Goal: Task Accomplishment & Management: Manage account settings

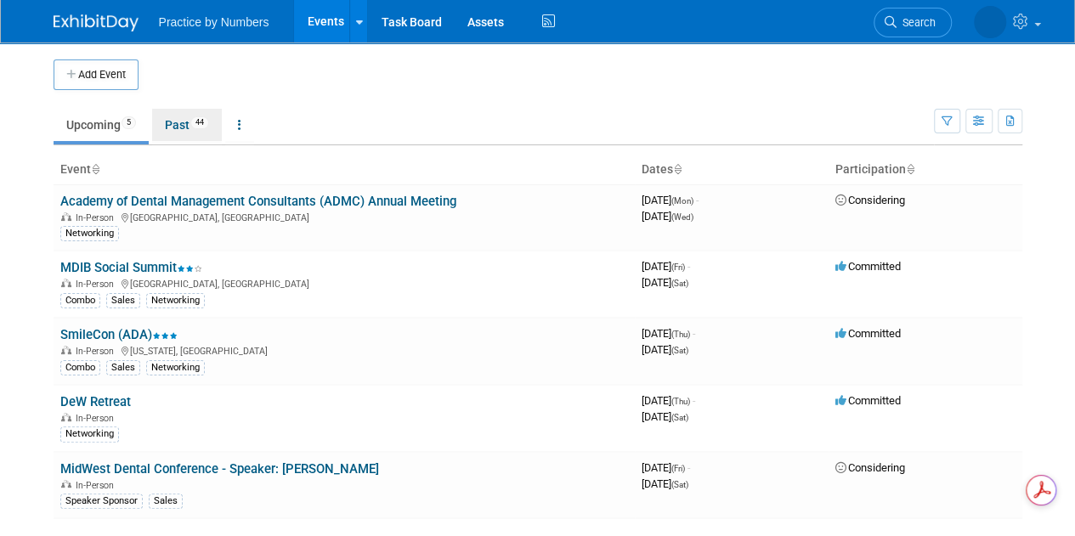
click at [175, 126] on link "Past 44" at bounding box center [187, 125] width 70 height 32
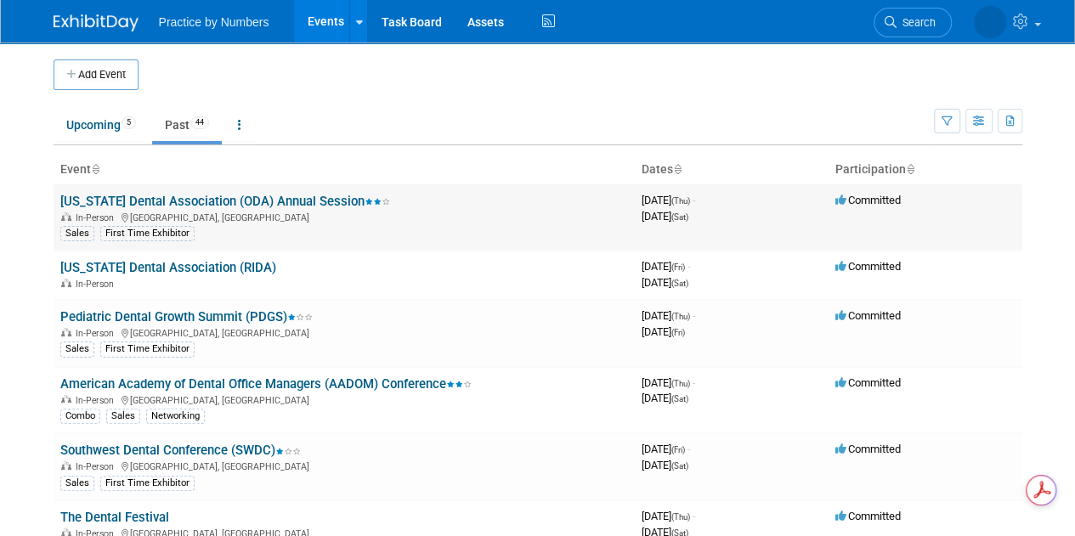
click at [142, 201] on link "[US_STATE] Dental Association (ODA) Annual Session" at bounding box center [225, 201] width 330 height 15
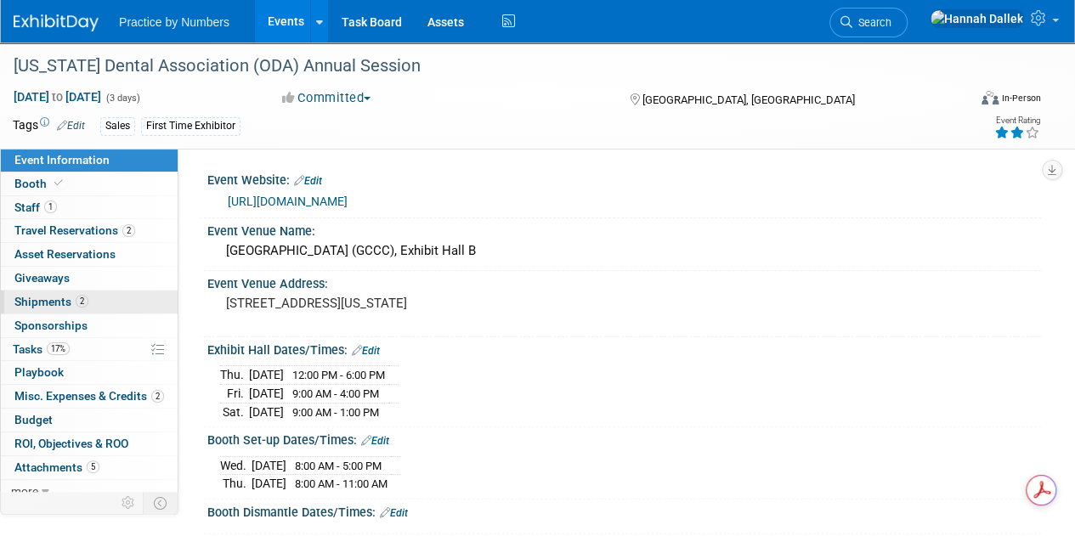
click at [48, 297] on span "Shipments 2" at bounding box center [51, 302] width 74 height 14
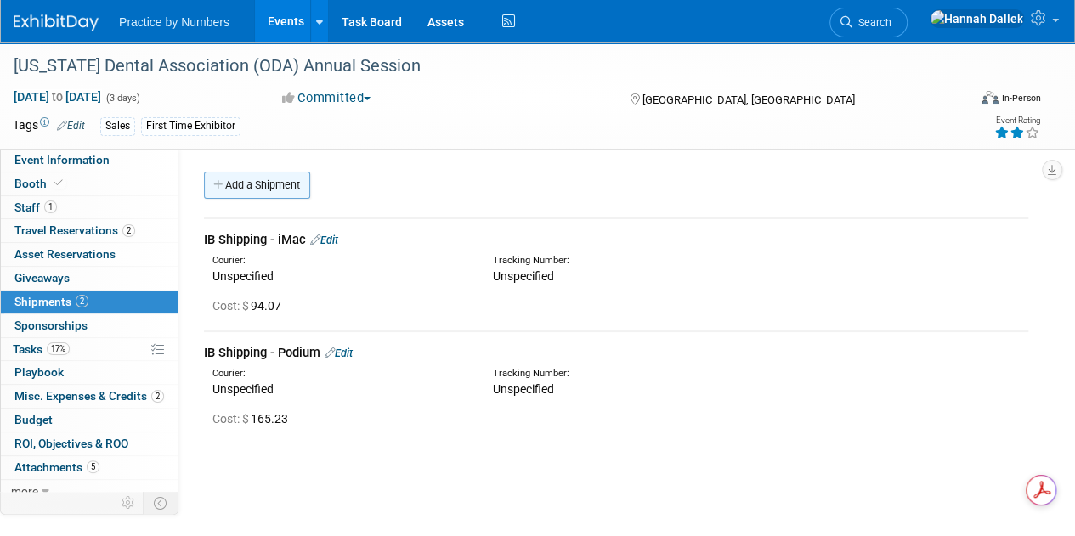
click at [233, 186] on link "Add a Shipment" at bounding box center [257, 185] width 106 height 27
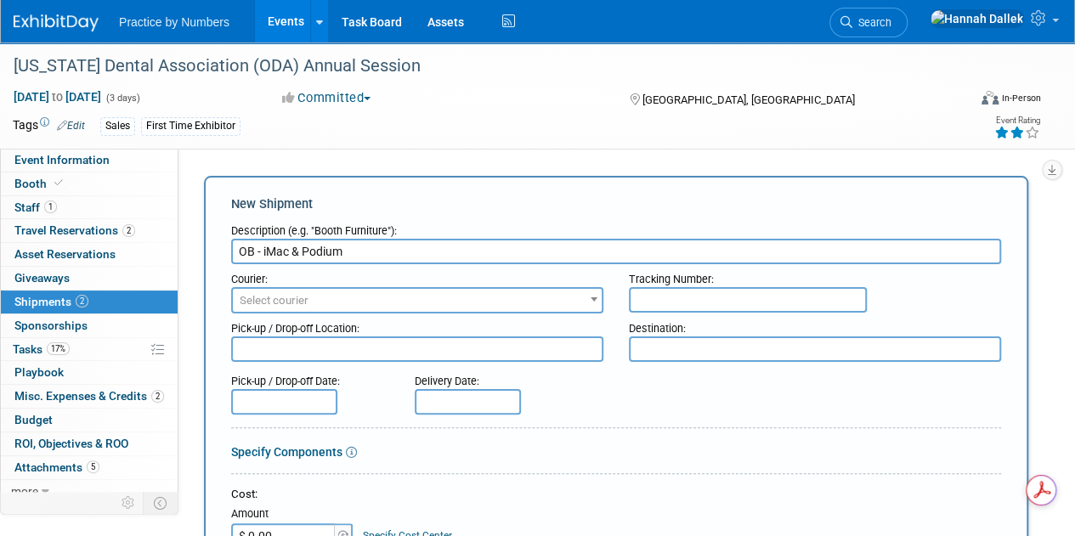
type input "OB - iMac & Podium"
click at [355, 298] on span "Select courier" at bounding box center [417, 301] width 369 height 24
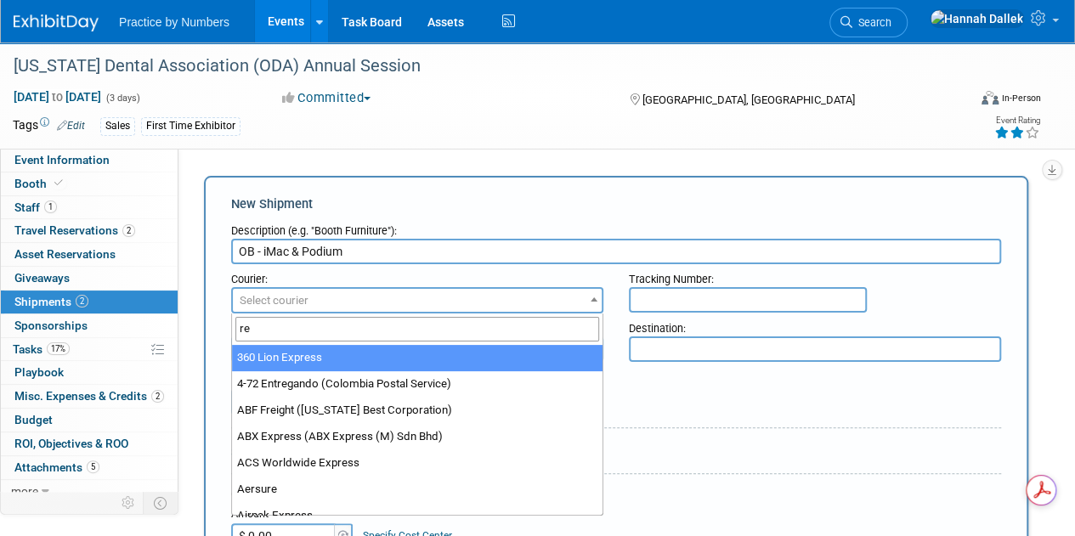
type input "r"
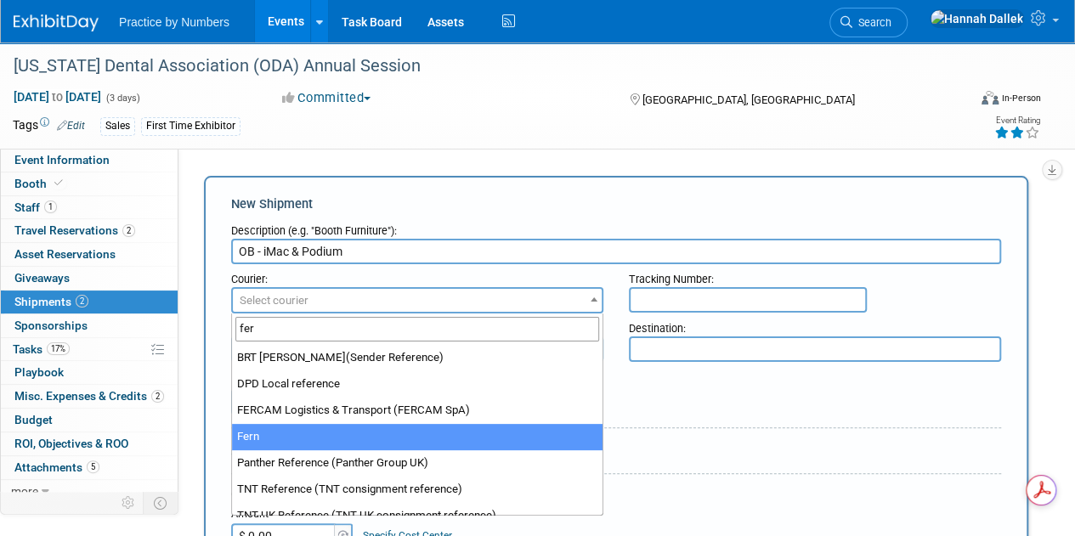
type input "fer"
select select "555"
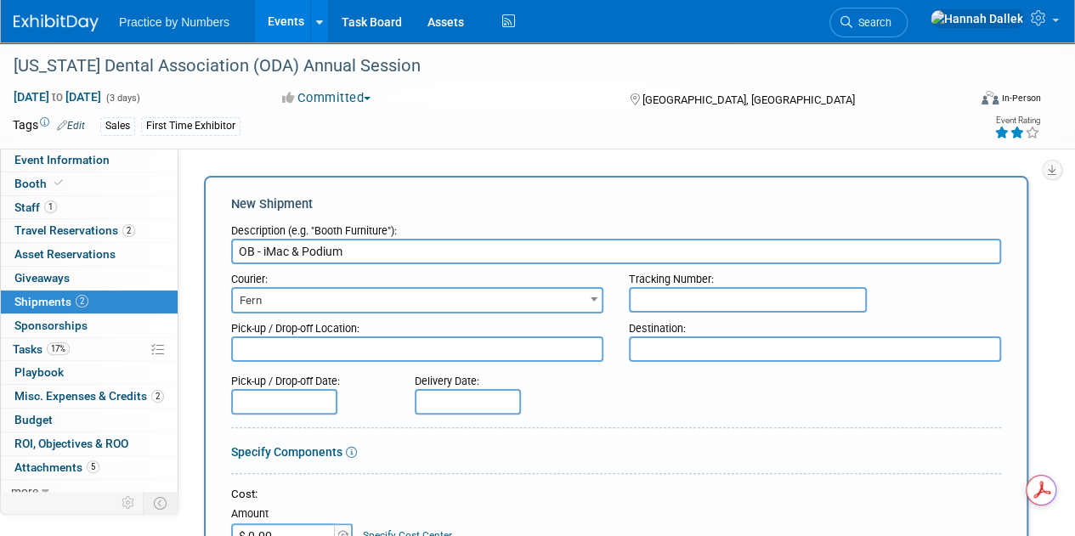
click at [658, 354] on textarea at bounding box center [815, 348] width 372 height 25
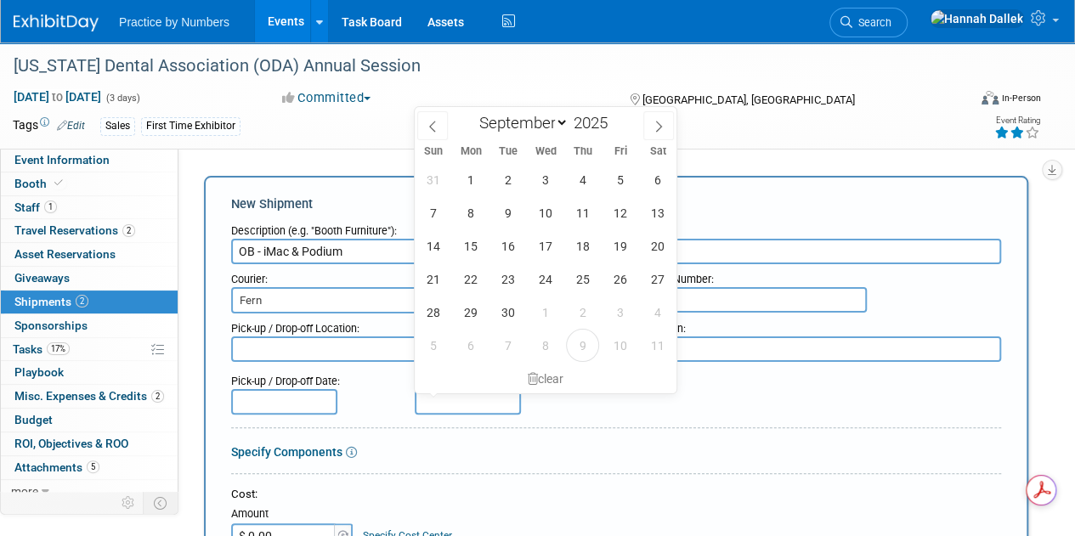
click at [471, 407] on input "text" at bounding box center [468, 401] width 106 height 25
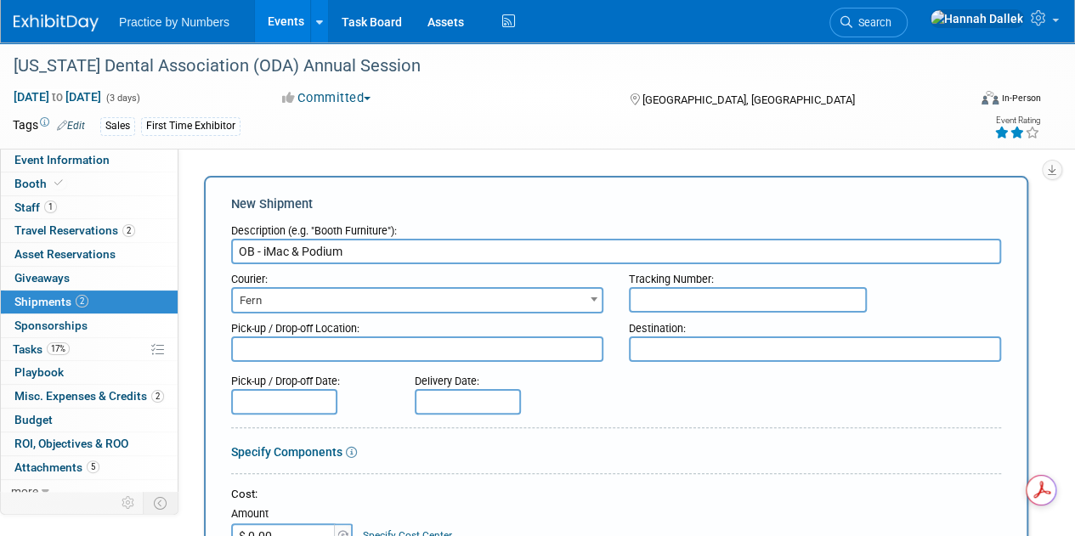
click at [568, 411] on div "Delivery Date:" at bounding box center [501, 390] width 199 height 48
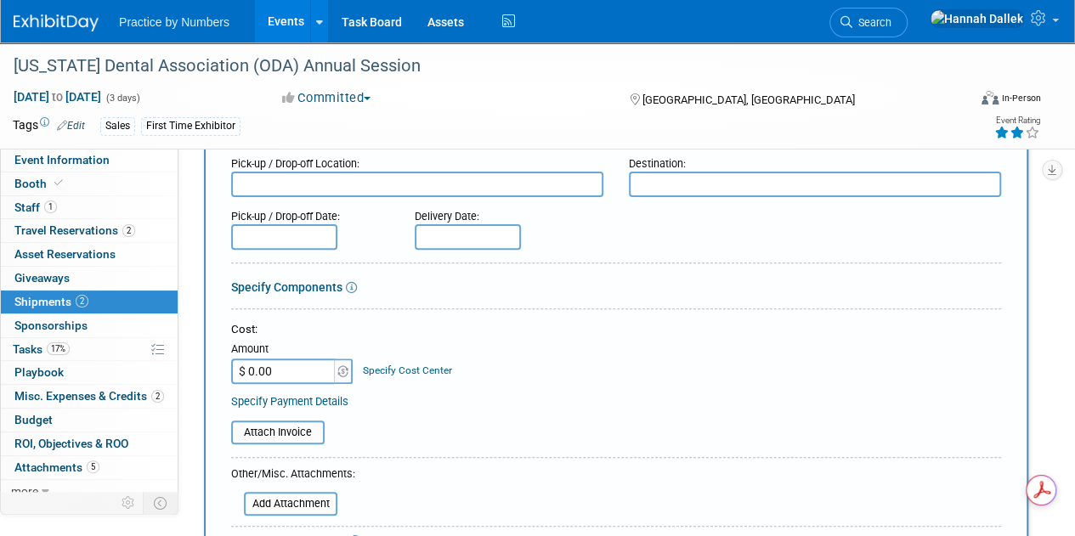
scroll to position [255, 0]
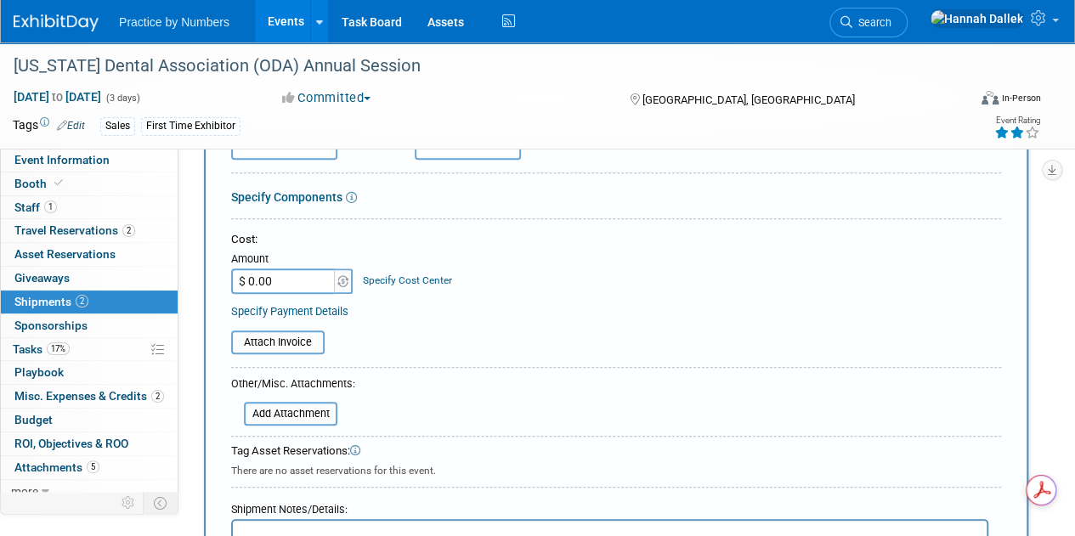
click at [292, 276] on input "$ 0.00" at bounding box center [284, 281] width 106 height 25
paste input "495.45"
type input "$ 495.45"
click at [299, 339] on input "file" at bounding box center [222, 342] width 202 height 20
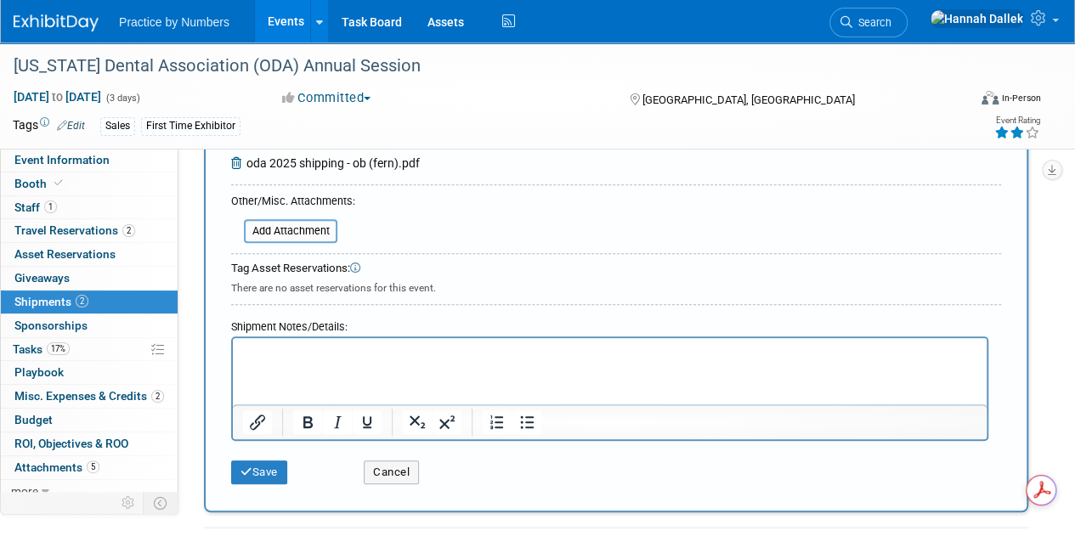
scroll to position [595, 0]
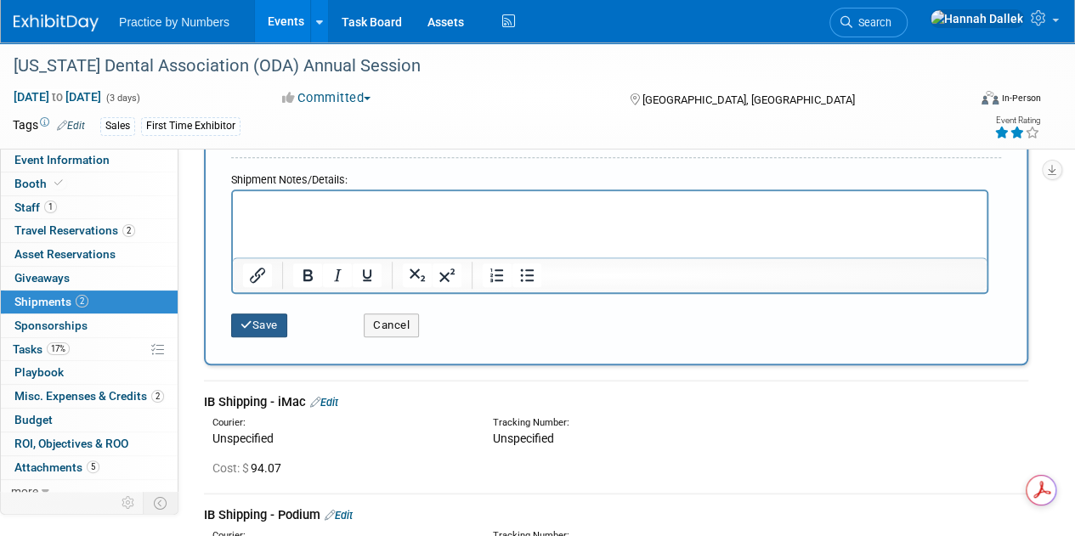
click at [265, 323] on button "Save" at bounding box center [259, 326] width 56 height 24
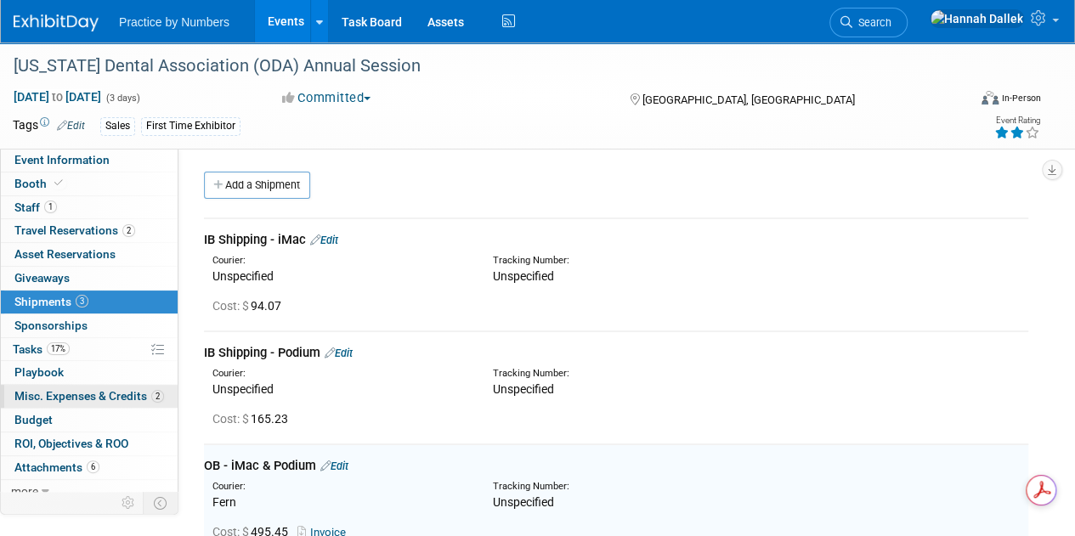
scroll to position [0, 0]
click at [76, 417] on link "Budget" at bounding box center [89, 420] width 177 height 23
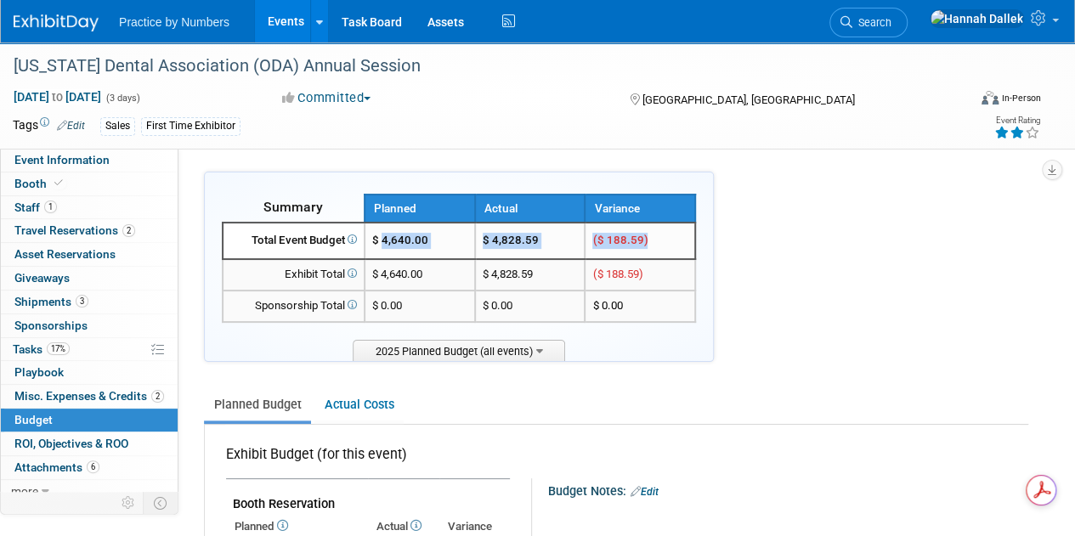
drag, startPoint x: 652, startPoint y: 240, endPoint x: 384, endPoint y: 249, distance: 267.8
click at [384, 249] on tr "Total Event Budget $ 4,640.00 $ 4,828.59 ($ 188.59)" at bounding box center [459, 241] width 472 height 37
click at [573, 248] on td "$ 4,828.59" at bounding box center [530, 241] width 110 height 37
drag, startPoint x: 663, startPoint y: 242, endPoint x: 484, endPoint y: 244, distance: 178.5
click at [484, 244] on tr "Total Event Budget $ 4,640.00 $ 4,828.59 ($ 188.59)" at bounding box center [459, 241] width 472 height 37
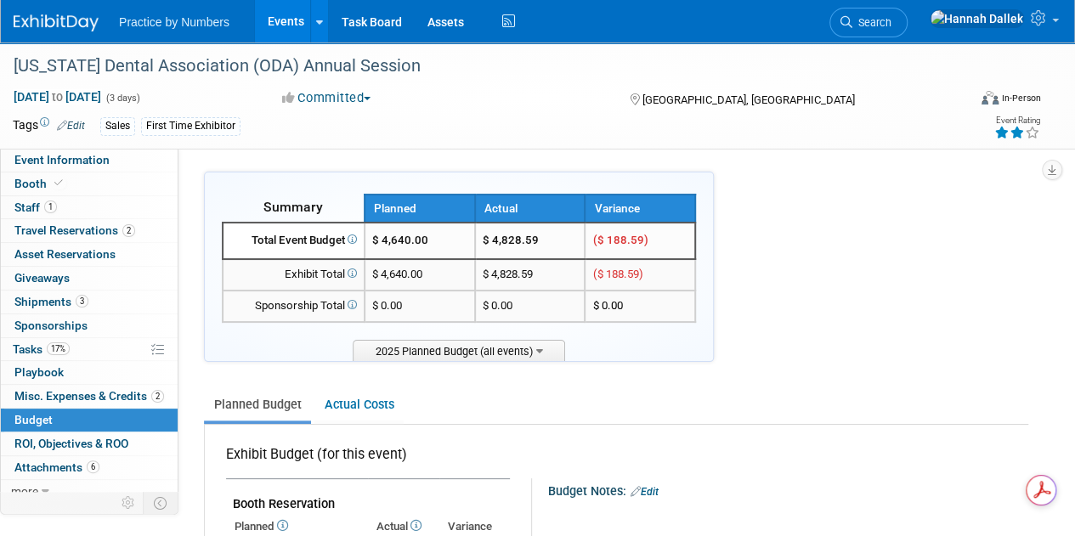
copy tr "$ 4,828.59 ($ 188.59)"
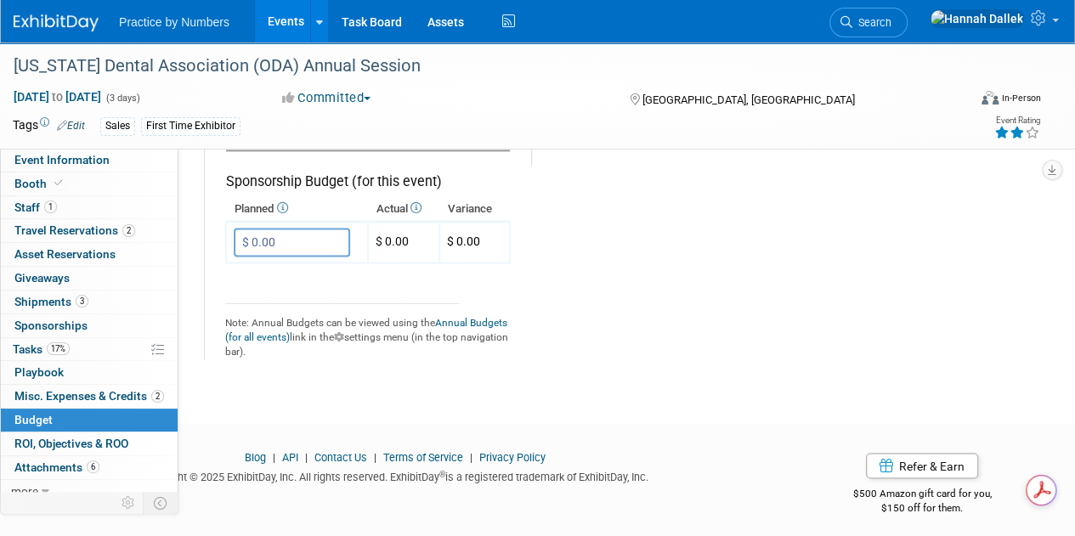
scroll to position [1195, 0]
click at [294, 22] on link "Events" at bounding box center [286, 21] width 62 height 42
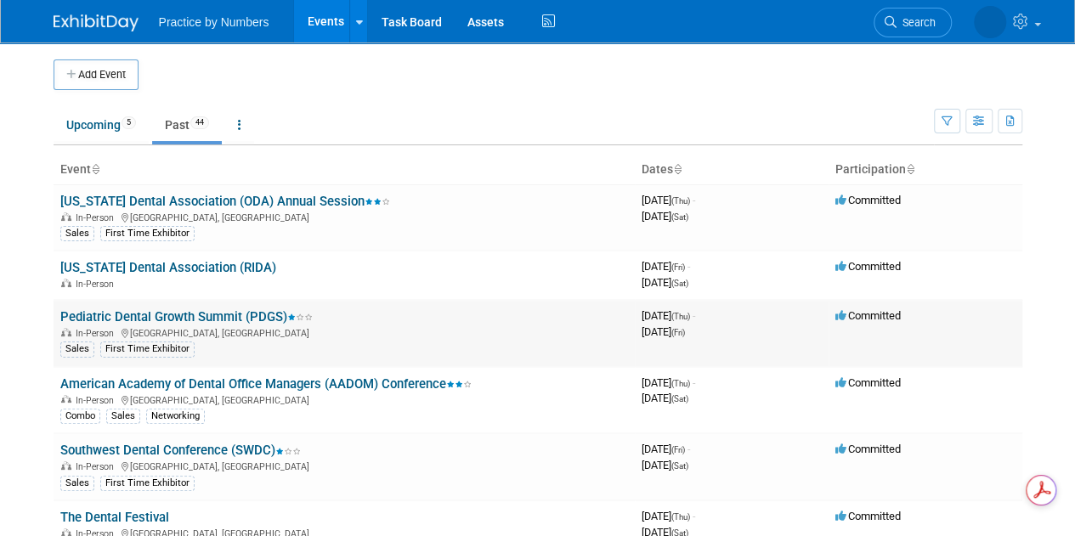
click at [139, 314] on link "Pediatric Dental Growth Summit (PDGS)" at bounding box center [186, 316] width 252 height 15
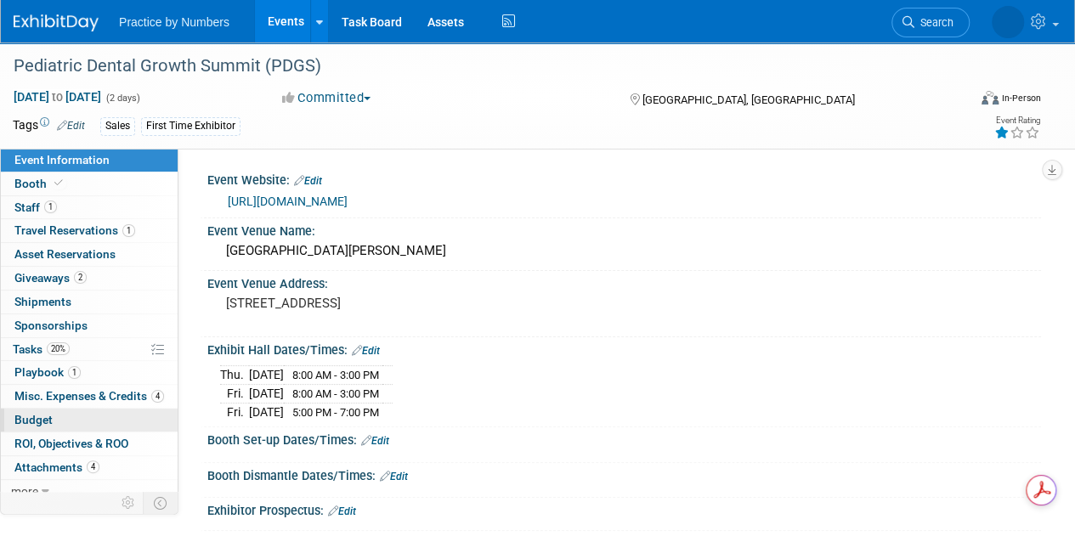
click at [35, 416] on span "Budget" at bounding box center [33, 420] width 38 height 14
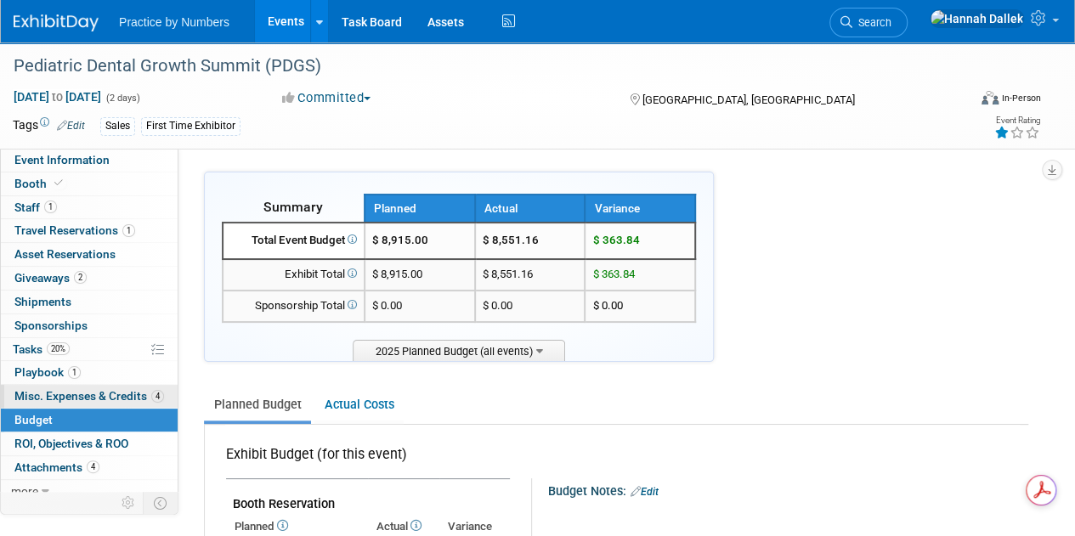
click at [40, 399] on span "Misc. Expenses & Credits 4" at bounding box center [89, 396] width 150 height 14
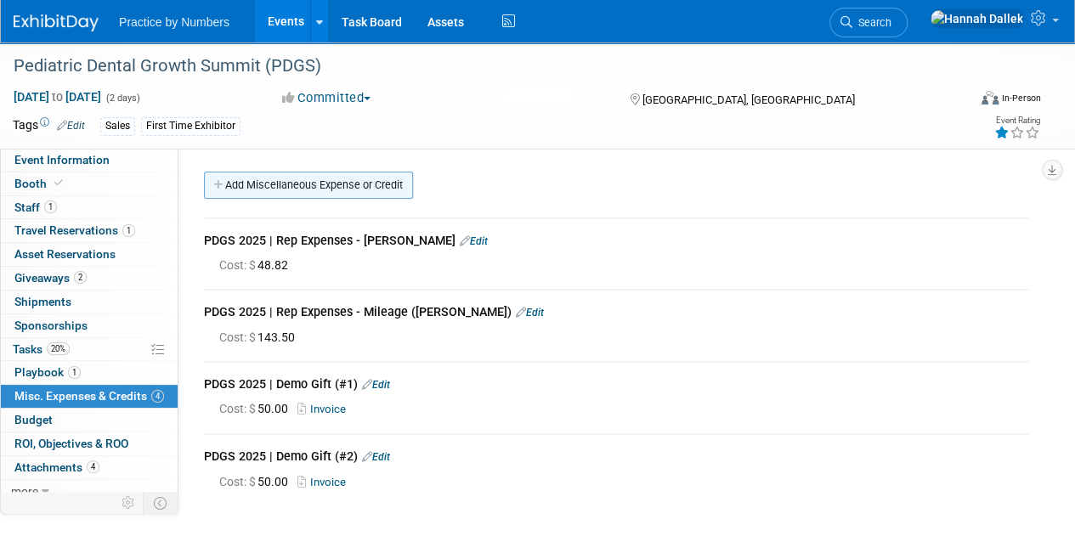
click at [245, 183] on link "Add Miscellaneous Expense or Credit" at bounding box center [308, 185] width 209 height 27
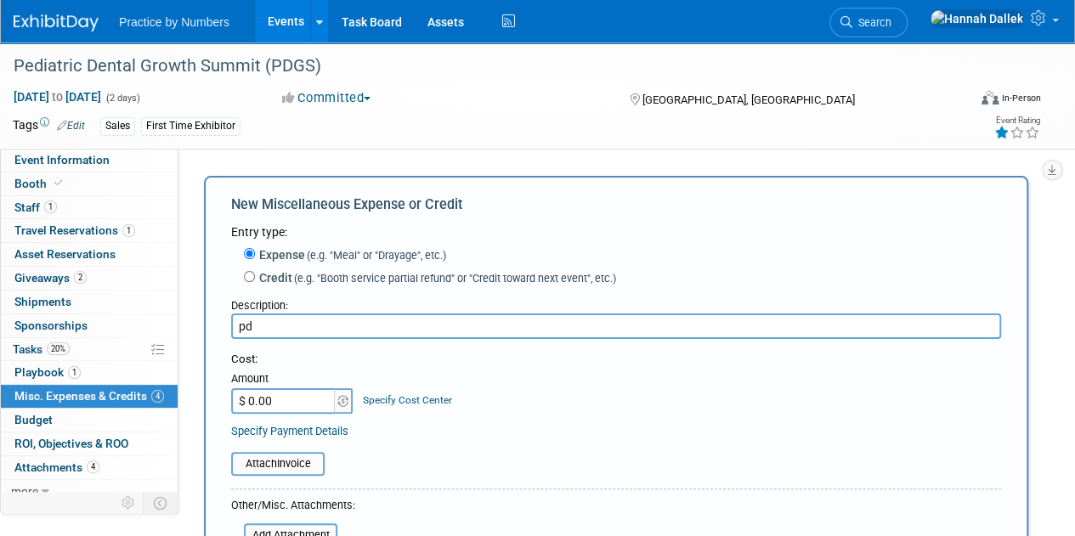
type input "p"
type input "PDGS 2025 | Demo Gift (#3)"
click at [323, 405] on input "$ 0.00" at bounding box center [284, 400] width 106 height 25
type input "$ 50.00"
click at [306, 465] on input "file" at bounding box center [222, 464] width 202 height 20
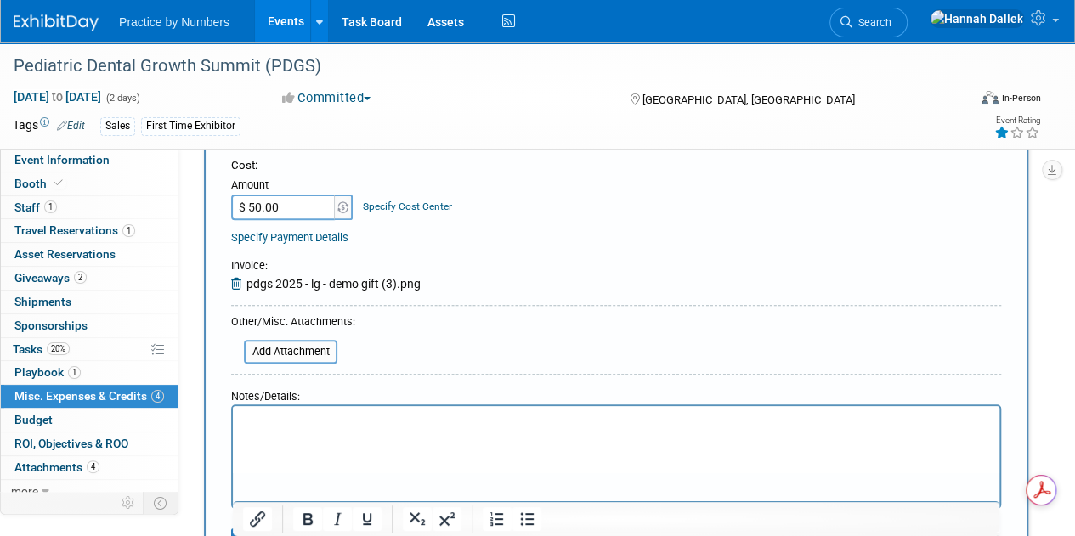
scroll to position [255, 0]
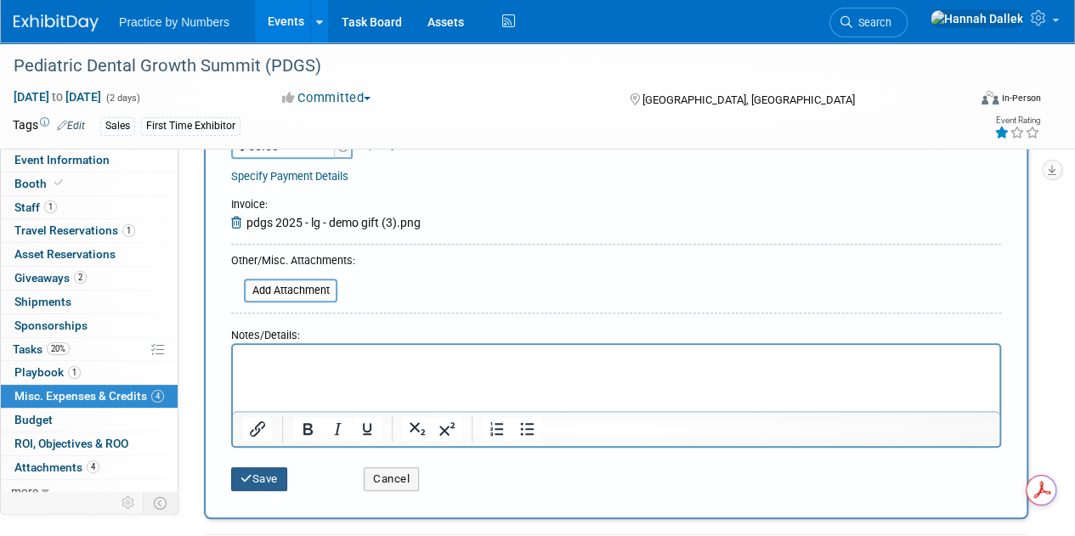
click at [265, 479] on button "Save" at bounding box center [259, 479] width 56 height 24
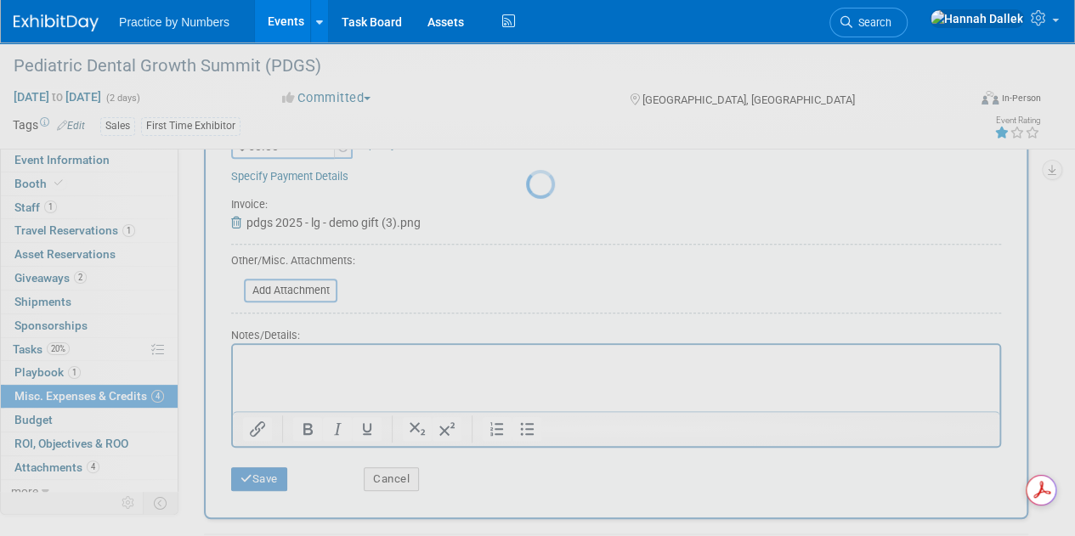
scroll to position [224, 0]
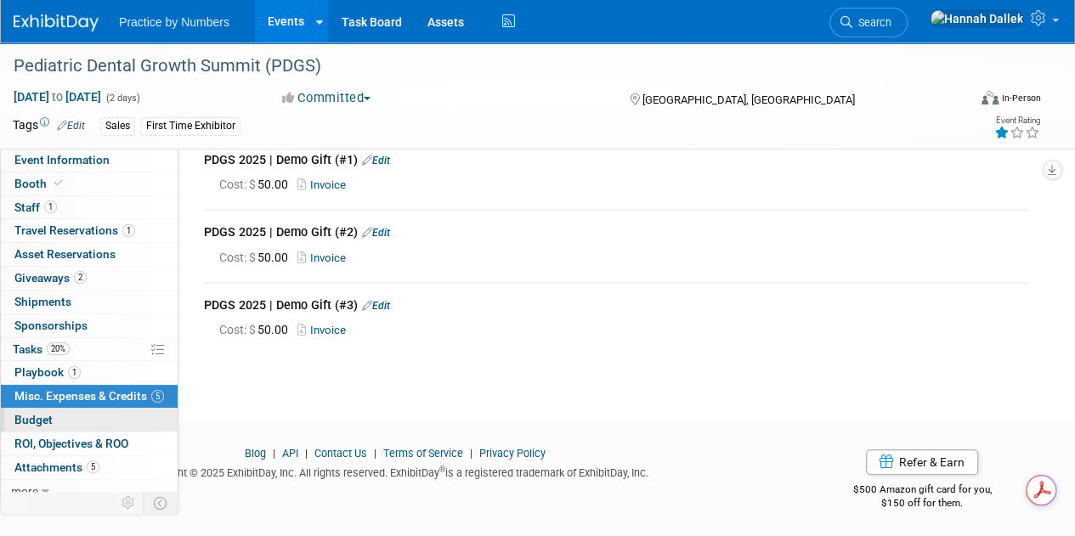
click at [46, 409] on link "Budget" at bounding box center [89, 420] width 177 height 23
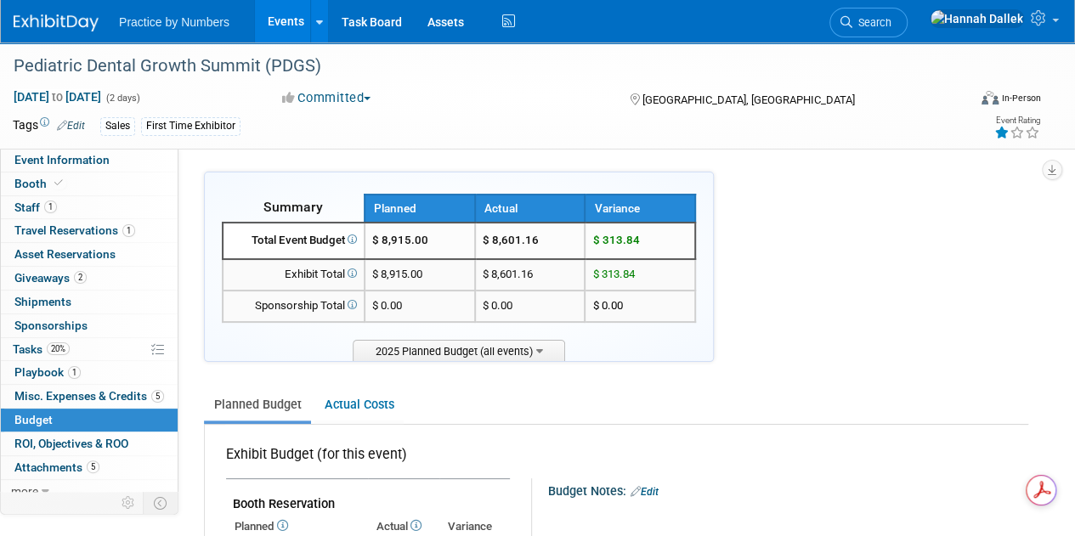
drag, startPoint x: 651, startPoint y: 242, endPoint x: 483, endPoint y: 239, distance: 168.3
click at [483, 239] on tr "Total Event Budget $ 8,915.00 $ 8,601.16 $ 313.84" at bounding box center [459, 241] width 472 height 37
copy tr "$ 8,601.16 $ 313.84"
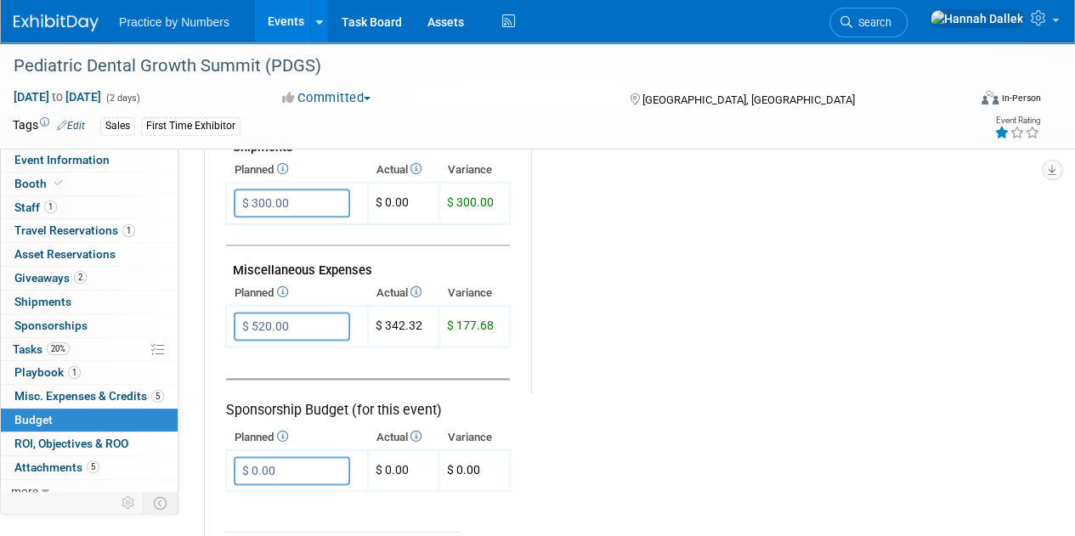
scroll to position [1020, 0]
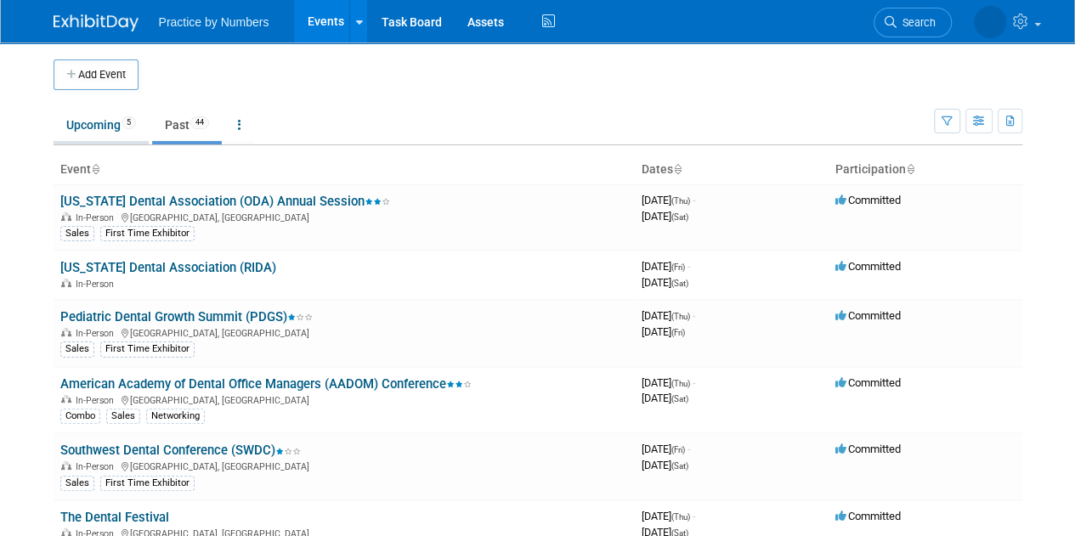
click at [97, 125] on link "Upcoming 5" at bounding box center [101, 125] width 95 height 32
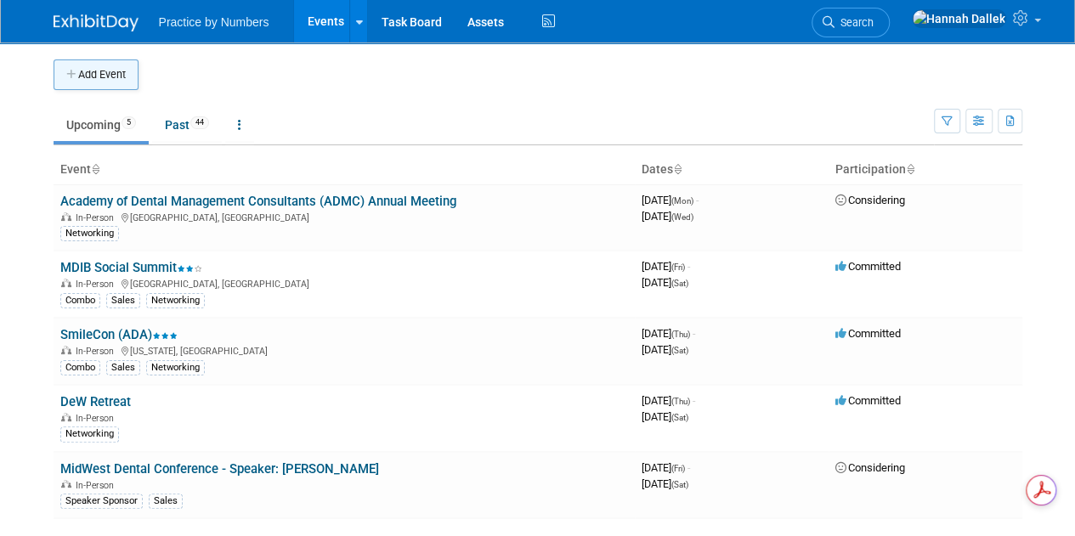
click at [70, 71] on icon "button" at bounding box center [72, 75] width 12 height 11
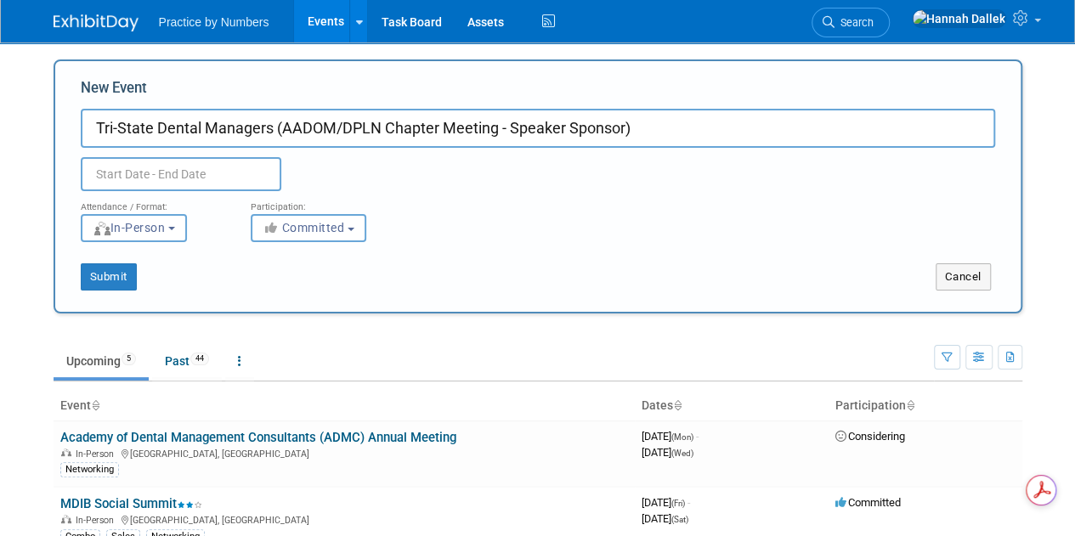
type input "Tri-State Dental Managers (AADOM/DPLN Chapter Meeting - Speaker Sponsor)"
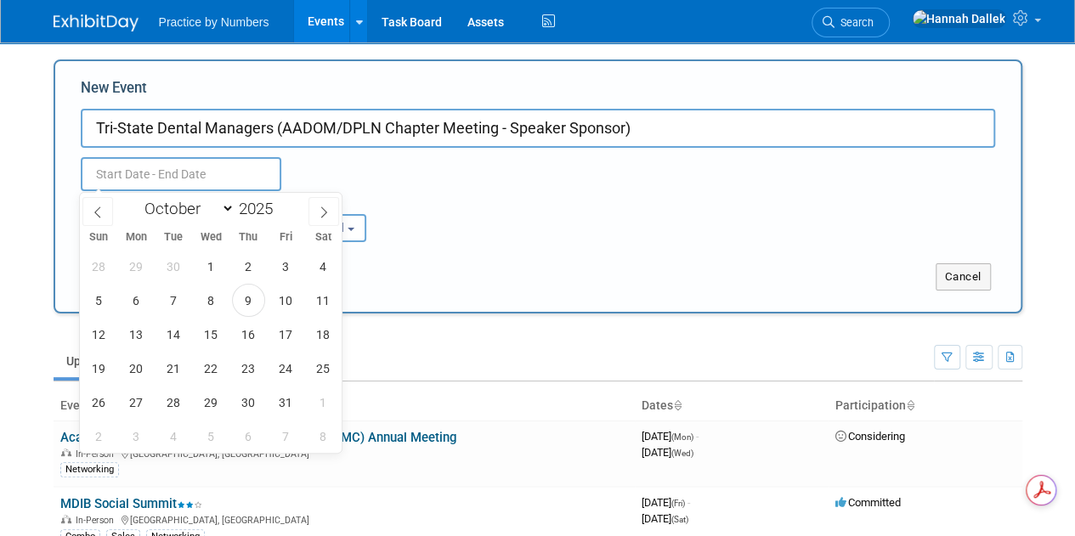
click at [173, 163] on input "text" at bounding box center [181, 174] width 201 height 34
click at [285, 335] on span "17" at bounding box center [285, 334] width 33 height 33
type input "[DATE] to [DATE]"
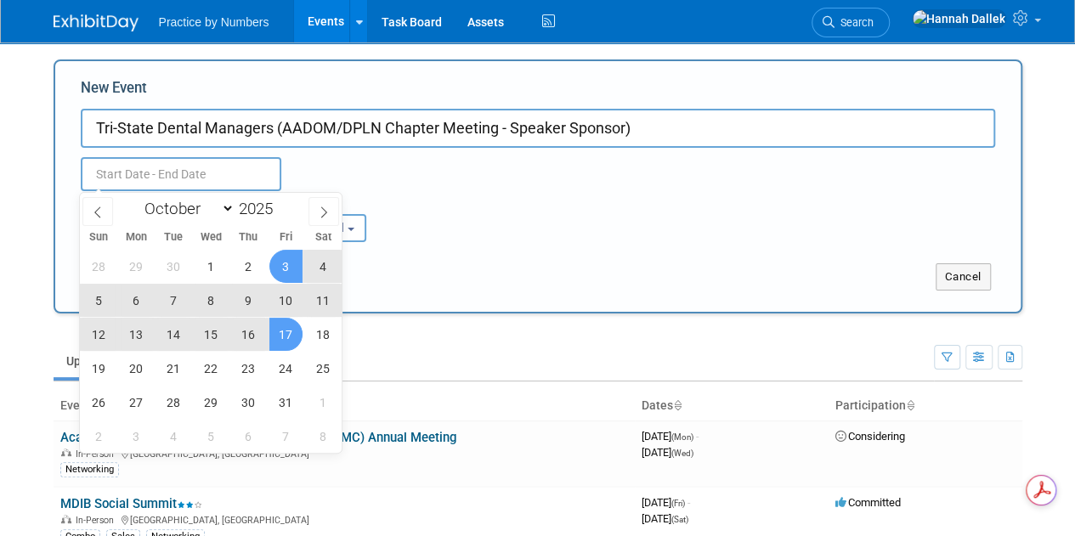
type input "[DATE] to [DATE]"
click at [362, 177] on div "Oct 17, 2025 to Oct 17, 2025 Duplicate Event Warning" at bounding box center [538, 169] width 940 height 43
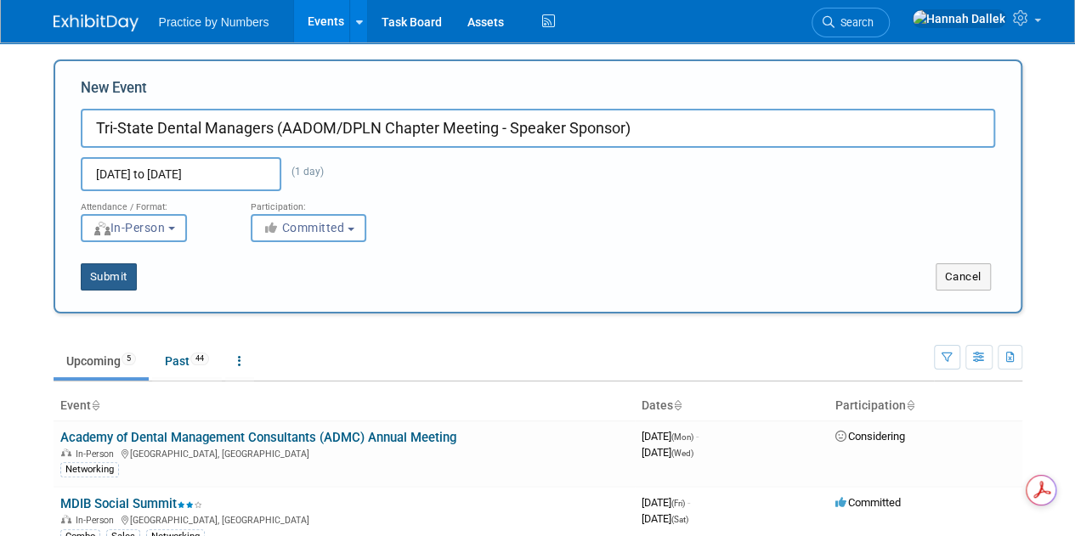
click at [113, 281] on button "Submit" at bounding box center [109, 276] width 56 height 27
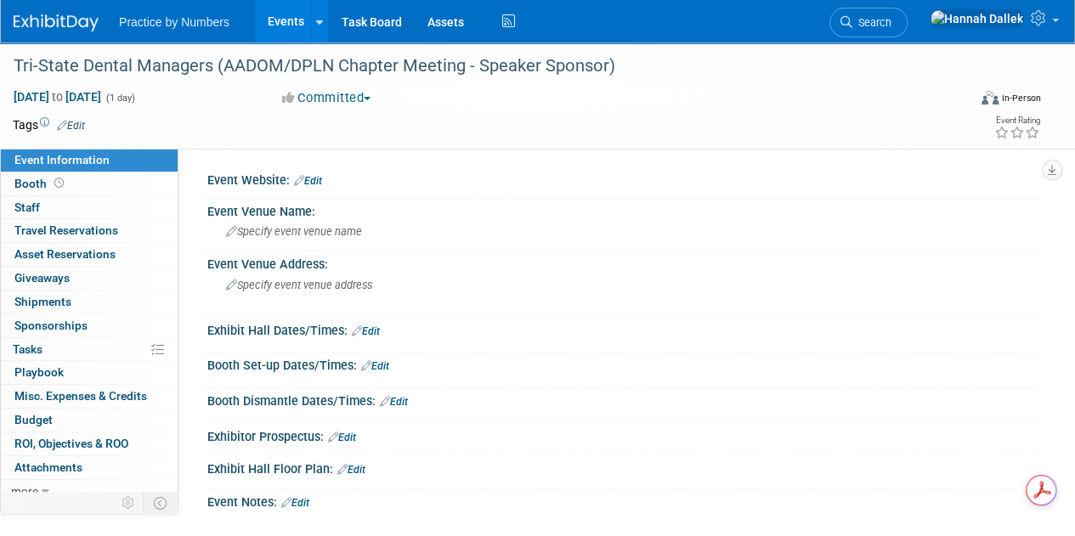
click at [316, 182] on link "Edit" at bounding box center [308, 181] width 28 height 12
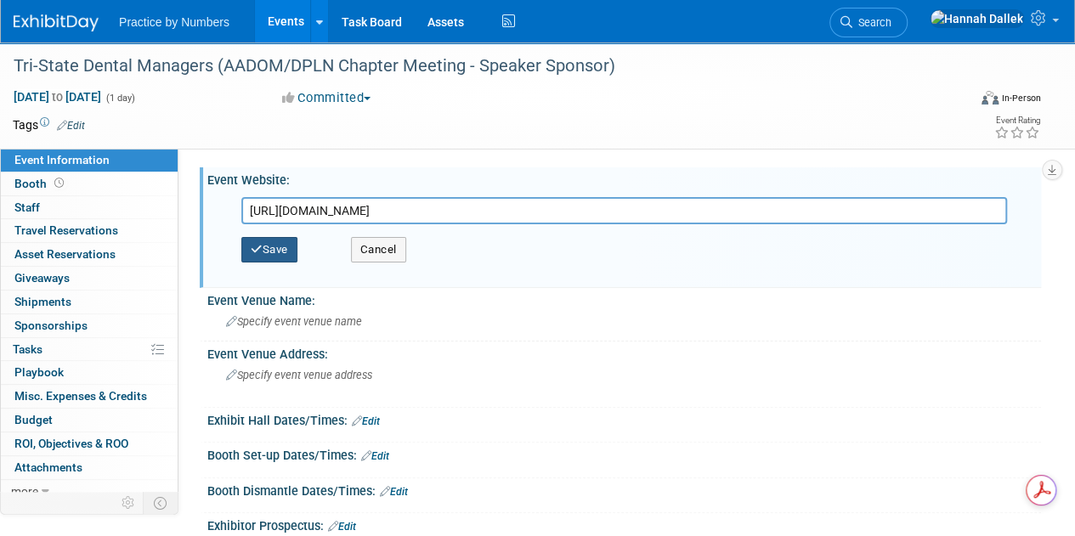
type input "[URL][DOMAIN_NAME]"
click at [261, 252] on icon "button" at bounding box center [257, 249] width 12 height 11
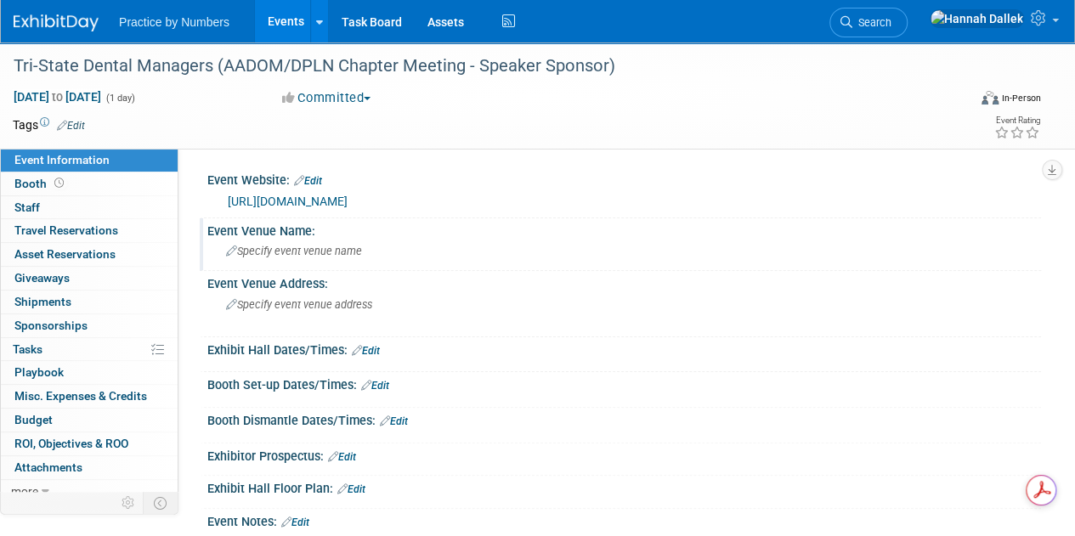
click at [300, 252] on span "Specify event venue name" at bounding box center [294, 251] width 136 height 13
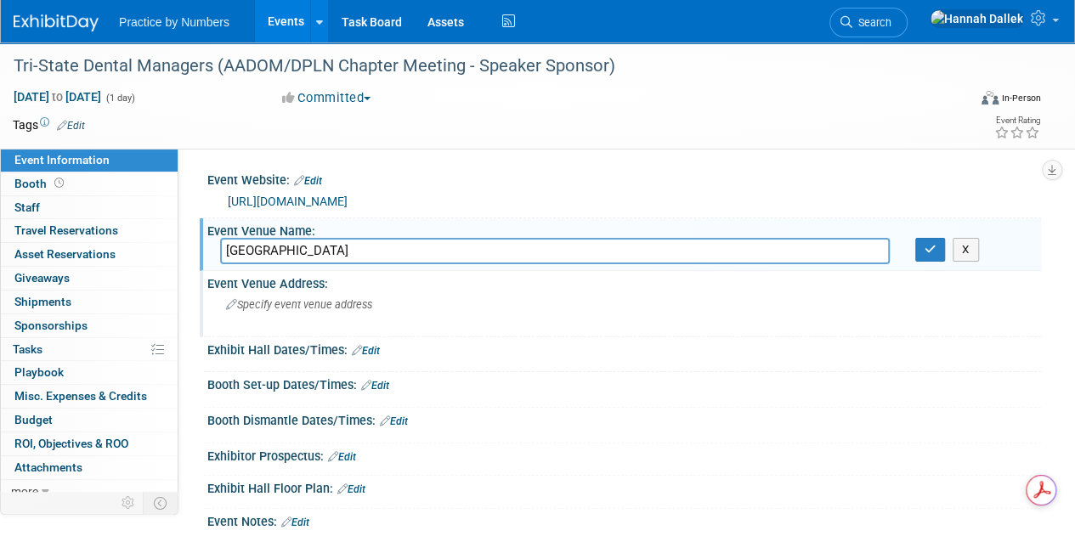
type input "[GEOGRAPHIC_DATA]"
click at [303, 303] on span "Specify event venue address" at bounding box center [299, 304] width 146 height 13
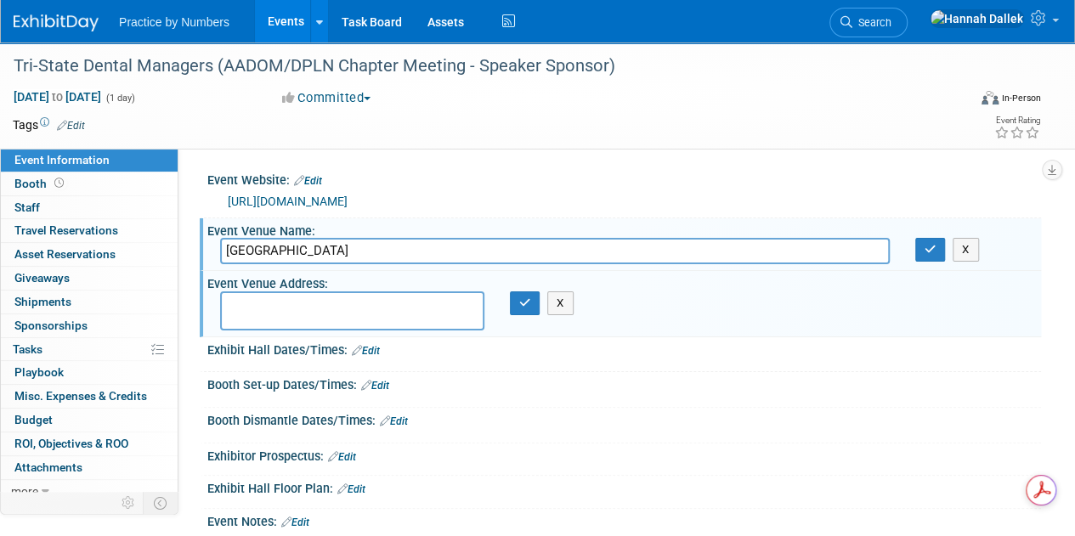
paste textarea "[STREET_ADDRESS]"
type textarea "[STREET_ADDRESS]"
click at [376, 349] on link "Edit" at bounding box center [366, 351] width 28 height 12
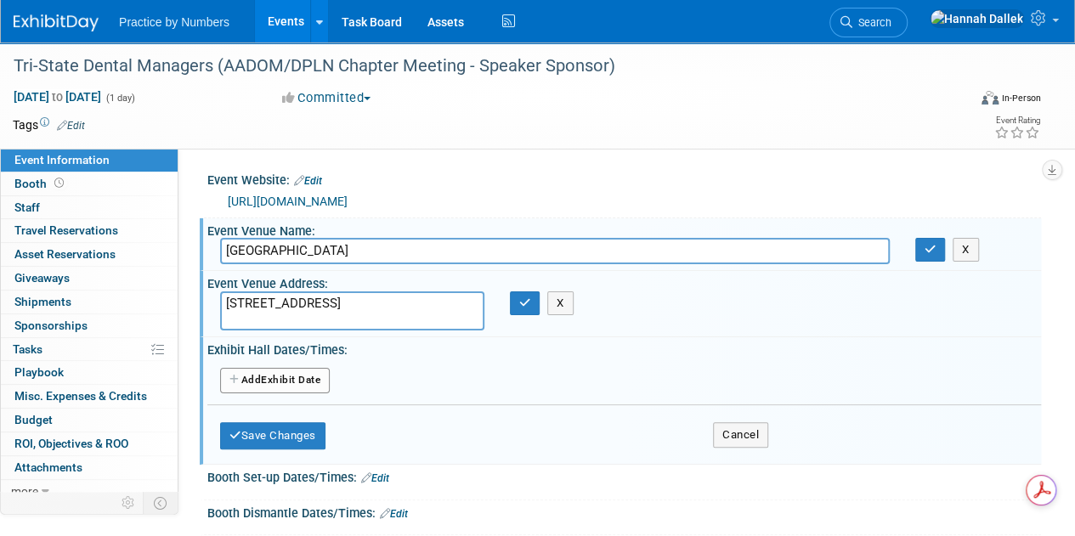
click at [244, 380] on button "Add Another Exhibit Date" at bounding box center [275, 380] width 110 height 25
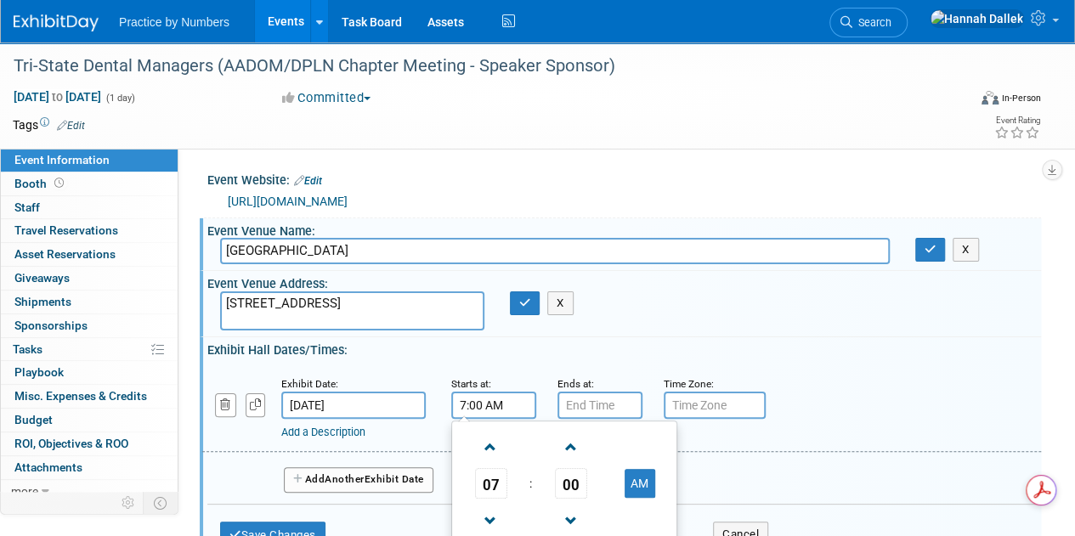
click at [522, 405] on input "7:00 AM" at bounding box center [493, 405] width 85 height 27
click at [569, 450] on span at bounding box center [571, 448] width 30 height 30
click at [571, 449] on span at bounding box center [571, 448] width 30 height 30
click at [572, 448] on span at bounding box center [571, 448] width 30 height 30
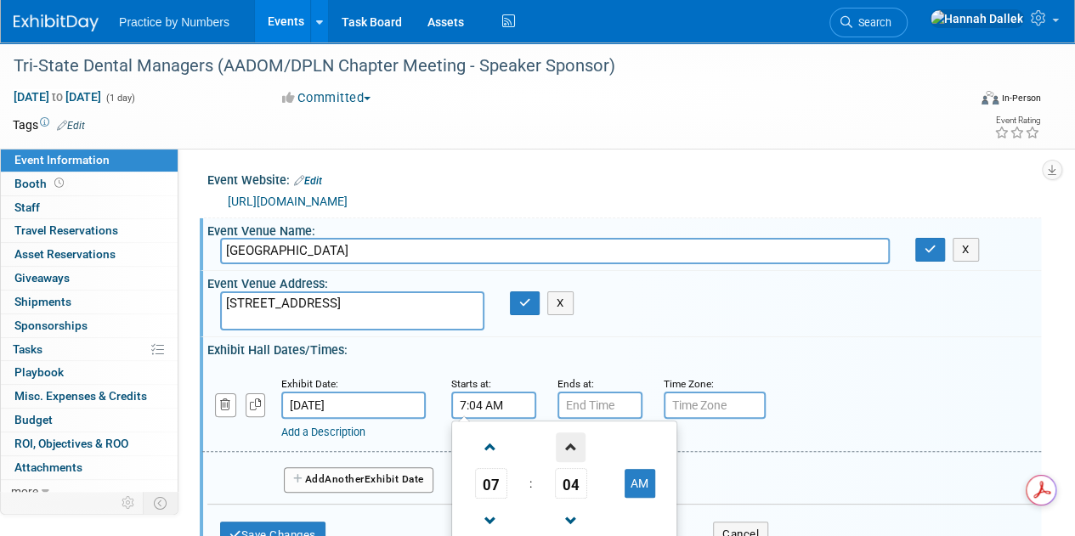
click at [573, 445] on span at bounding box center [571, 448] width 30 height 30
click at [573, 444] on span at bounding box center [571, 448] width 30 height 30
click at [573, 443] on span at bounding box center [571, 448] width 30 height 30
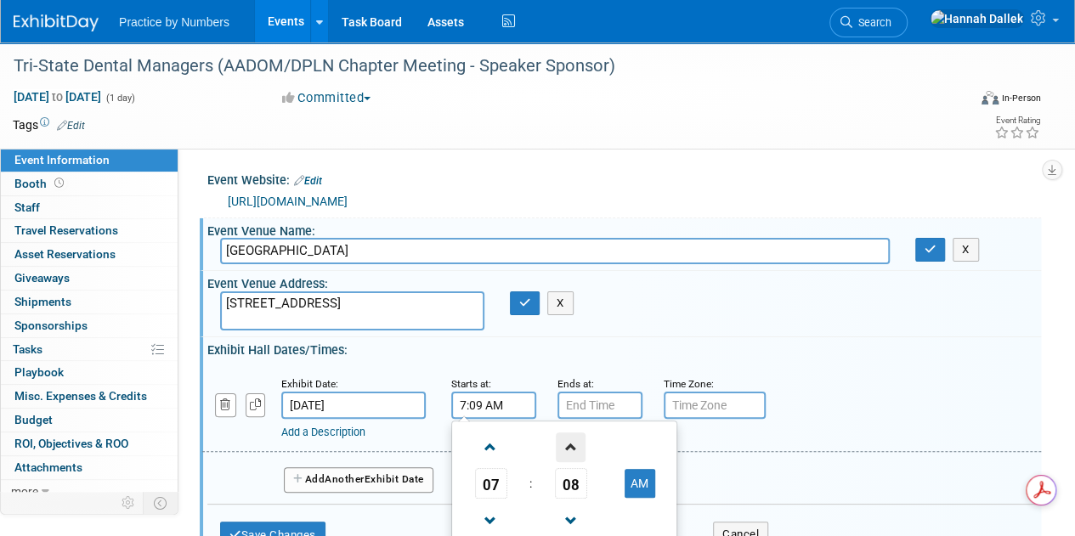
click at [573, 443] on span at bounding box center [571, 448] width 30 height 30
click at [571, 439] on span at bounding box center [571, 448] width 30 height 30
click at [570, 439] on span at bounding box center [571, 448] width 30 height 30
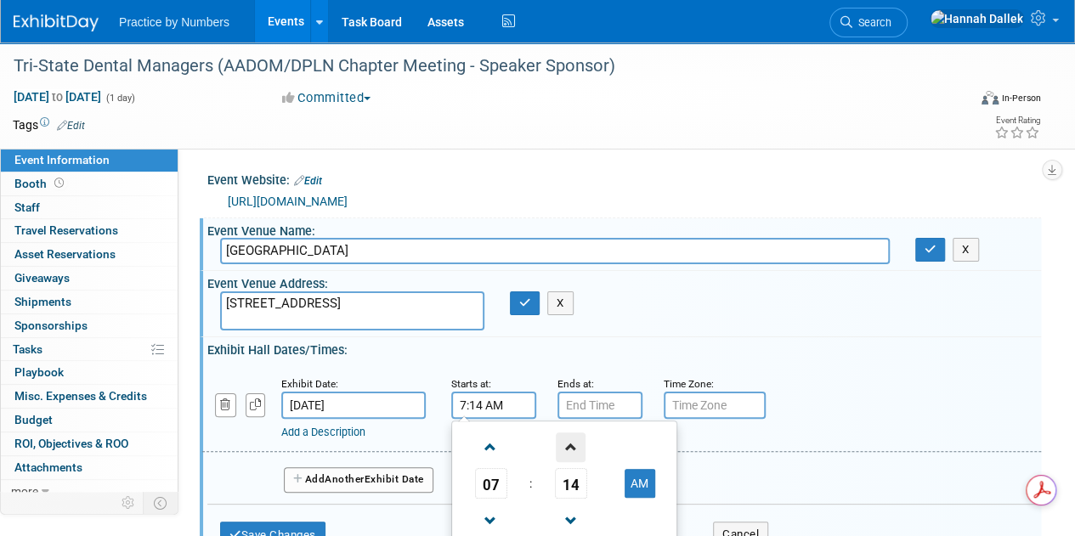
click at [570, 439] on span at bounding box center [571, 448] width 30 height 30
type input "7:15 AM"
click at [578, 400] on input "7:00 PM" at bounding box center [599, 405] width 85 height 27
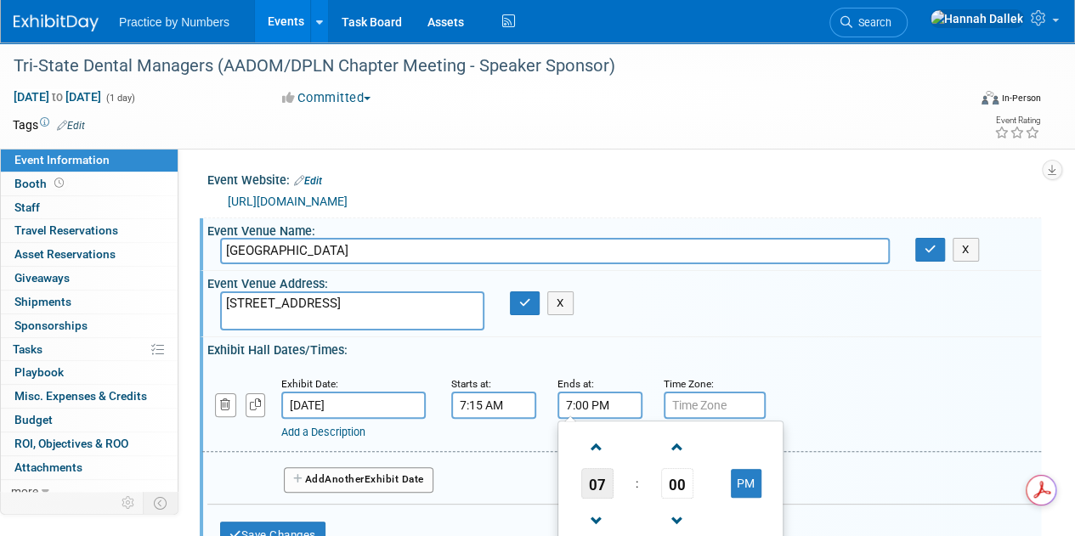
click at [602, 479] on span "07" at bounding box center [597, 483] width 32 height 31
click at [600, 491] on td "04" at bounding box center [589, 494] width 54 height 46
click at [678, 484] on span "00" at bounding box center [677, 483] width 32 height 31
click at [698, 497] on td "30" at bounding box center [697, 494] width 54 height 46
type input "4:30 PM"
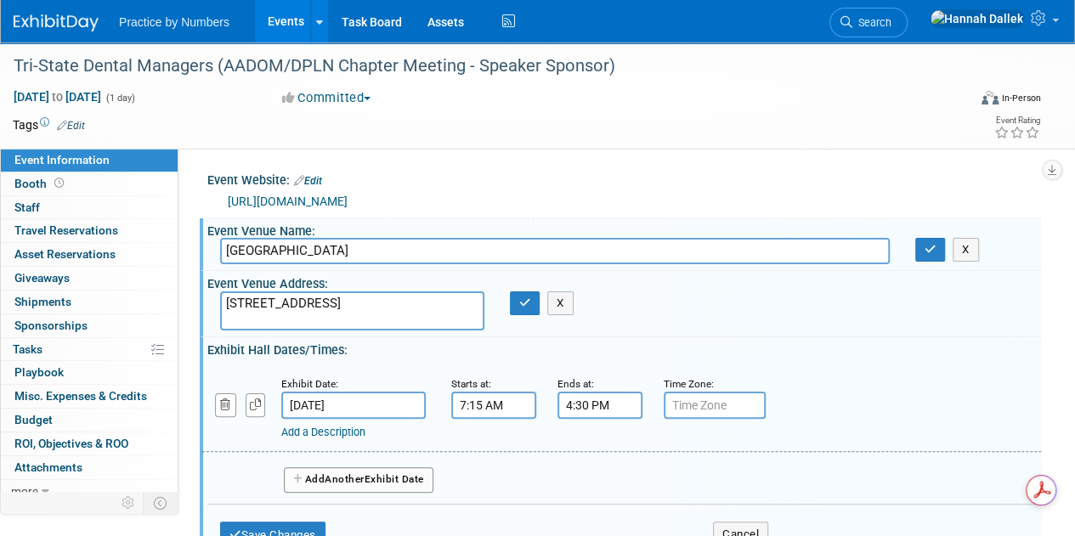
click at [738, 342] on div "Exhibit Hall Dates/Times: Edit" at bounding box center [624, 347] width 834 height 21
click at [722, 410] on input "text" at bounding box center [715, 405] width 102 height 27
click at [777, 421] on div "Add a Description Description:" at bounding box center [589, 429] width 616 height 21
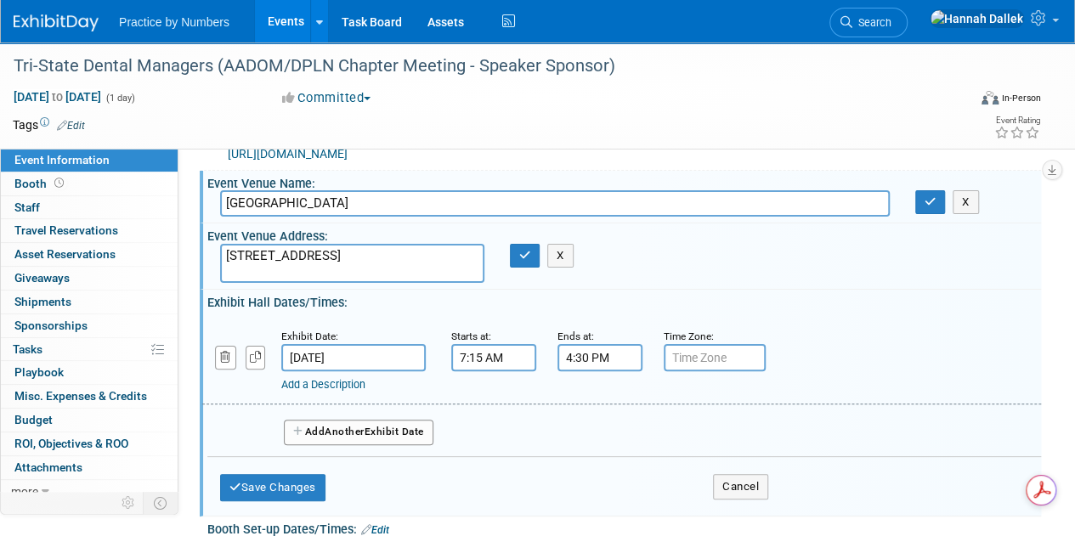
scroll to position [170, 0]
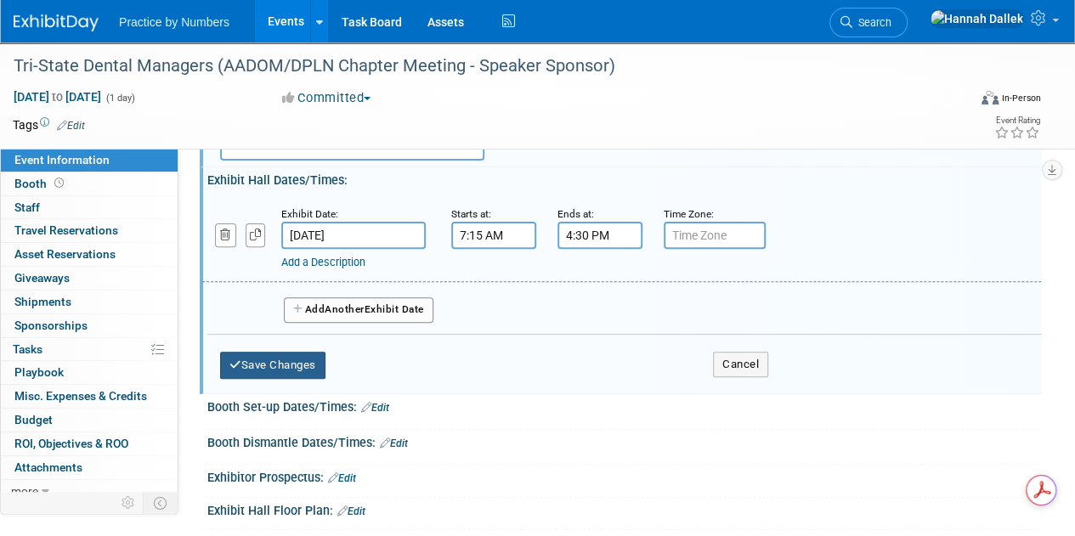
click at [270, 359] on button "Save Changes" at bounding box center [272, 365] width 105 height 27
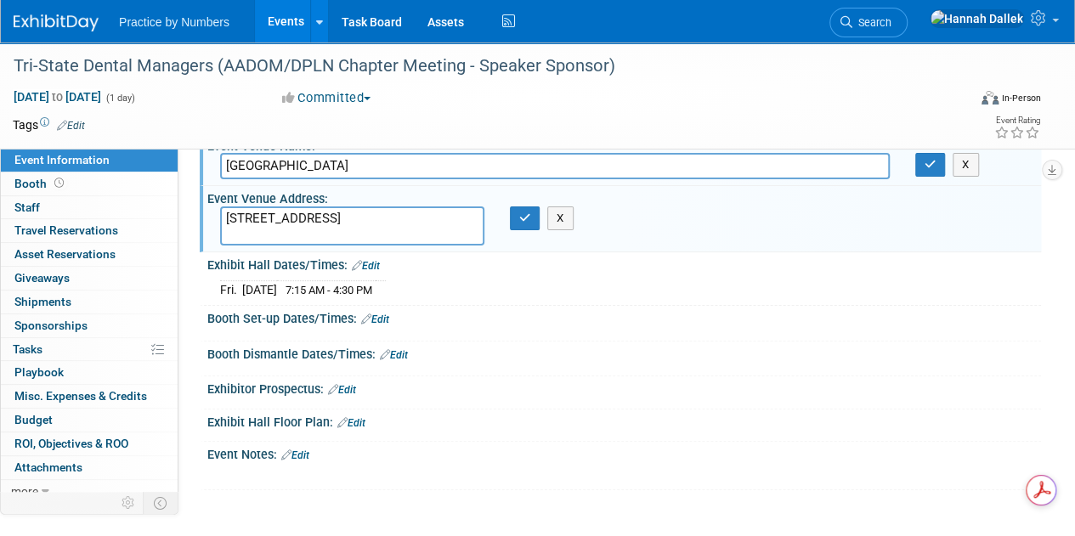
scroll to position [0, 0]
click at [525, 219] on icon "button" at bounding box center [525, 217] width 12 height 11
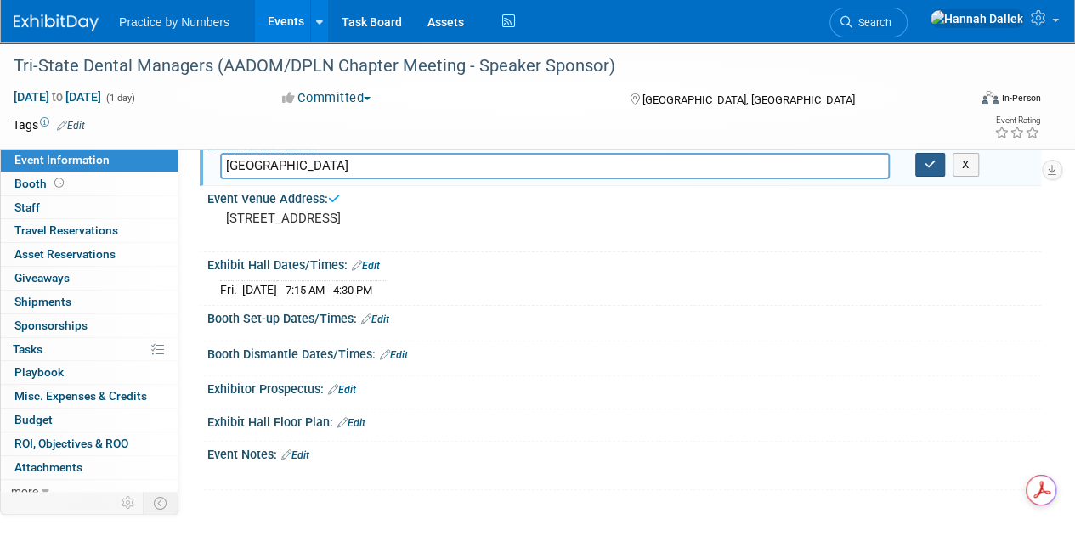
click at [925, 167] on icon "button" at bounding box center [931, 164] width 12 height 11
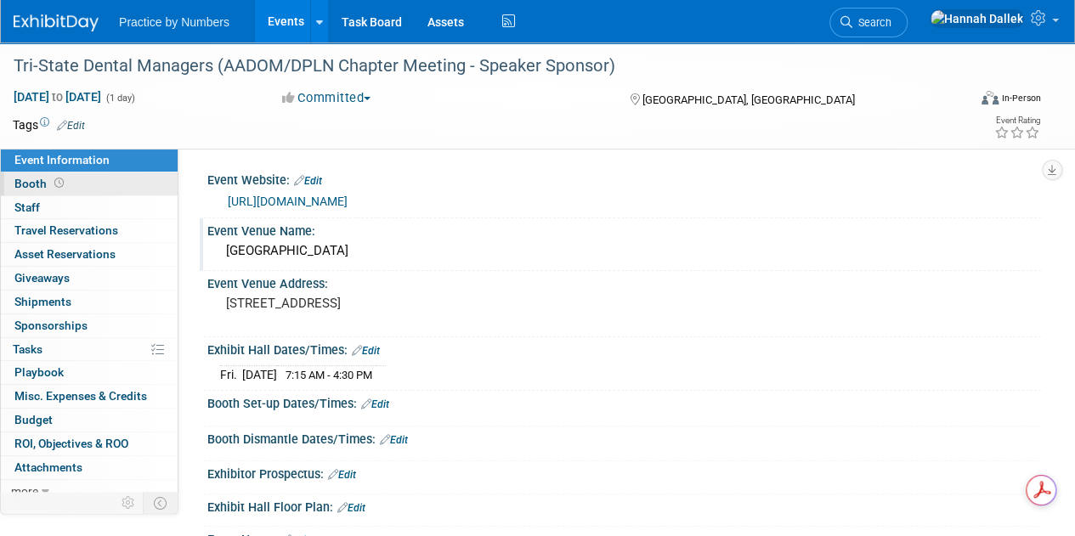
click at [76, 181] on link "Booth" at bounding box center [89, 183] width 177 height 23
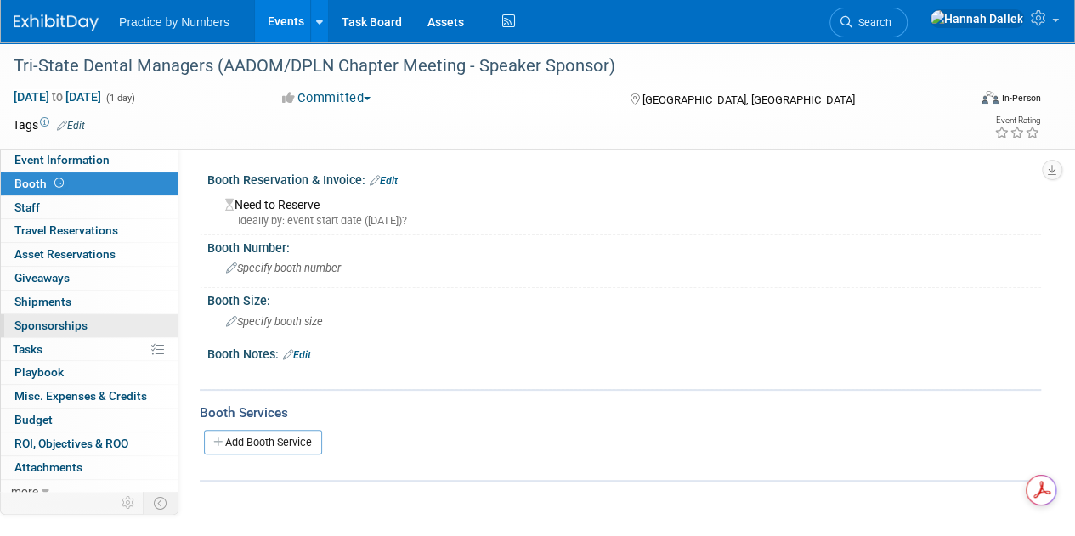
click at [60, 325] on span "Sponsorships 0" at bounding box center [50, 326] width 73 height 14
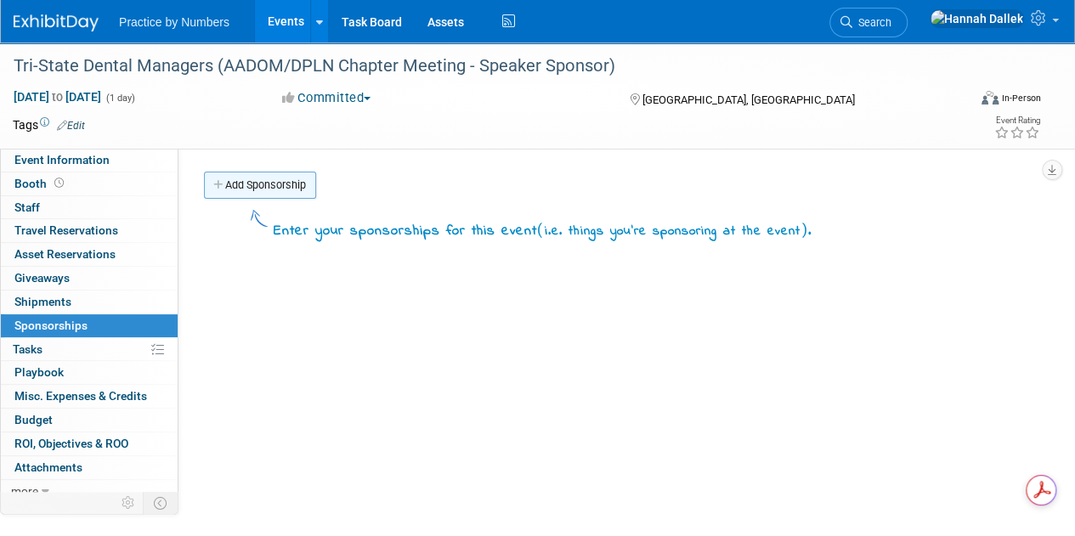
click at [251, 184] on link "Add Sponsorship" at bounding box center [260, 185] width 112 height 27
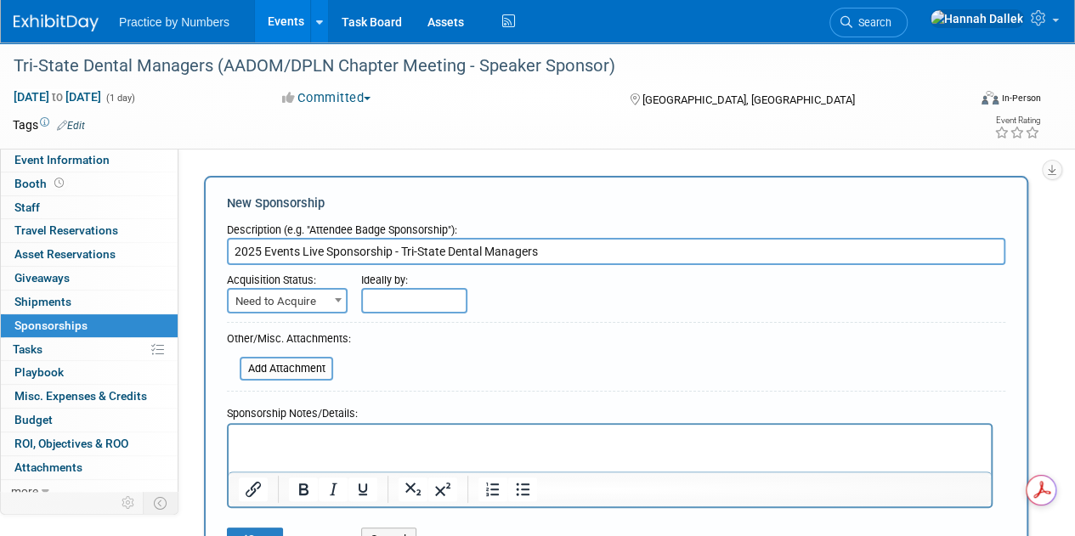
type input "2025 Events Live Sponsorship - Tri-State Dental Managers"
click at [331, 303] on span at bounding box center [338, 300] width 17 height 22
select select "2"
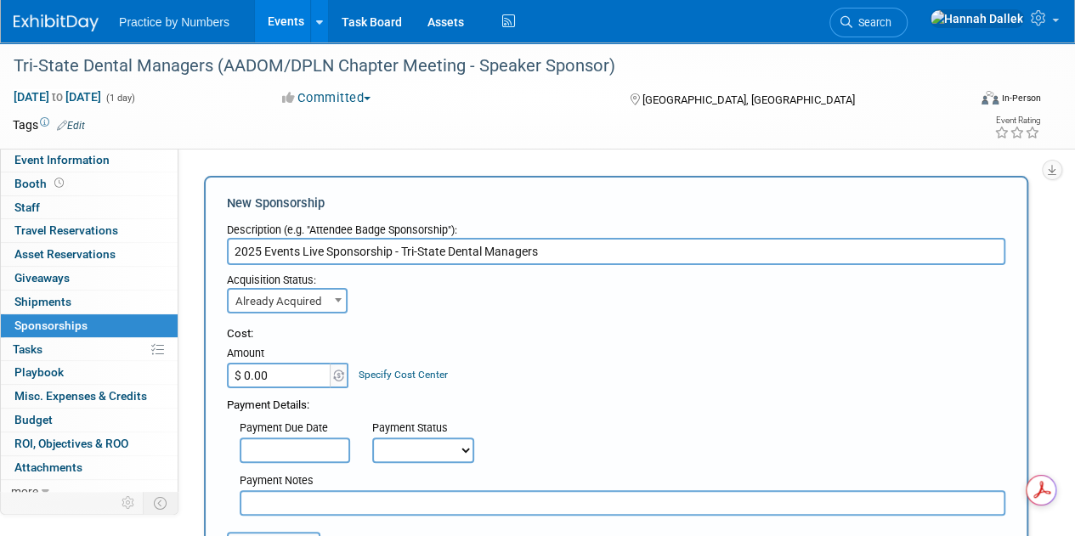
click at [284, 377] on input "$ 0.00" at bounding box center [280, 375] width 106 height 25
type input "$ 250.00"
click at [523, 369] on div "Cost: Amount $ 250.00 Specify Cost Center Cost Center -- Not Specified --" at bounding box center [616, 357] width 778 height 62
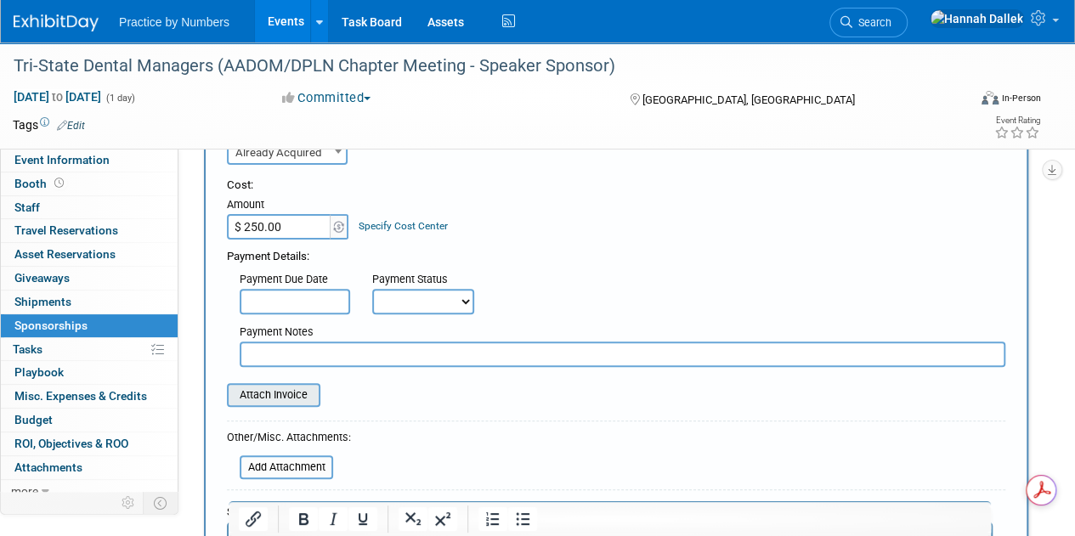
scroll to position [170, 0]
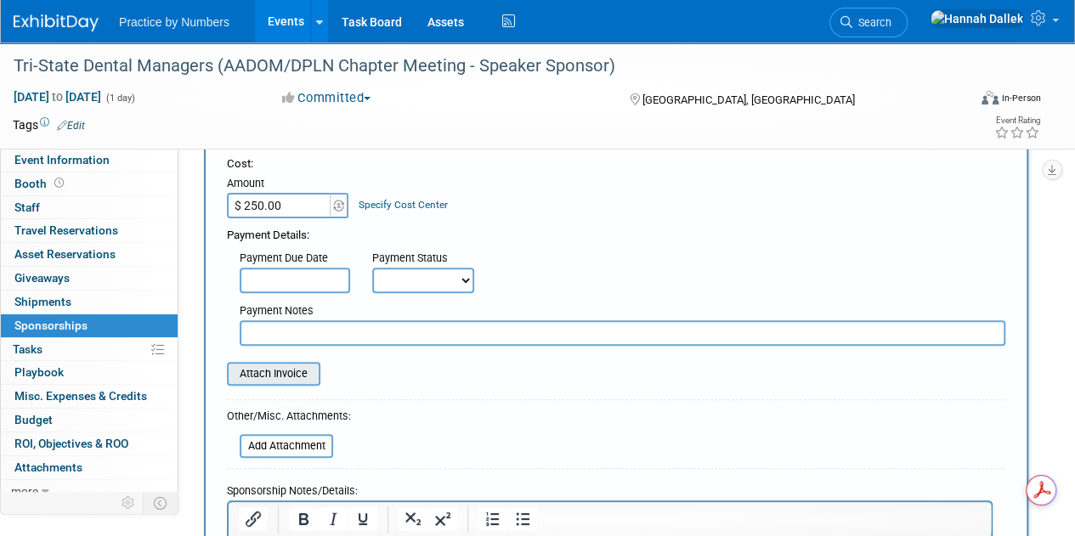
click at [270, 376] on input "file" at bounding box center [217, 374] width 202 height 20
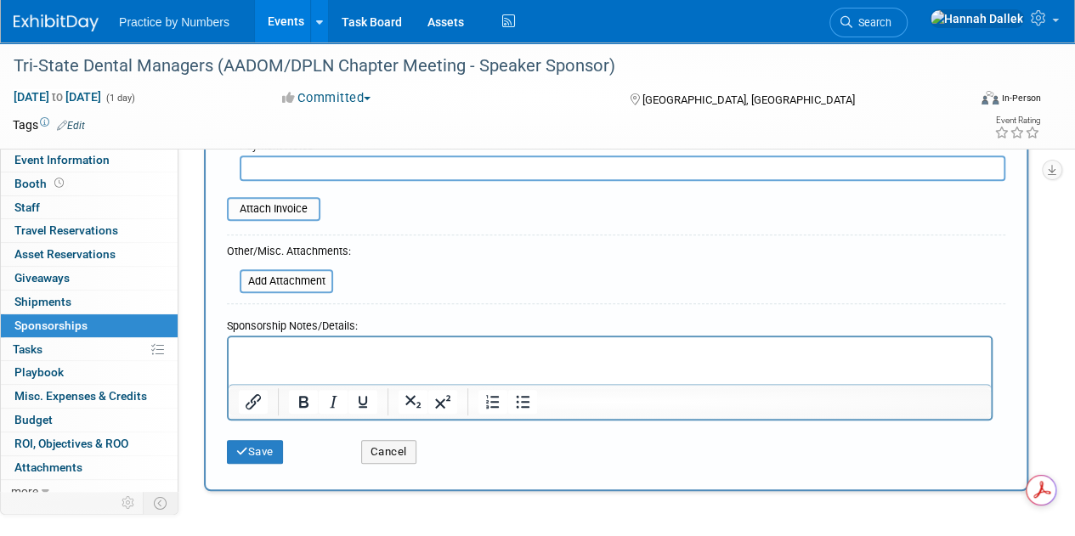
scroll to position [340, 0]
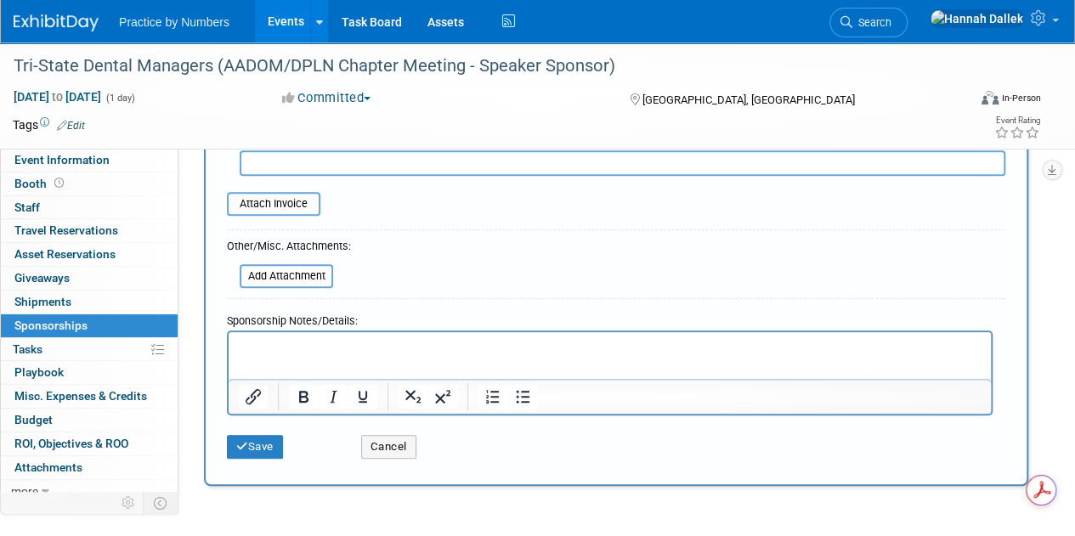
click at [259, 355] on html at bounding box center [610, 343] width 762 height 24
click at [247, 350] on p "inlcudes table" at bounding box center [610, 346] width 743 height 17
click at [287, 349] on p "includes table" at bounding box center [610, 346] width 743 height 17
click at [253, 448] on button "Save" at bounding box center [255, 447] width 56 height 24
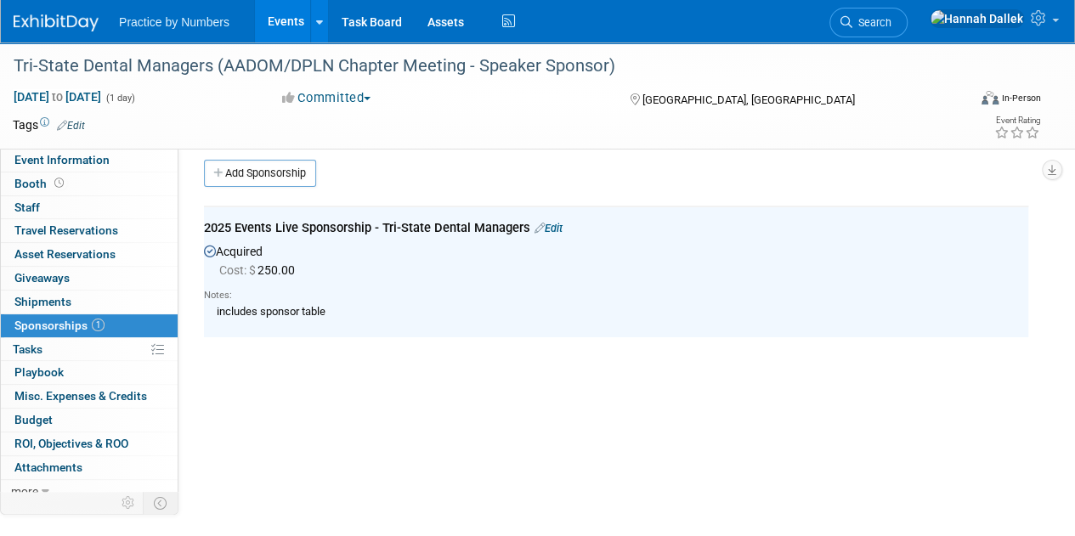
scroll to position [0, 0]
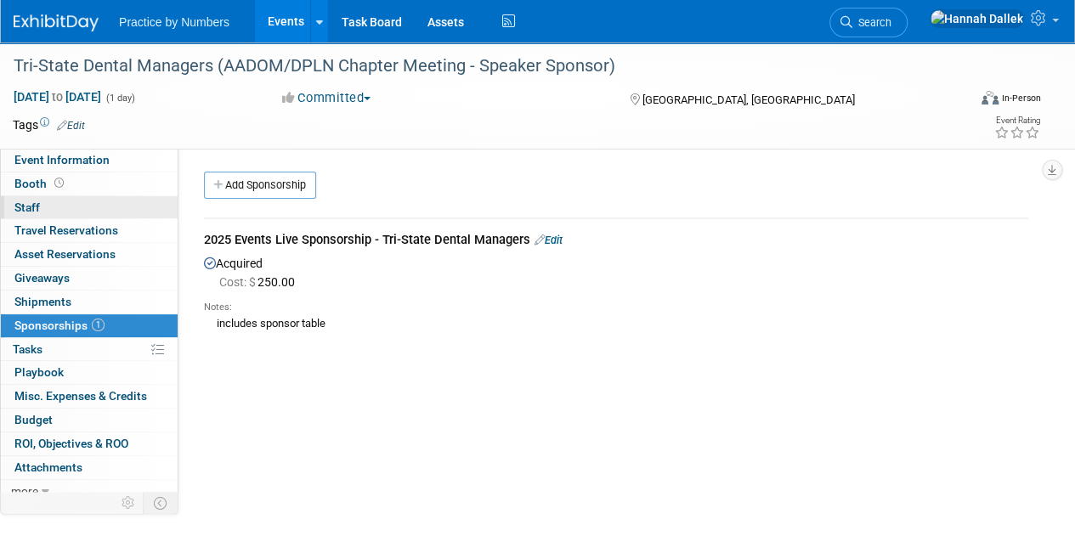
click at [55, 206] on link "0 Staff 0" at bounding box center [89, 207] width 177 height 23
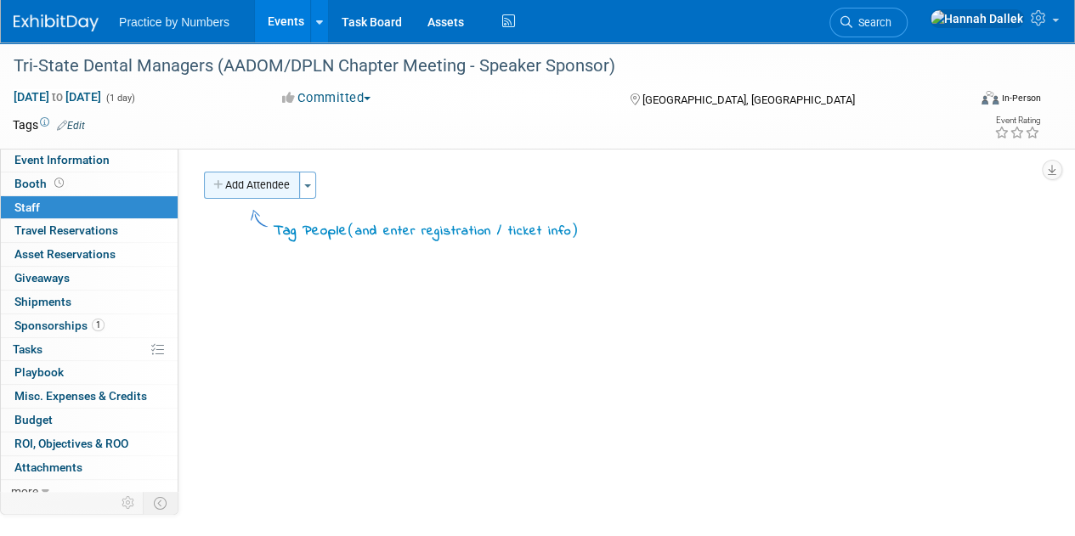
click at [219, 189] on icon "button" at bounding box center [219, 185] width 12 height 11
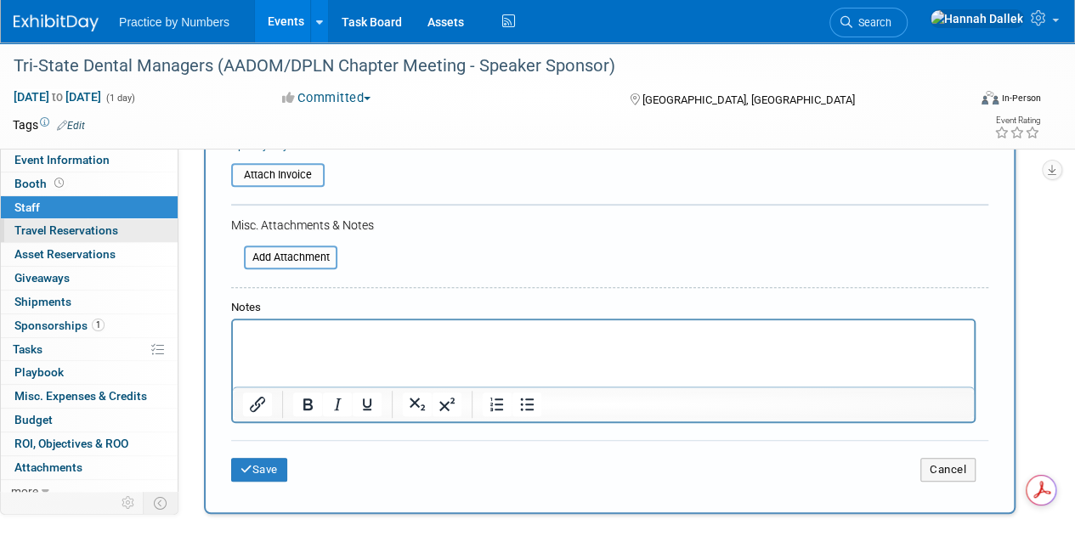
click at [99, 227] on span "Travel Reservations 0" at bounding box center [66, 230] width 104 height 14
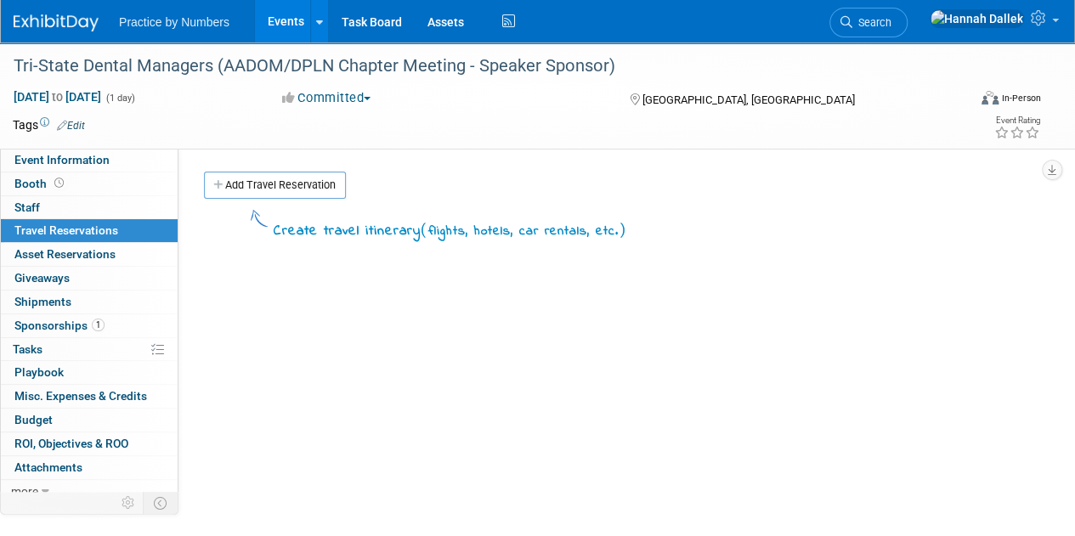
click at [224, 183] on link "Add Travel Reservation" at bounding box center [275, 185] width 142 height 27
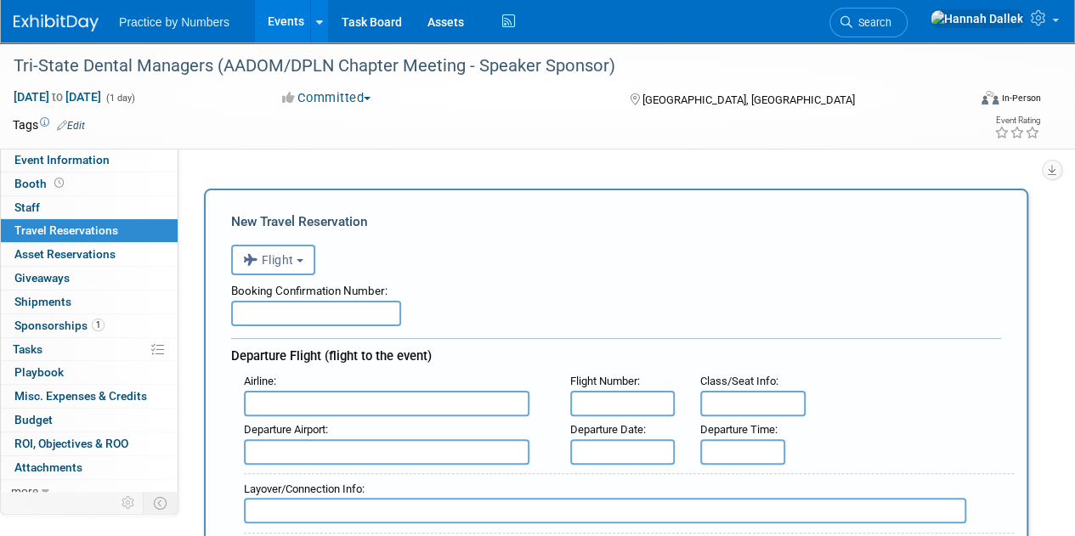
click at [288, 313] on input "text" at bounding box center [316, 313] width 170 height 25
paste input "FNAGGY"
type input "FNAGGY"
click at [297, 399] on input "text" at bounding box center [387, 403] width 286 height 25
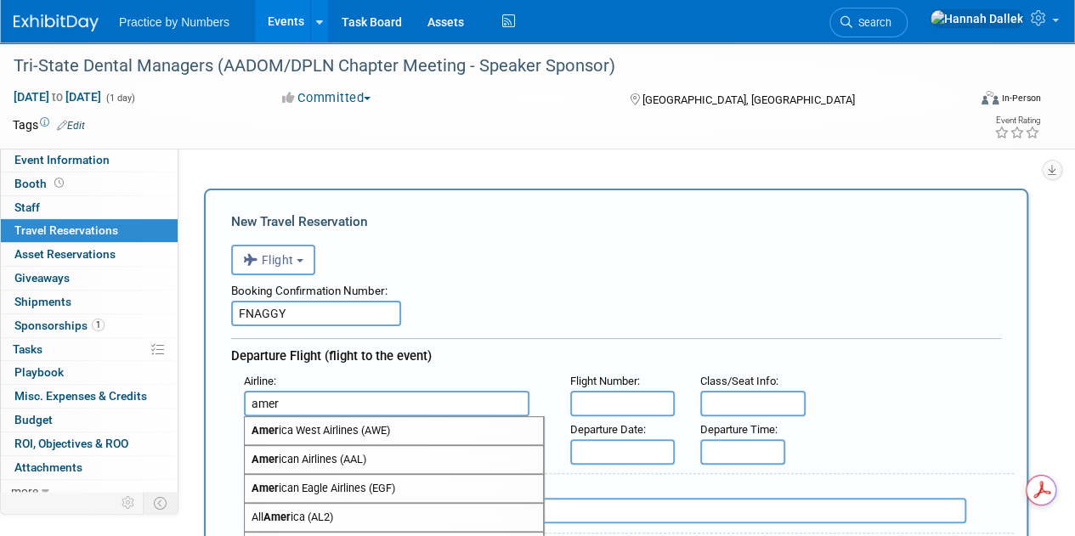
click at [323, 454] on span "Amer ican Airlines (AAL)" at bounding box center [394, 459] width 298 height 27
type input "American Airlines (AAL)"
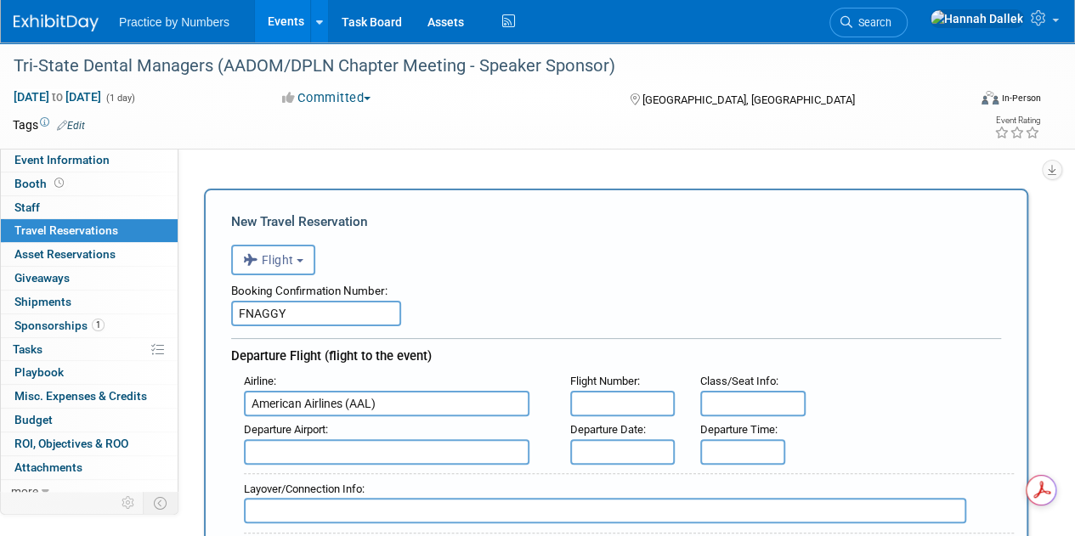
click at [584, 405] on input "text" at bounding box center [622, 403] width 105 height 25
type input "5272"
click at [365, 454] on input "text" at bounding box center [387, 451] width 286 height 25
click at [360, 476] on span "TUL - [GEOGRAPHIC_DATA]" at bounding box center [394, 479] width 298 height 27
type input "TUL - [GEOGRAPHIC_DATA]"
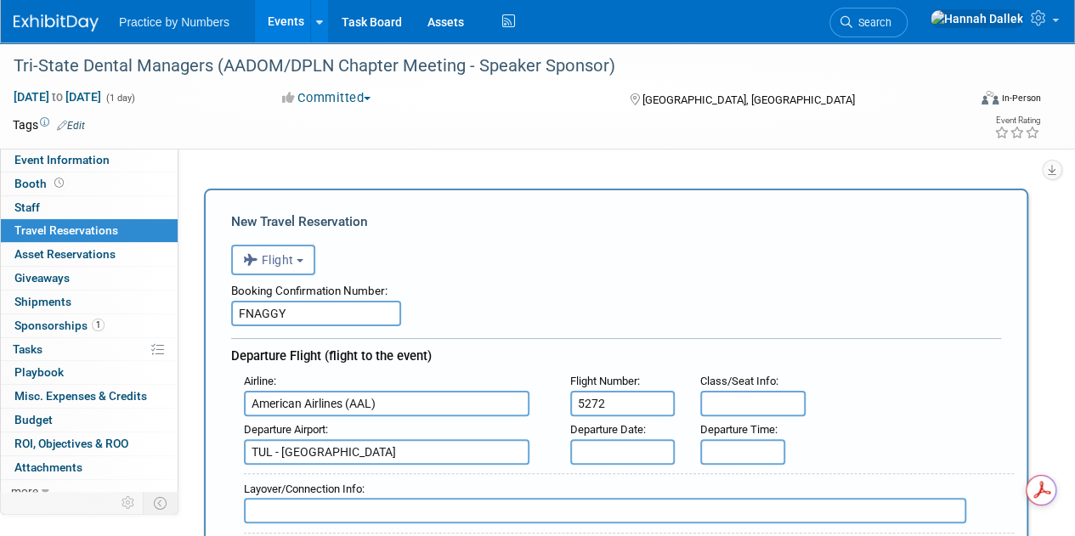
click at [605, 444] on input "text" at bounding box center [622, 451] width 105 height 25
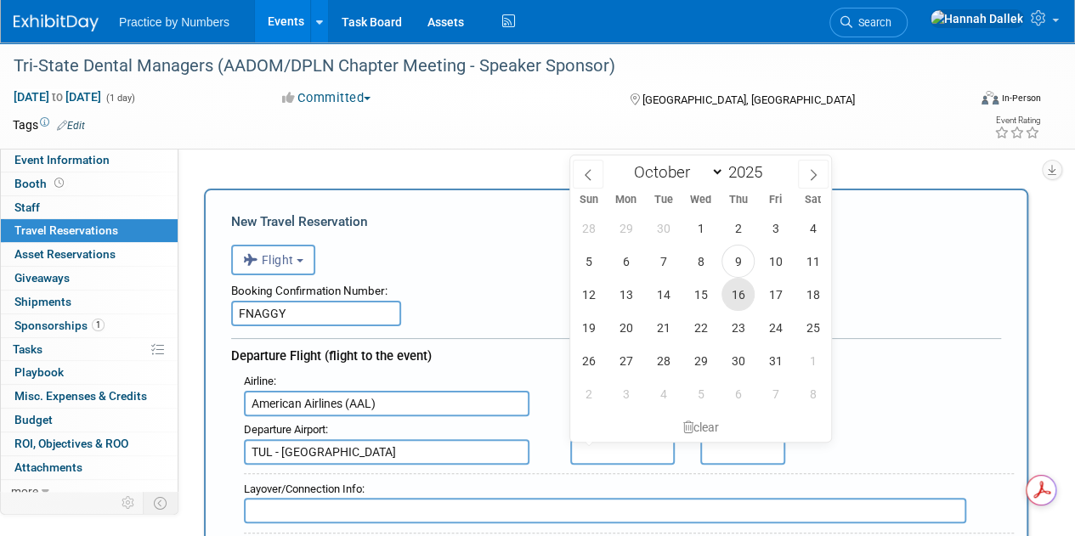
click at [738, 294] on span "16" at bounding box center [737, 294] width 33 height 33
type input "[DATE]"
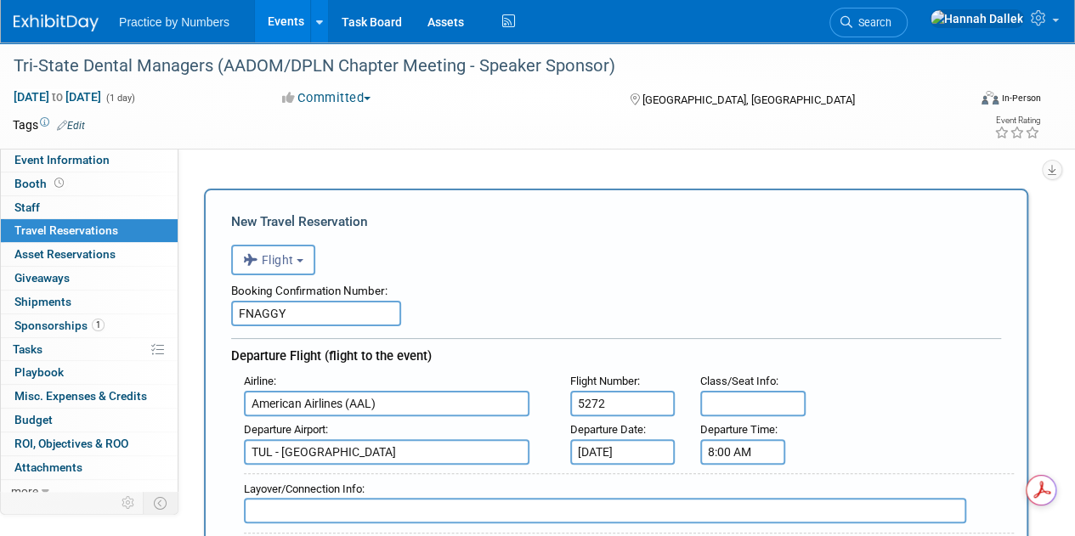
click at [729, 447] on input "8:00 AM" at bounding box center [742, 451] width 85 height 25
click at [715, 455] on input "8:00 AM" at bounding box center [742, 451] width 85 height 25
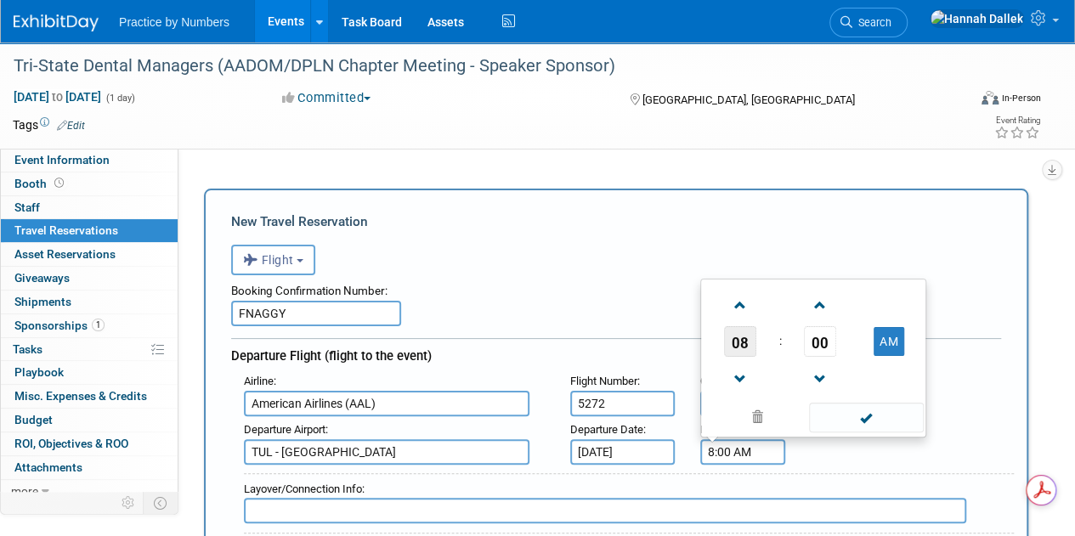
click at [735, 348] on span "08" at bounding box center [740, 341] width 32 height 31
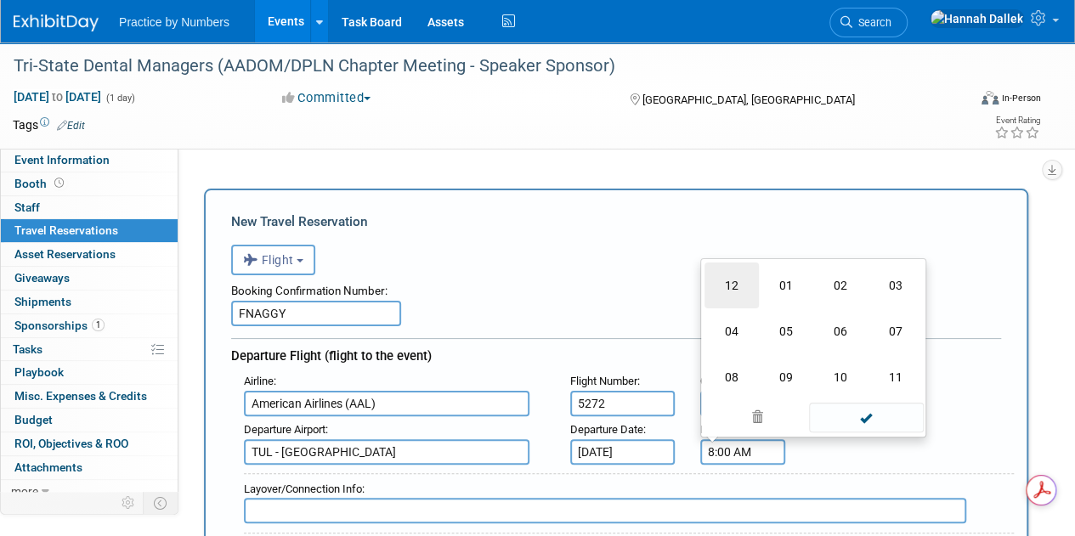
click at [717, 288] on td "12" at bounding box center [731, 286] width 54 height 46
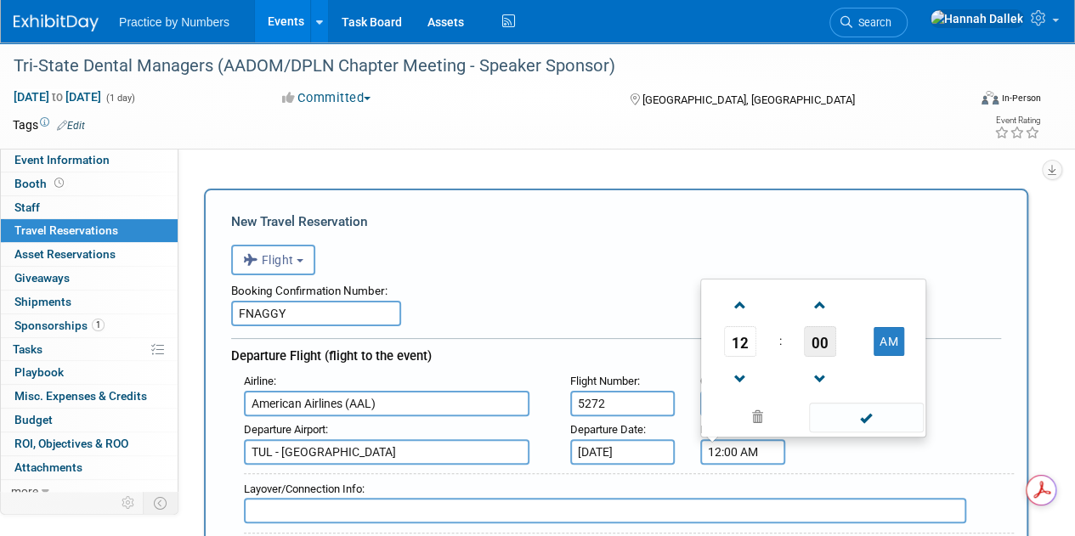
click at [818, 338] on span "00" at bounding box center [820, 341] width 32 height 31
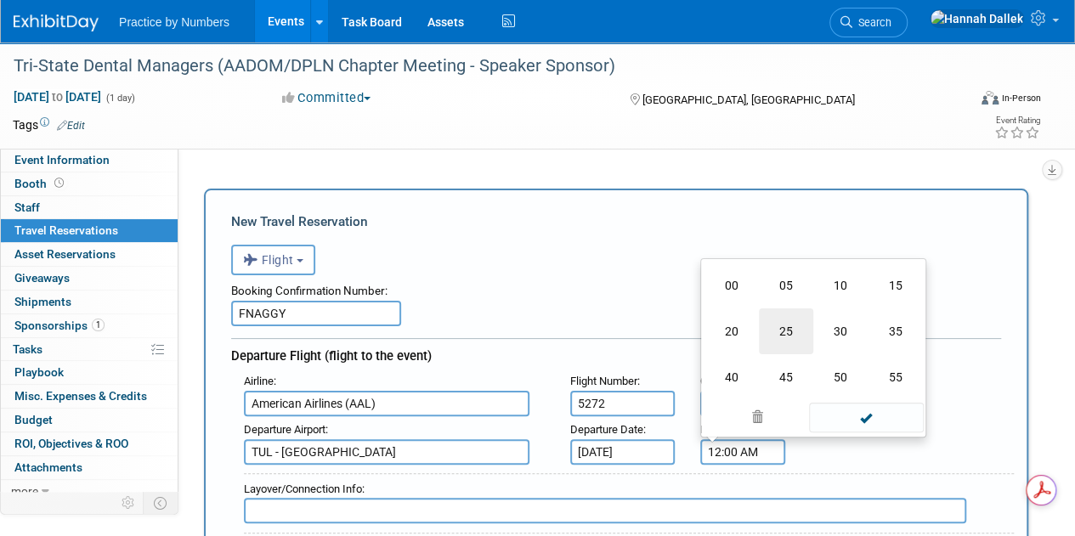
click at [785, 333] on td "25" at bounding box center [786, 331] width 54 height 46
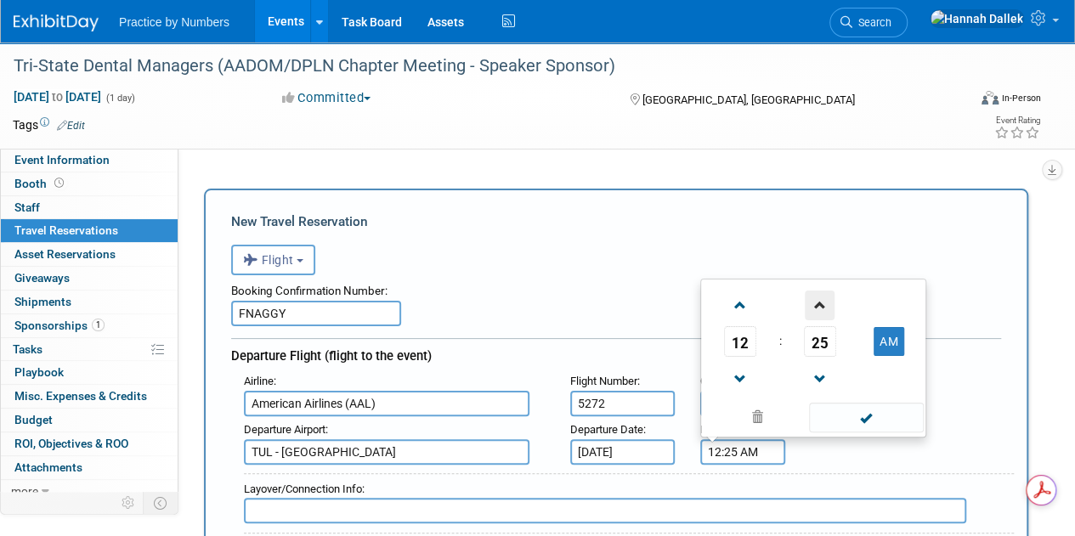
click at [822, 307] on span at bounding box center [820, 306] width 30 height 30
click at [876, 336] on button "AM" at bounding box center [889, 341] width 31 height 29
type input "12:26 PM"
click at [858, 410] on span at bounding box center [866, 418] width 115 height 30
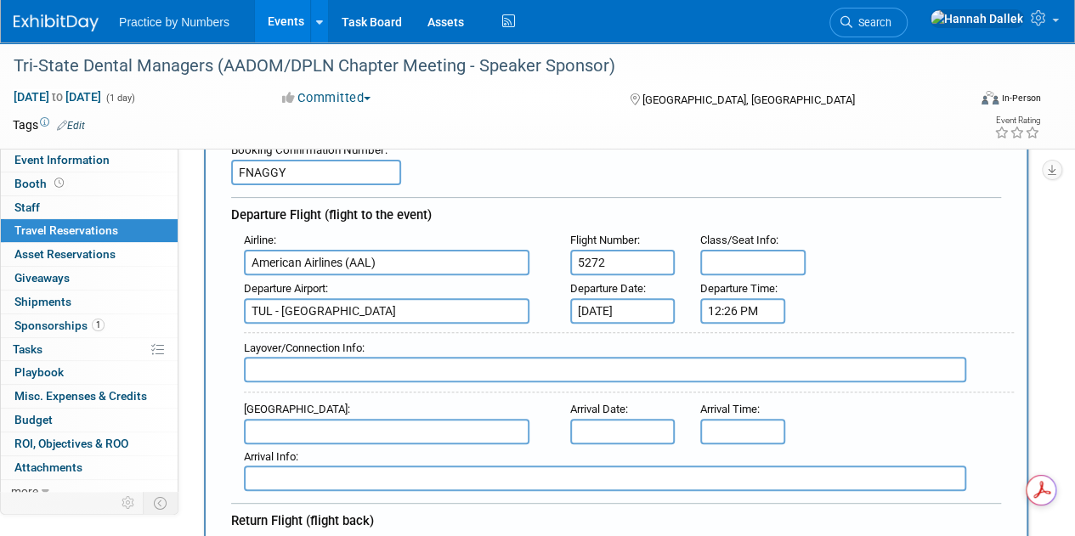
scroll to position [170, 0]
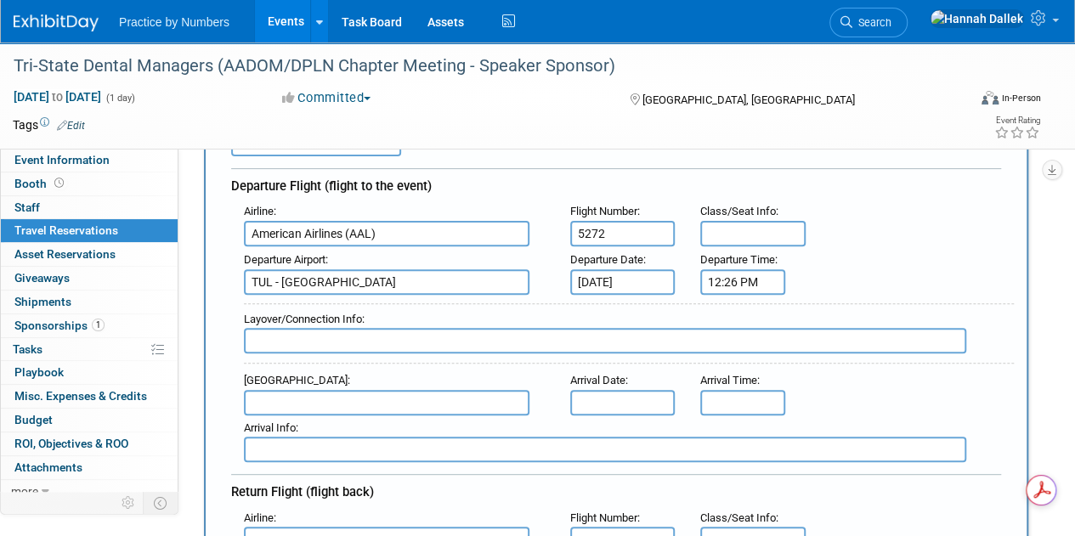
click at [406, 402] on input "text" at bounding box center [387, 402] width 286 height 25
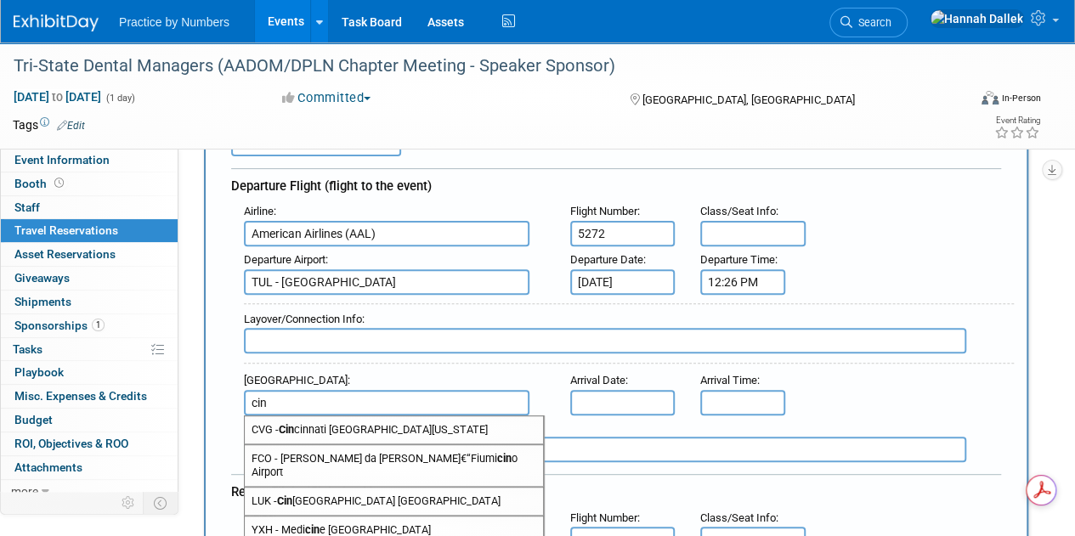
click at [411, 424] on span "CVG - Cin cinnati [GEOGRAPHIC_DATA][US_STATE]" at bounding box center [394, 429] width 298 height 27
type input "CVG - [GEOGRAPHIC_DATA] [GEOGRAPHIC_DATA][US_STATE]"
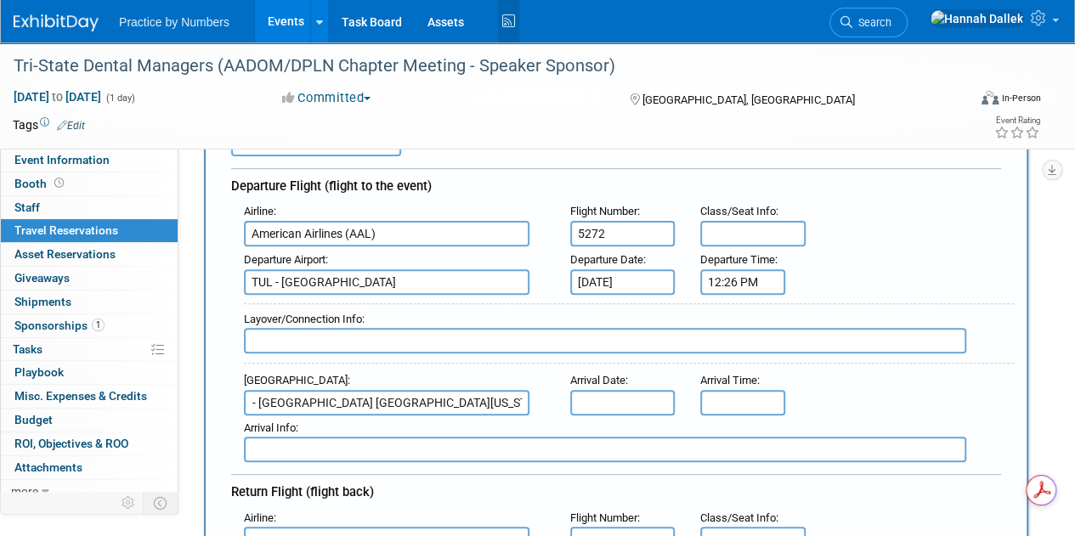
scroll to position [0, 0]
click at [610, 398] on input "text" at bounding box center [622, 402] width 105 height 25
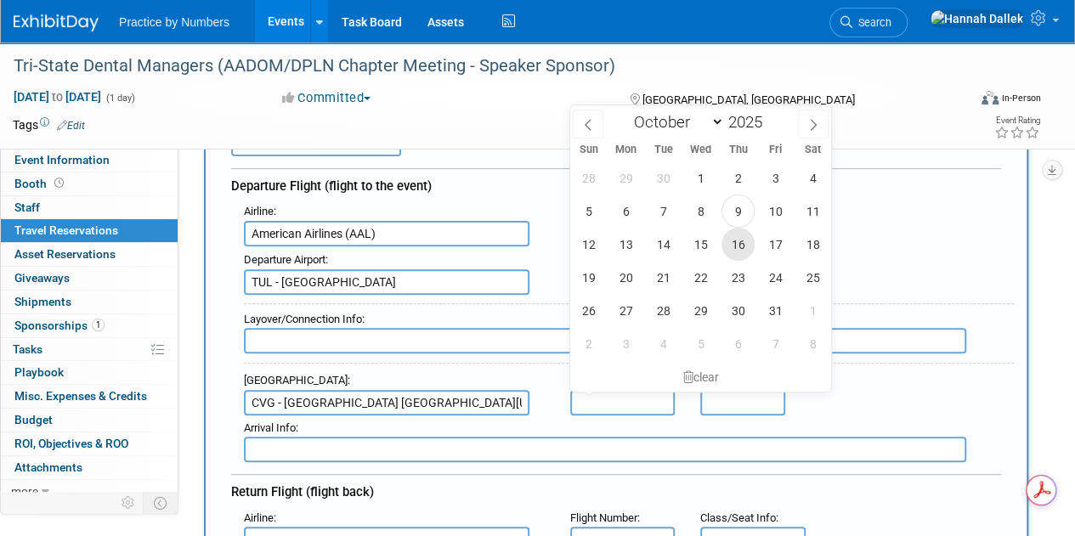
click at [746, 245] on span "16" at bounding box center [737, 244] width 33 height 33
type input "[DATE]"
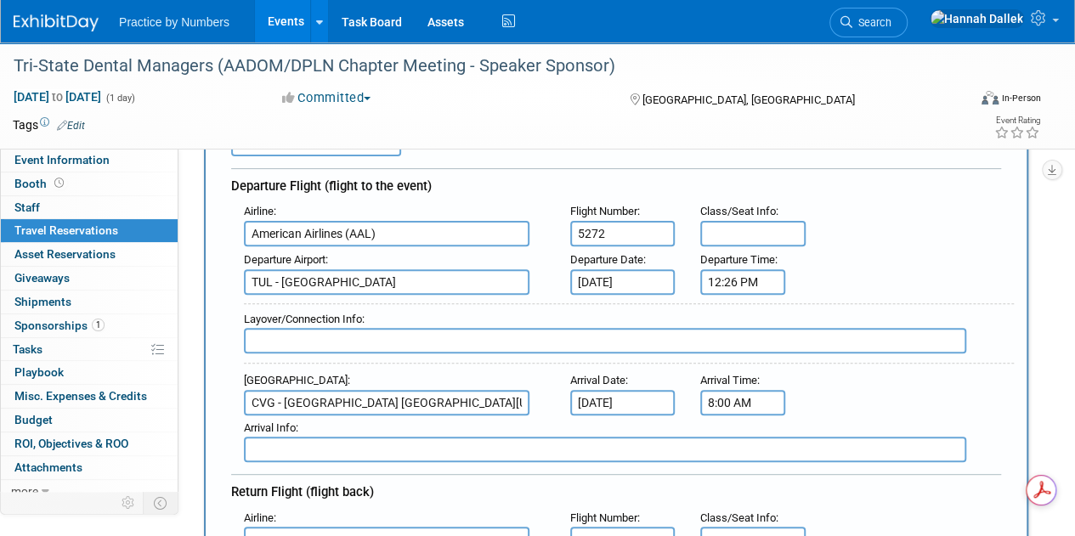
click at [742, 399] on input "8:00 AM" at bounding box center [742, 402] width 85 height 25
click at [741, 402] on input "8:00 AM" at bounding box center [742, 402] width 85 height 25
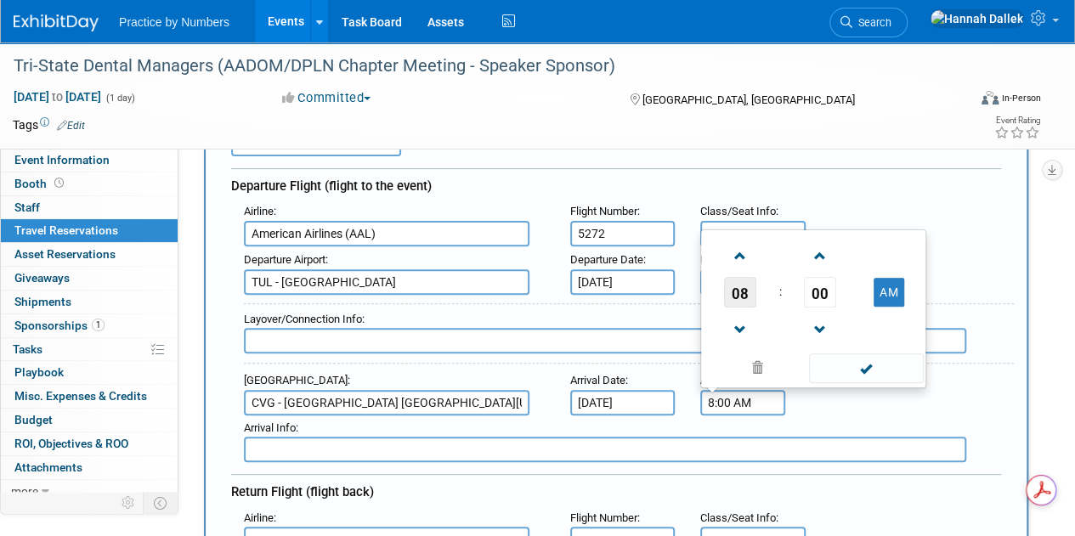
click at [749, 288] on span "08" at bounding box center [740, 292] width 32 height 31
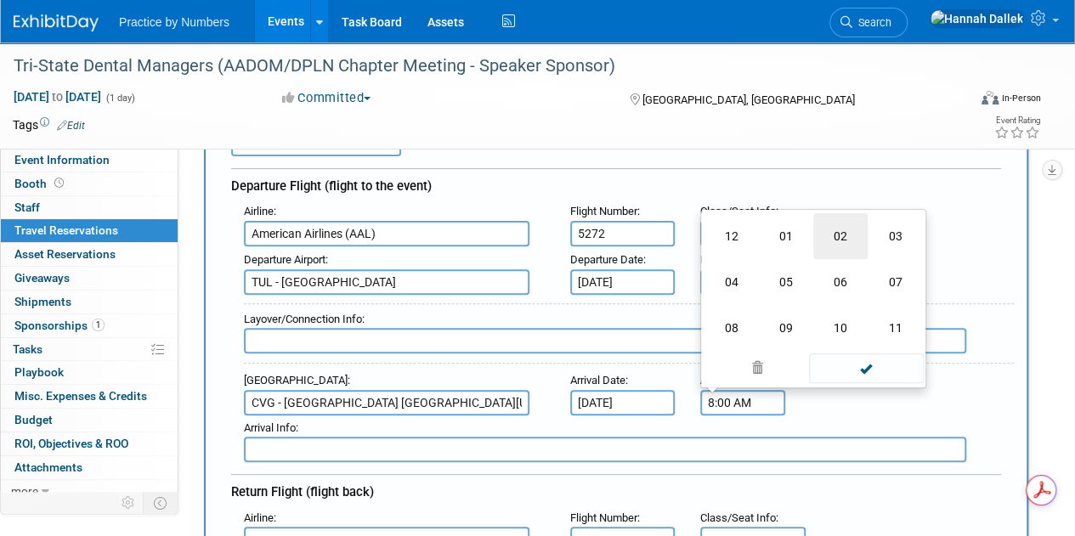
click at [817, 235] on td "02" at bounding box center [840, 236] width 54 height 46
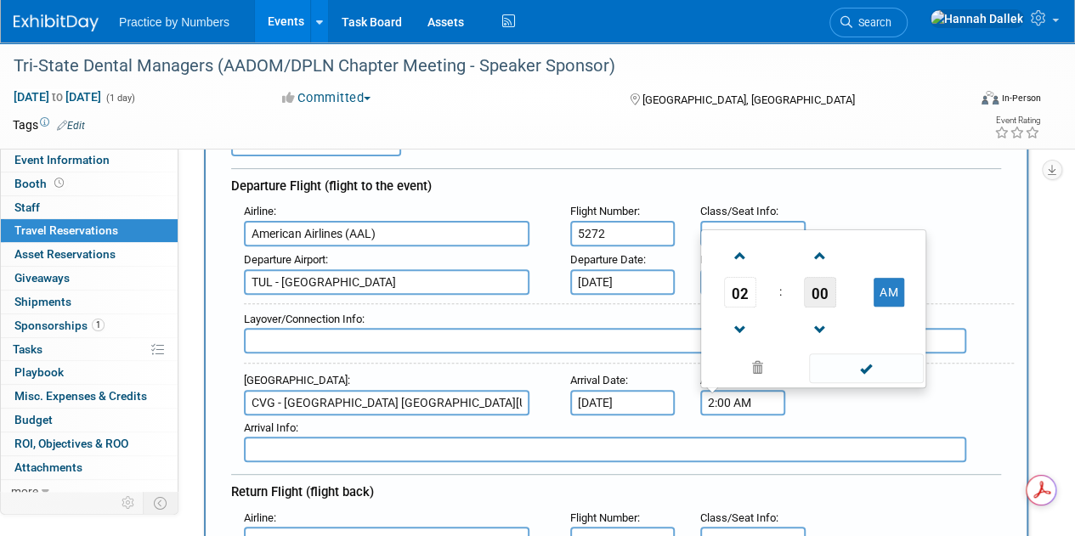
click at [826, 286] on span "00" at bounding box center [820, 292] width 32 height 31
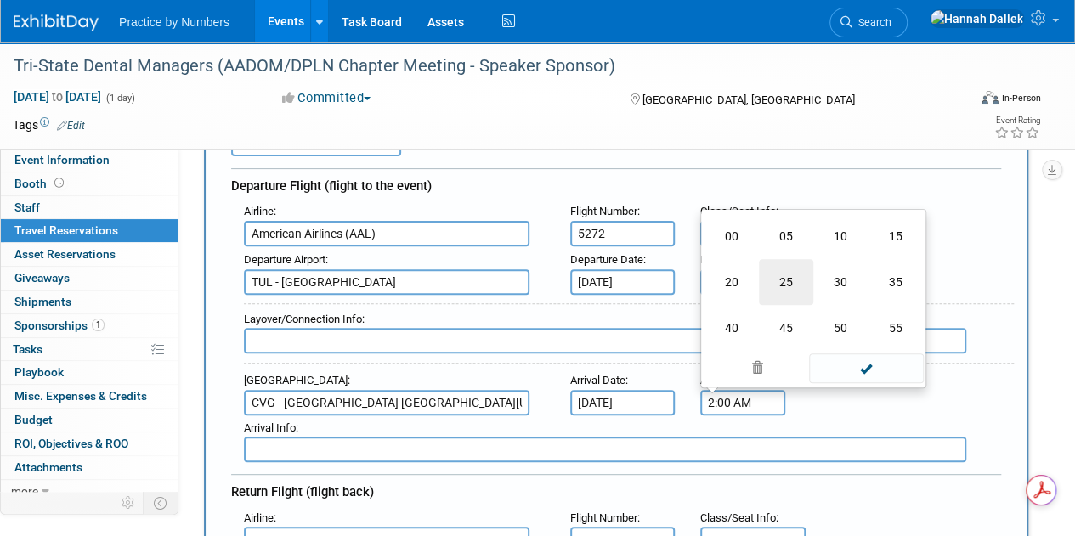
click at [782, 282] on td "25" at bounding box center [786, 282] width 54 height 46
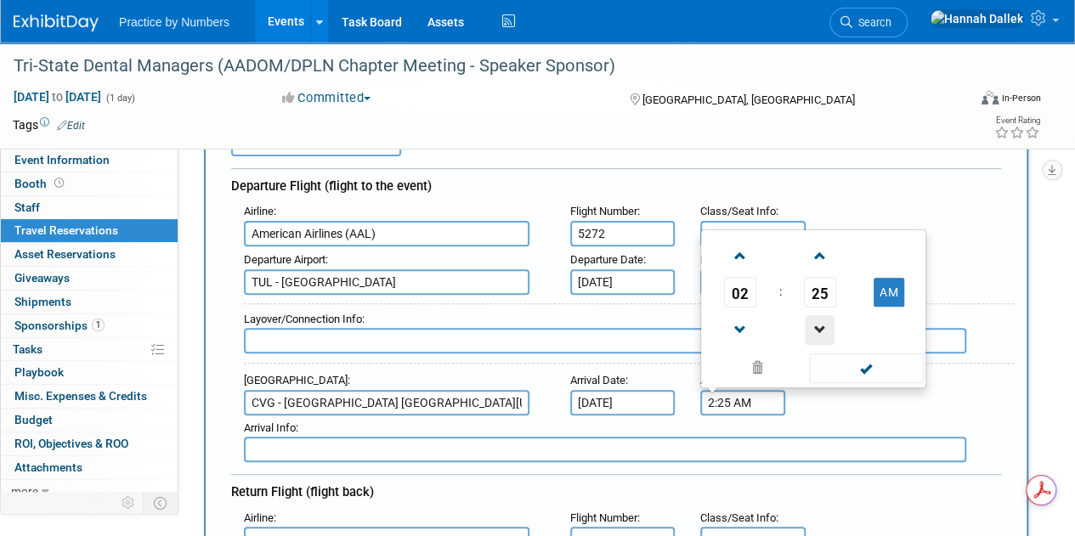
click at [817, 320] on span at bounding box center [820, 330] width 30 height 30
click at [877, 288] on button "AM" at bounding box center [889, 292] width 31 height 29
type input "2:24 PM"
click at [861, 361] on span at bounding box center [866, 368] width 115 height 30
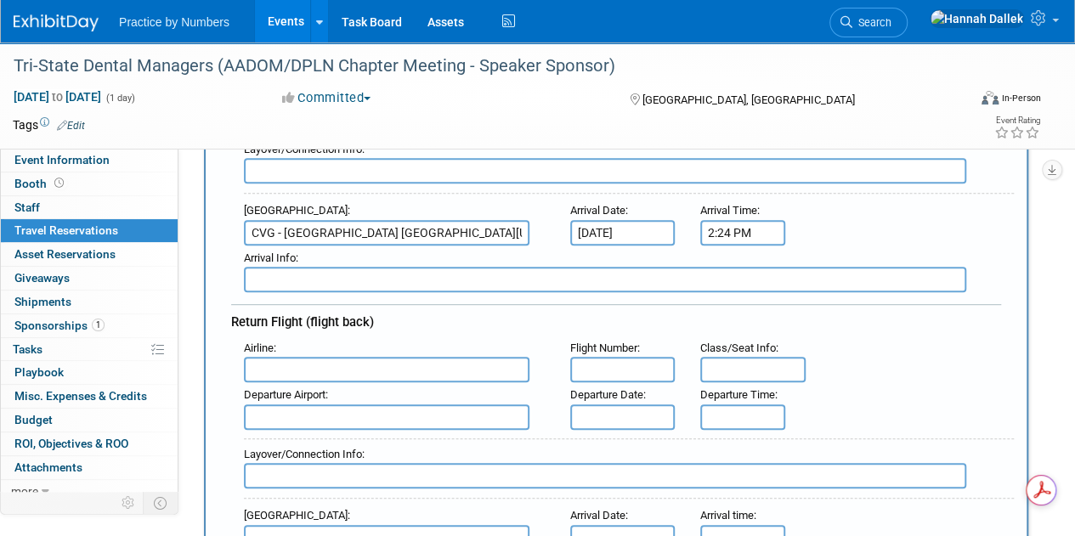
scroll to position [0, 25]
drag, startPoint x: 284, startPoint y: 232, endPoint x: 617, endPoint y: 240, distance: 333.2
click at [617, 240] on div "Arrival Airport : [GEOGRAPHIC_DATA] - [GEOGRAPHIC_DATA][US_STATE] Arrival Date …" at bounding box center [622, 222] width 783 height 48
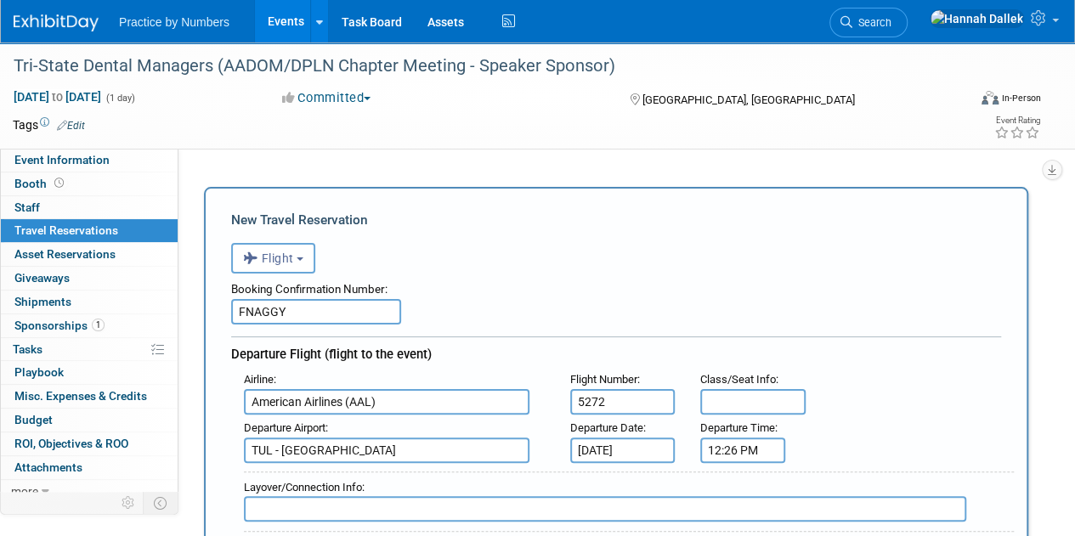
scroll to position [0, 0]
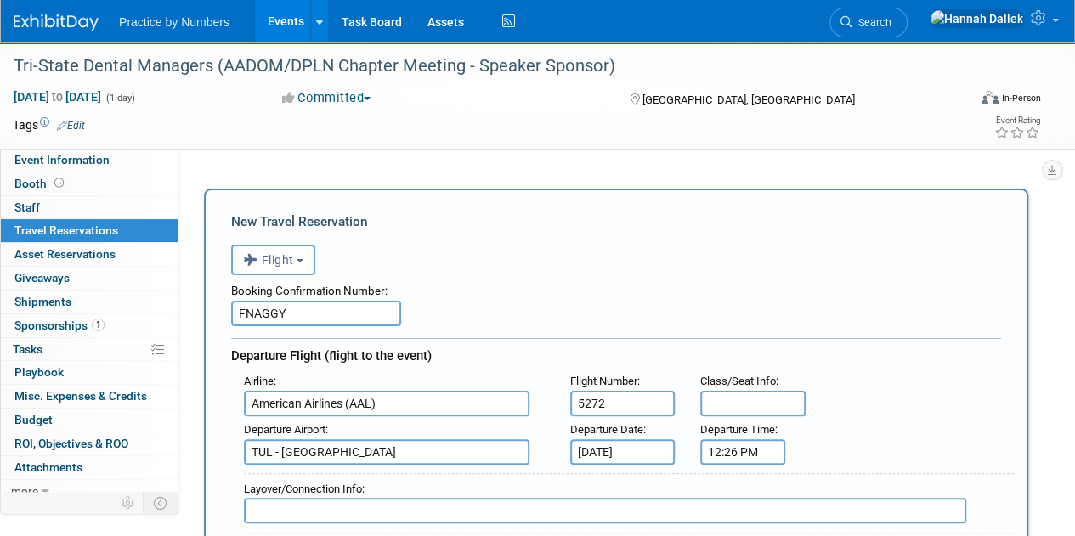
drag, startPoint x: 299, startPoint y: 311, endPoint x: 223, endPoint y: 314, distance: 75.7
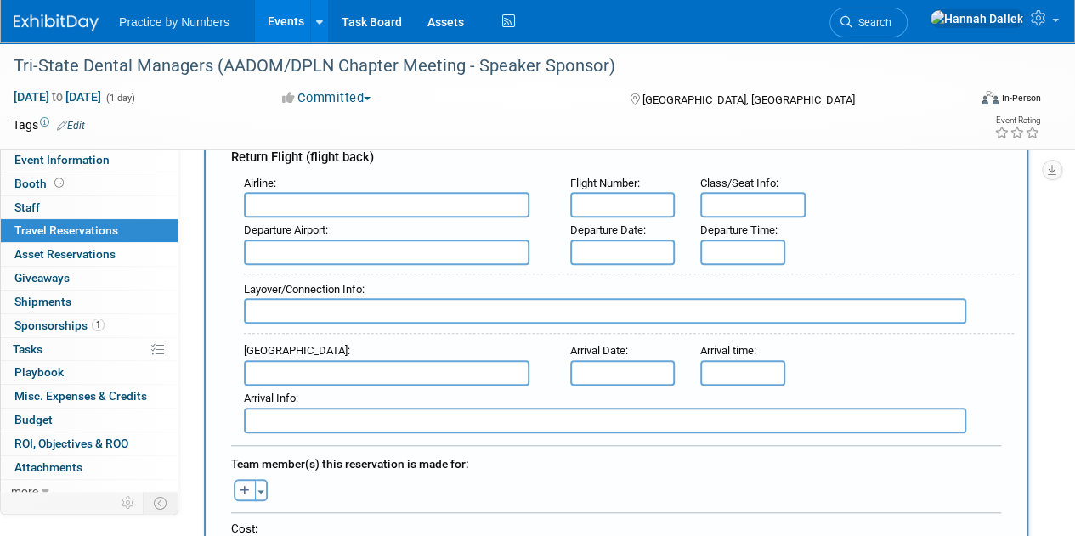
scroll to position [425, 0]
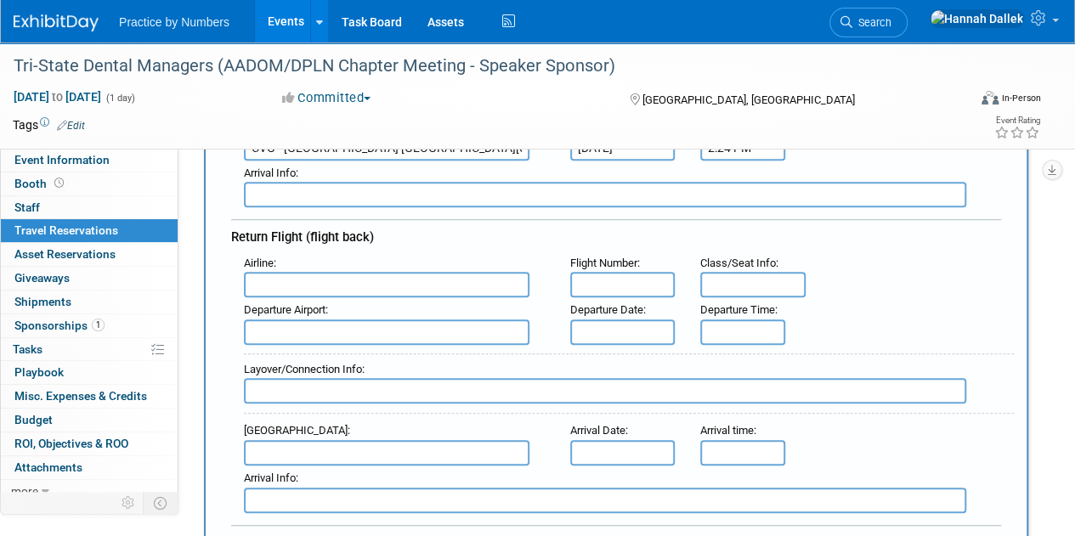
click at [355, 281] on input "text" at bounding box center [387, 284] width 286 height 25
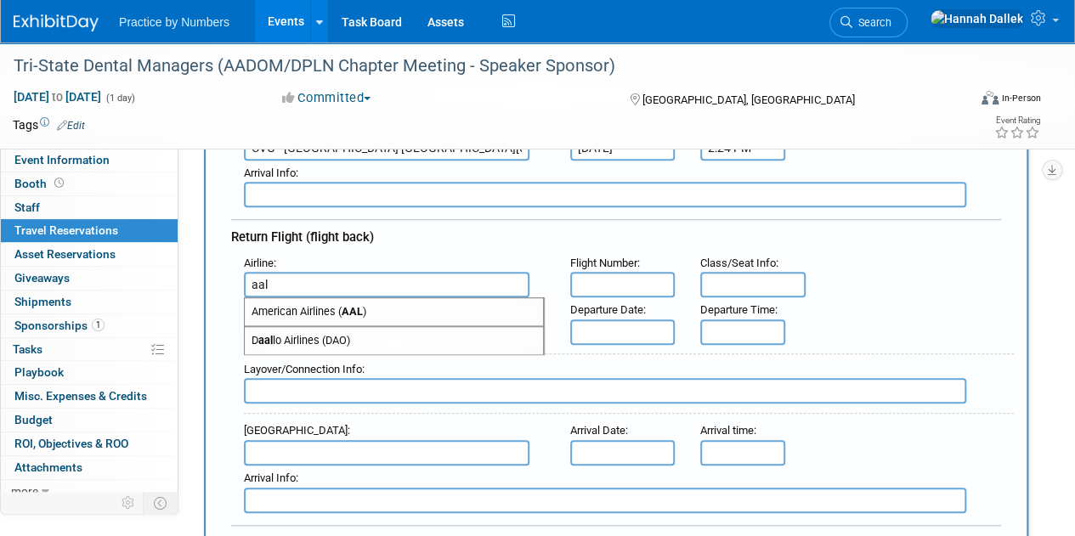
click at [372, 303] on span "American Airlines ( AAL )" at bounding box center [394, 311] width 298 height 27
type input "American Airlines (AAL)"
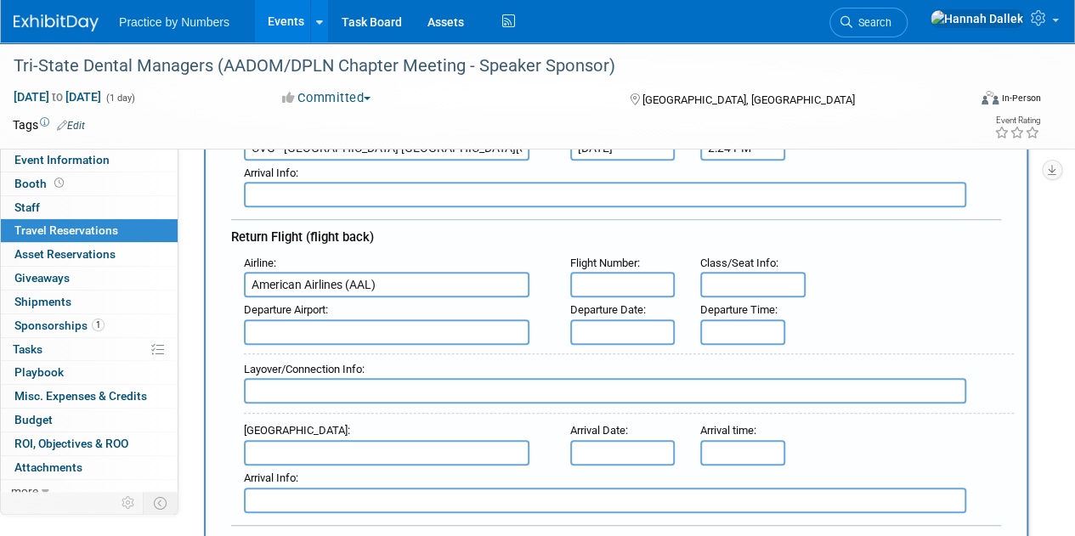
click at [641, 280] on input "text" at bounding box center [622, 284] width 105 height 25
type input "2989"
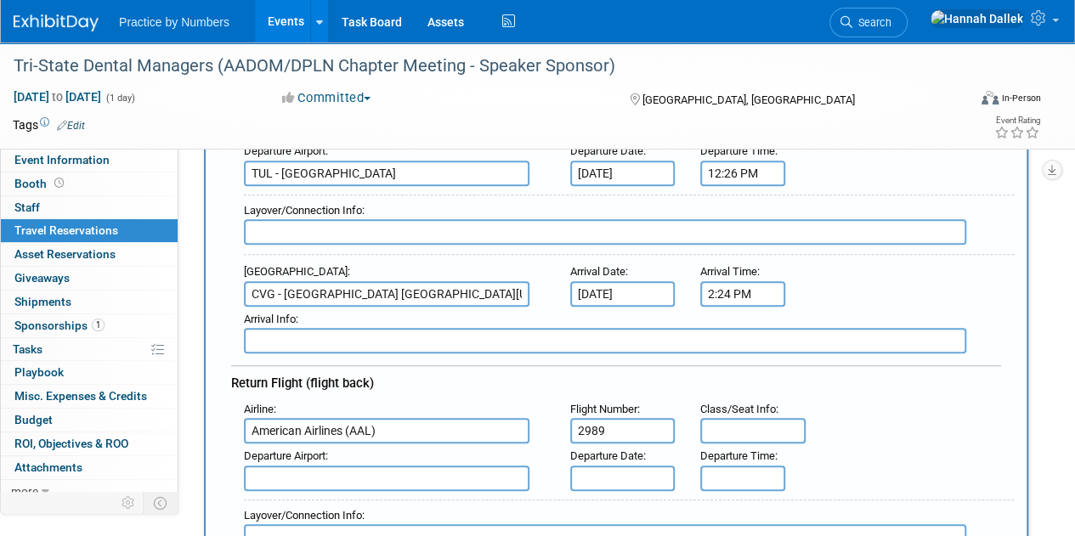
scroll to position [255, 0]
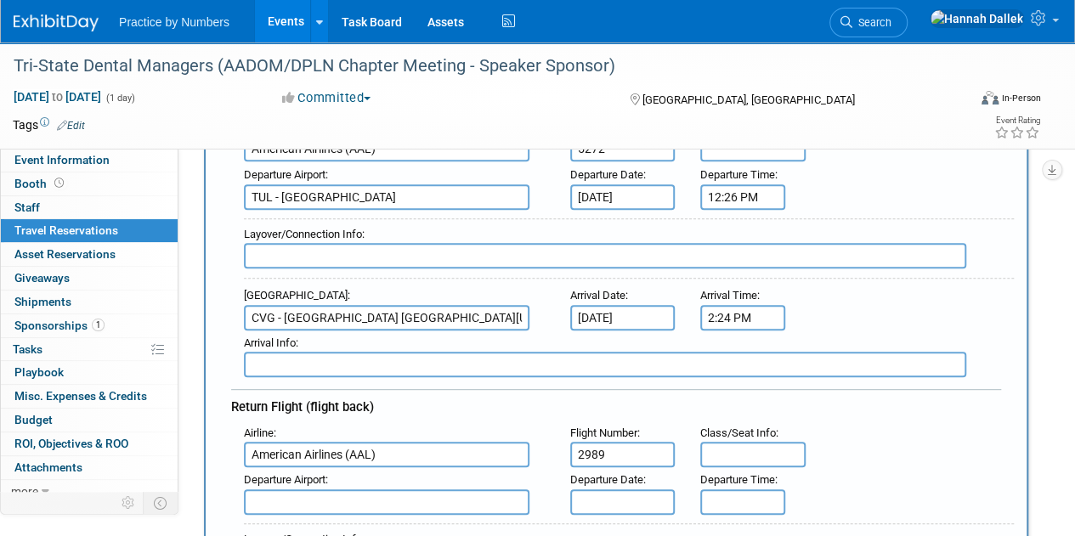
click at [719, 314] on input "2:24 PM" at bounding box center [742, 317] width 85 height 25
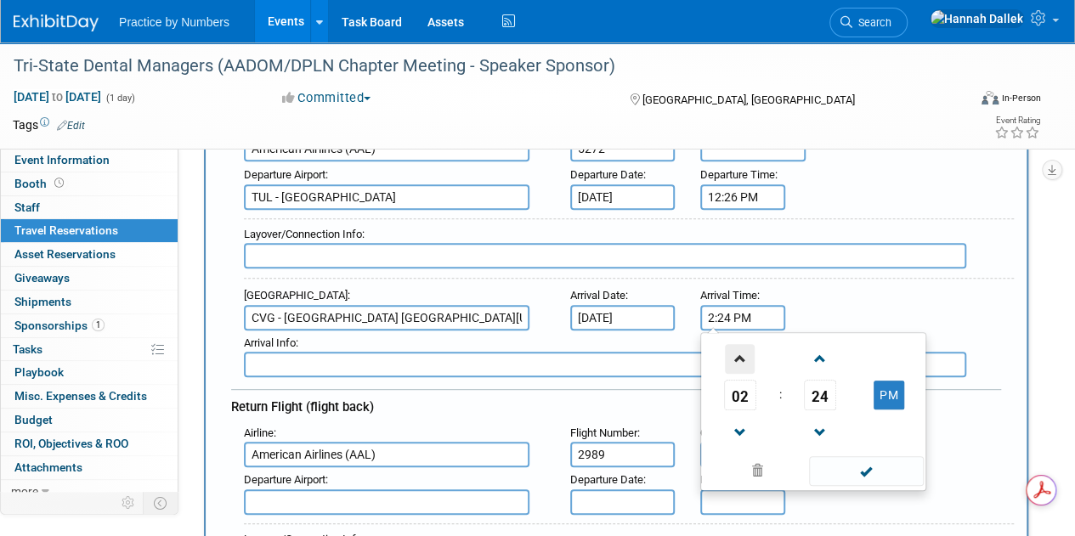
scroll to position [0, 0]
click at [741, 351] on span at bounding box center [740, 359] width 30 height 30
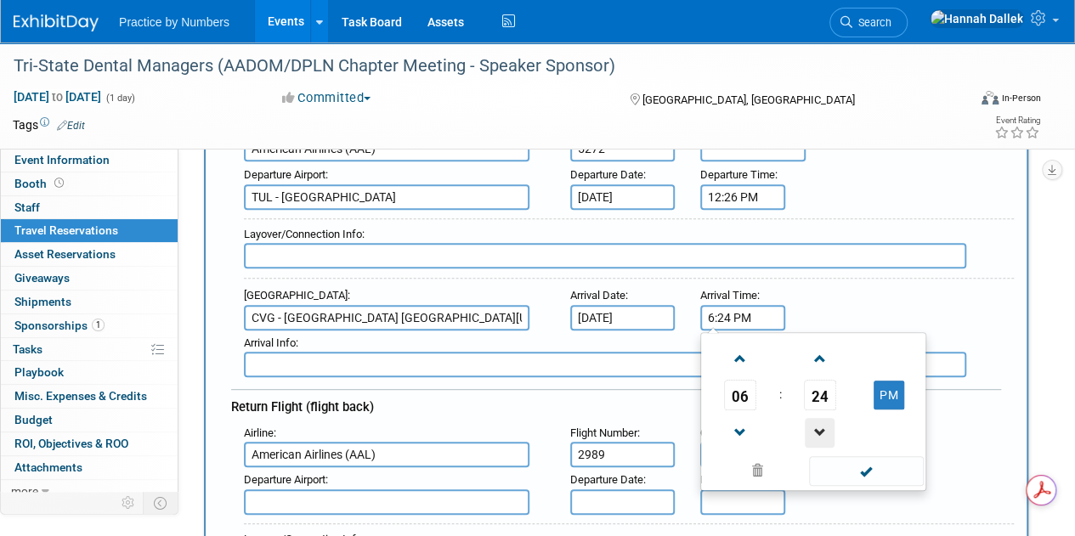
click at [819, 421] on span at bounding box center [820, 433] width 30 height 30
type input "6:21 PM"
click at [886, 467] on span at bounding box center [866, 471] width 115 height 30
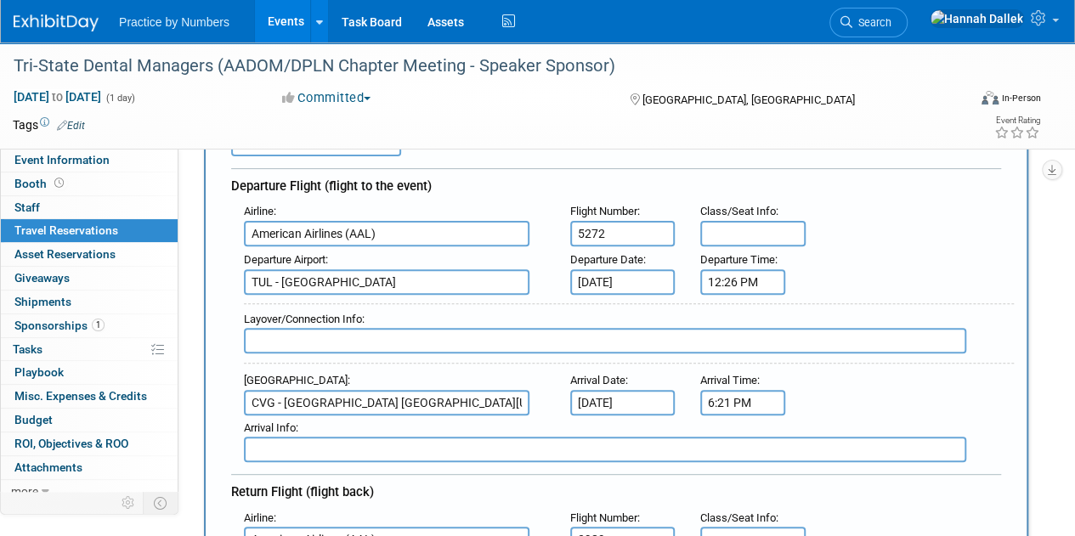
scroll to position [255, 0]
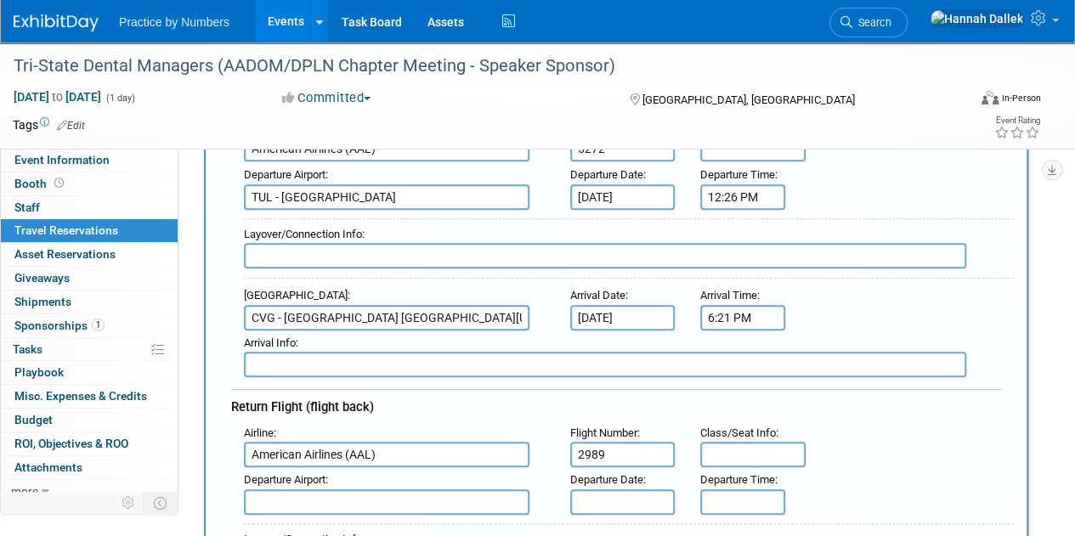
click at [452, 255] on input "text" at bounding box center [605, 255] width 722 height 25
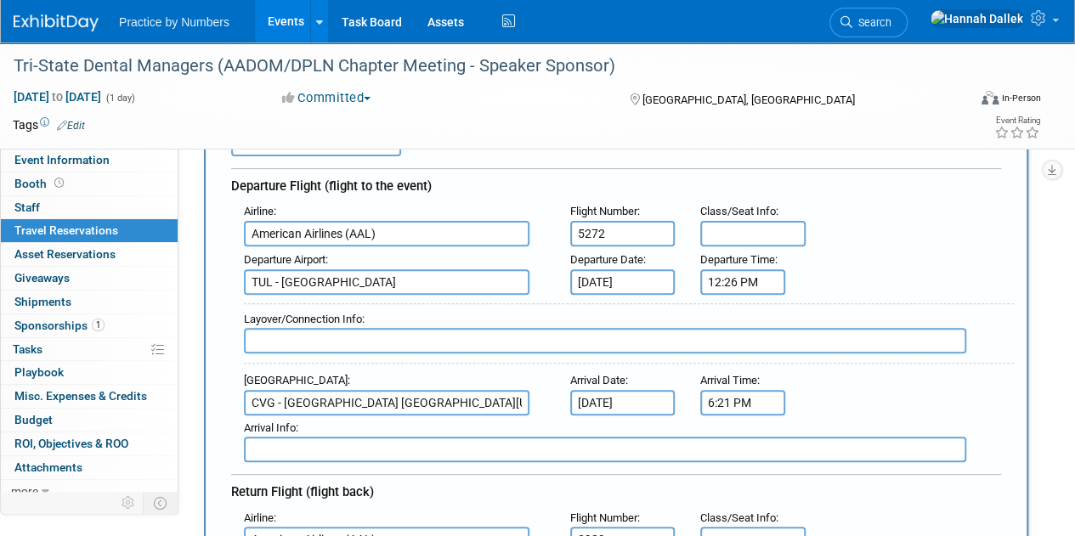
drag, startPoint x: 612, startPoint y: 237, endPoint x: 556, endPoint y: 236, distance: 56.1
click at [556, 236] on div "Airline : American Airlines (AAL) Flight Number : 5272 Class/Seat Info :" at bounding box center [622, 223] width 783 height 48
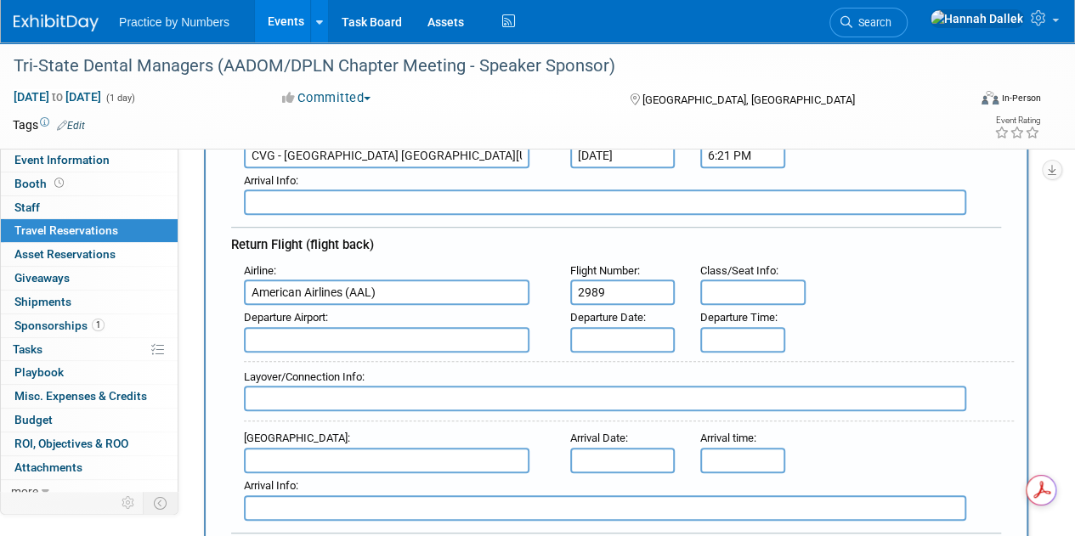
scroll to position [425, 0]
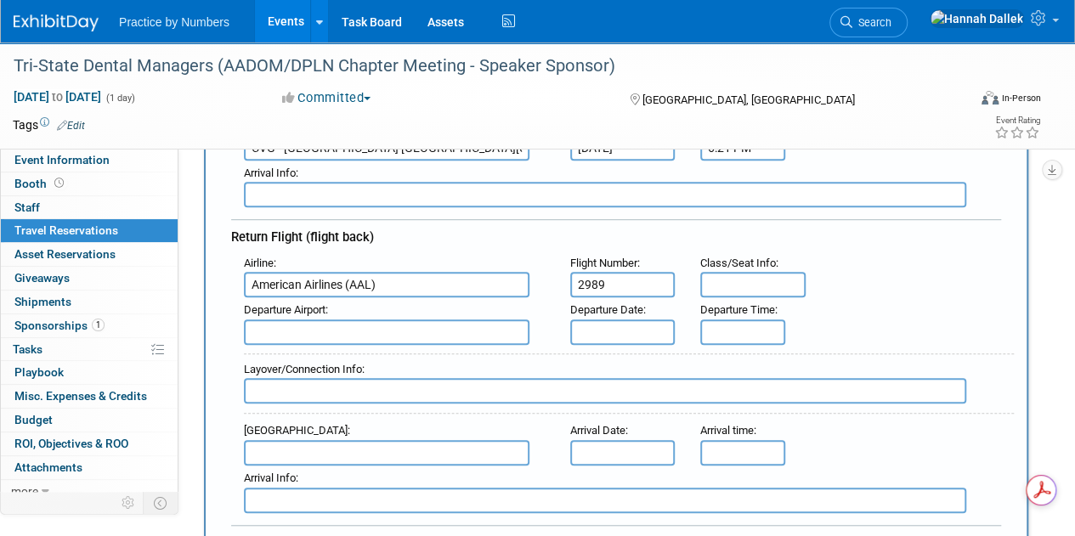
click at [450, 331] on input "text" at bounding box center [387, 332] width 286 height 25
click at [433, 351] on span "CVG - [GEOGRAPHIC_DATA] [GEOGRAPHIC_DATA][US_STATE]" at bounding box center [394, 359] width 298 height 27
type input "CVG - [GEOGRAPHIC_DATA] [GEOGRAPHIC_DATA][US_STATE]"
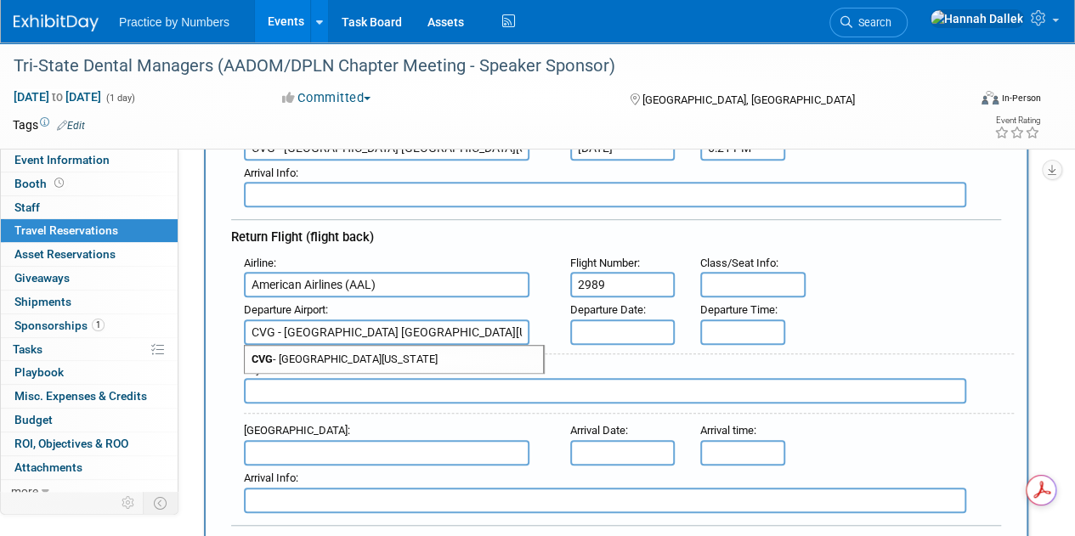
scroll to position [0, 25]
click at [605, 322] on input "text" at bounding box center [622, 332] width 105 height 25
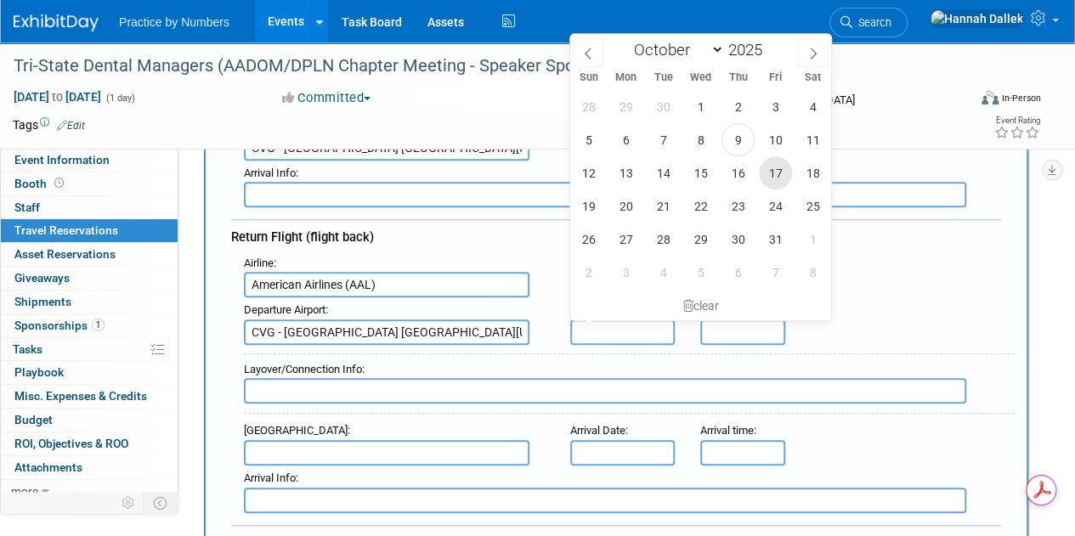
click at [770, 167] on span "17" at bounding box center [775, 172] width 33 height 33
type input "[DATE]"
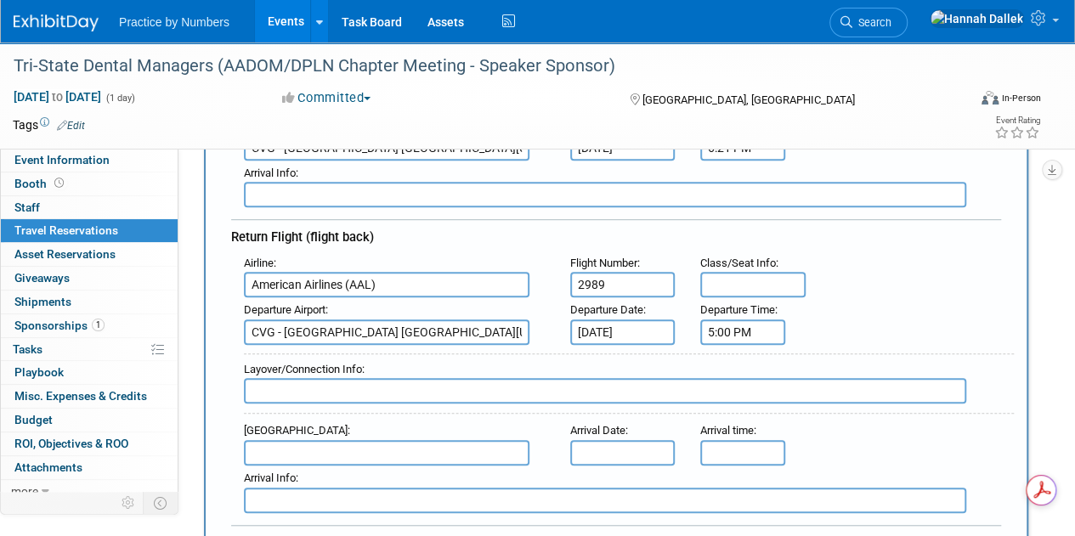
click at [746, 335] on input "5:00 PM" at bounding box center [742, 332] width 85 height 25
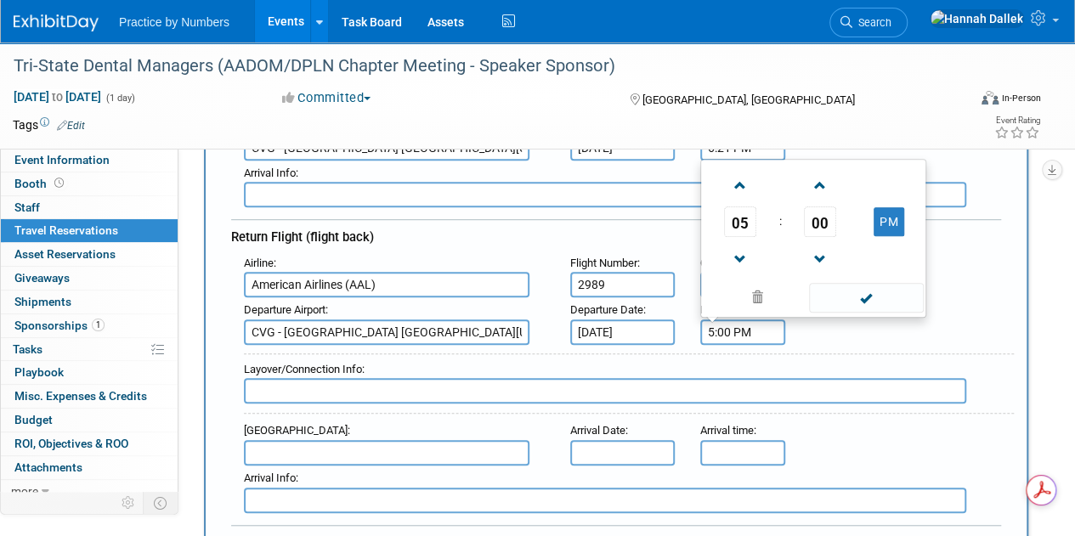
click at [738, 327] on input "5:00 PM" at bounding box center [742, 332] width 85 height 25
click at [741, 185] on span at bounding box center [740, 186] width 30 height 30
click at [741, 184] on span at bounding box center [740, 186] width 30 height 30
click at [817, 218] on span "00" at bounding box center [820, 221] width 32 height 31
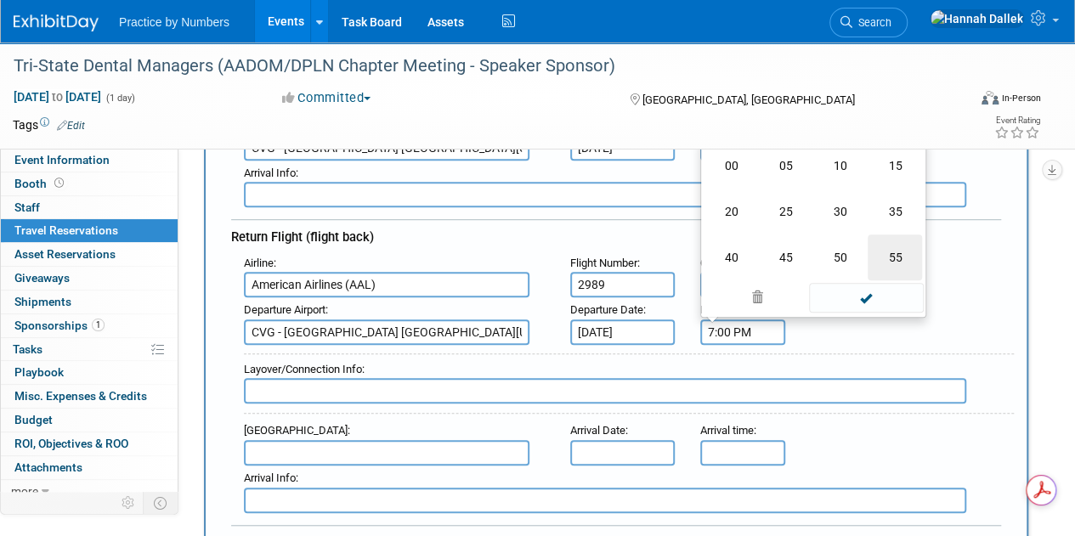
click at [882, 252] on td "55" at bounding box center [895, 258] width 54 height 46
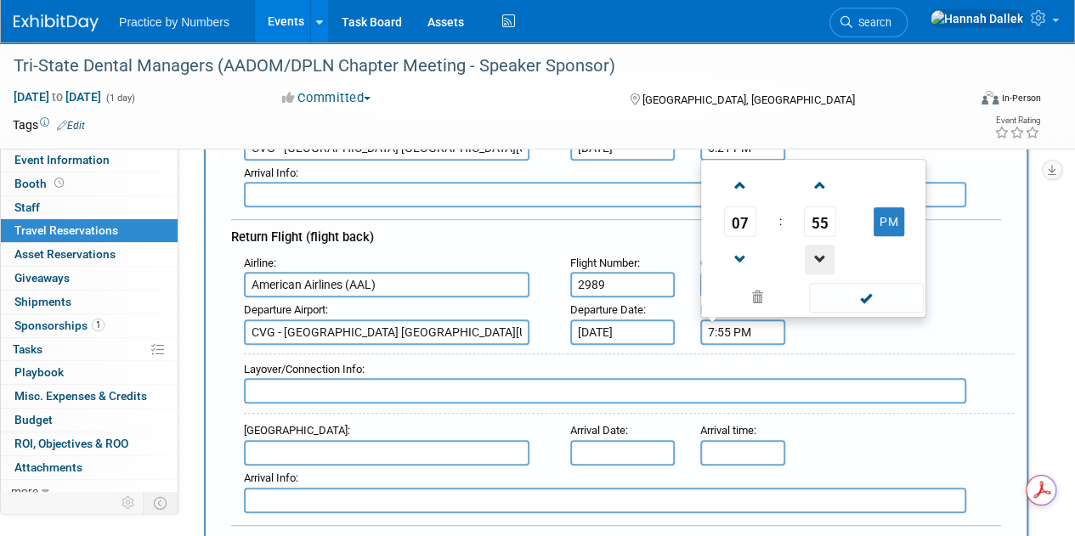
click at [819, 256] on span at bounding box center [820, 260] width 30 height 30
type input "7:54 PM"
click at [856, 292] on span at bounding box center [866, 298] width 115 height 30
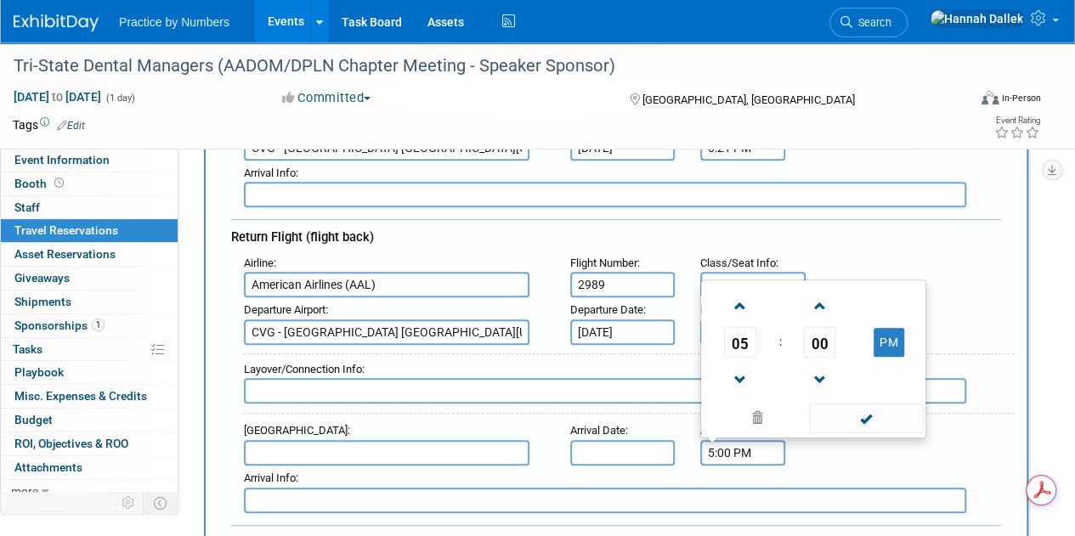
click at [732, 443] on input "5:00 PM" at bounding box center [742, 452] width 85 height 25
click at [748, 349] on span "05" at bounding box center [740, 342] width 32 height 31
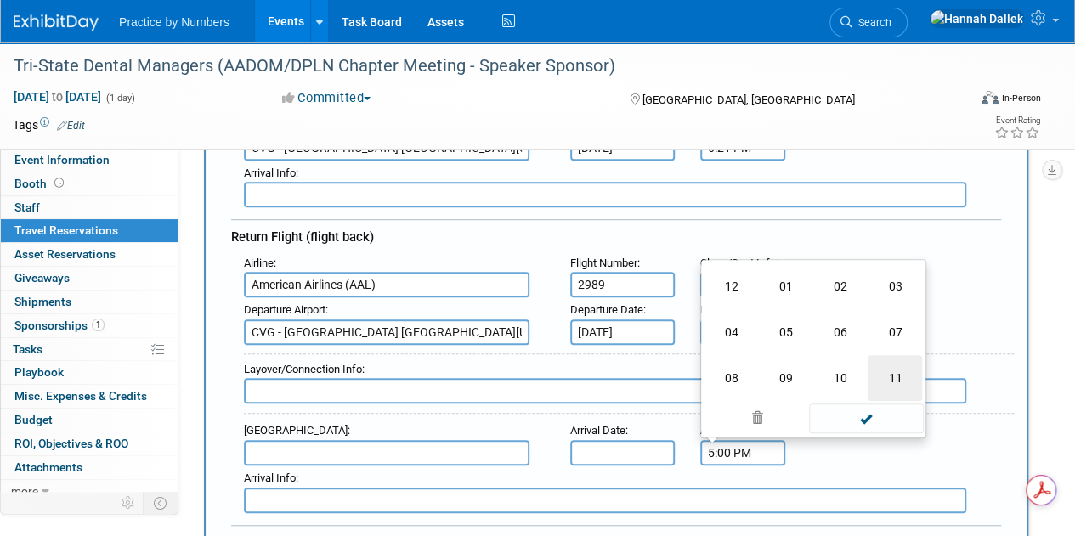
click at [906, 368] on td "11" at bounding box center [895, 378] width 54 height 46
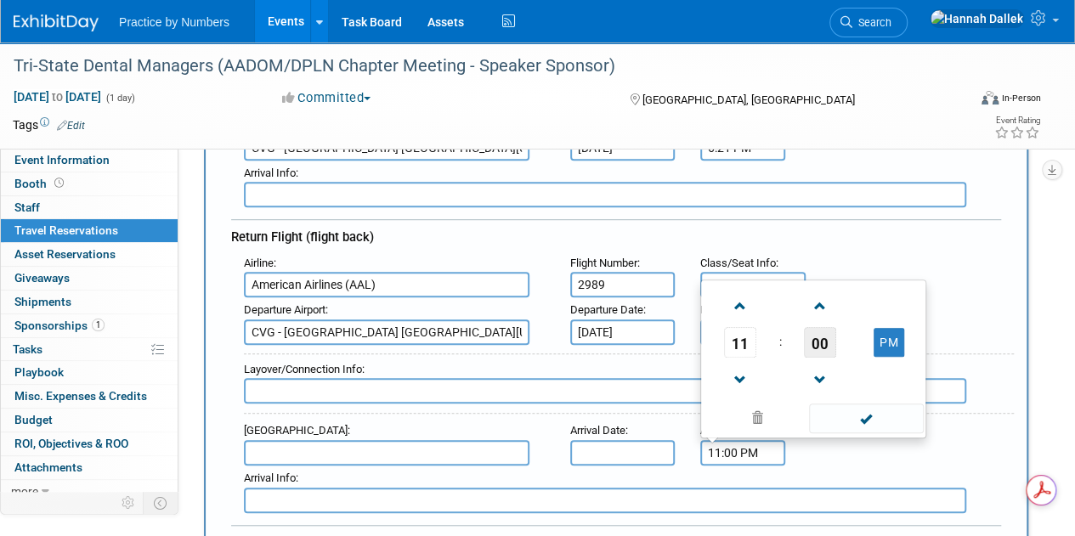
click at [827, 343] on span "00" at bounding box center [820, 342] width 32 height 31
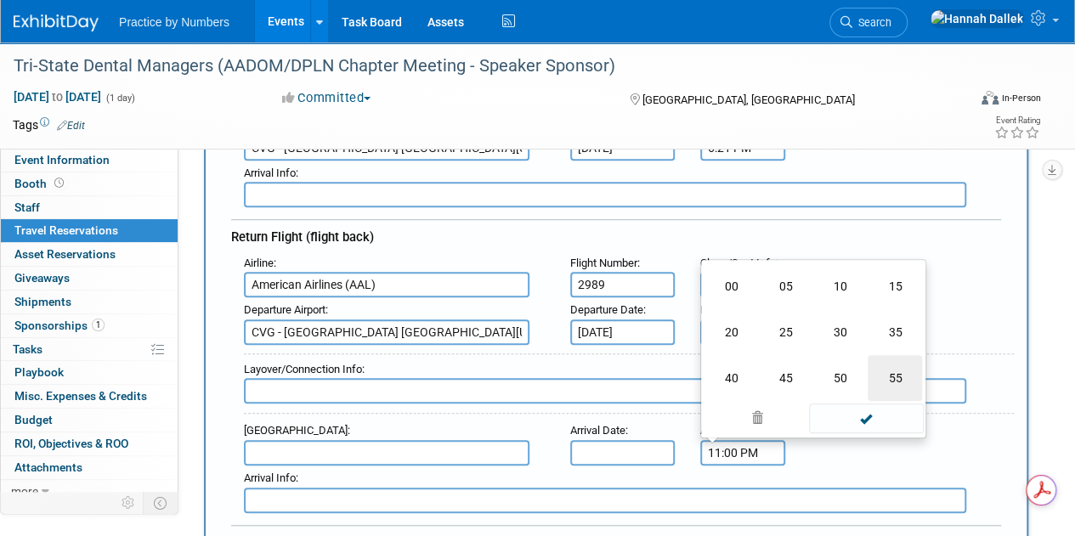
click at [902, 365] on td "55" at bounding box center [895, 378] width 54 height 46
type input "11:55 PM"
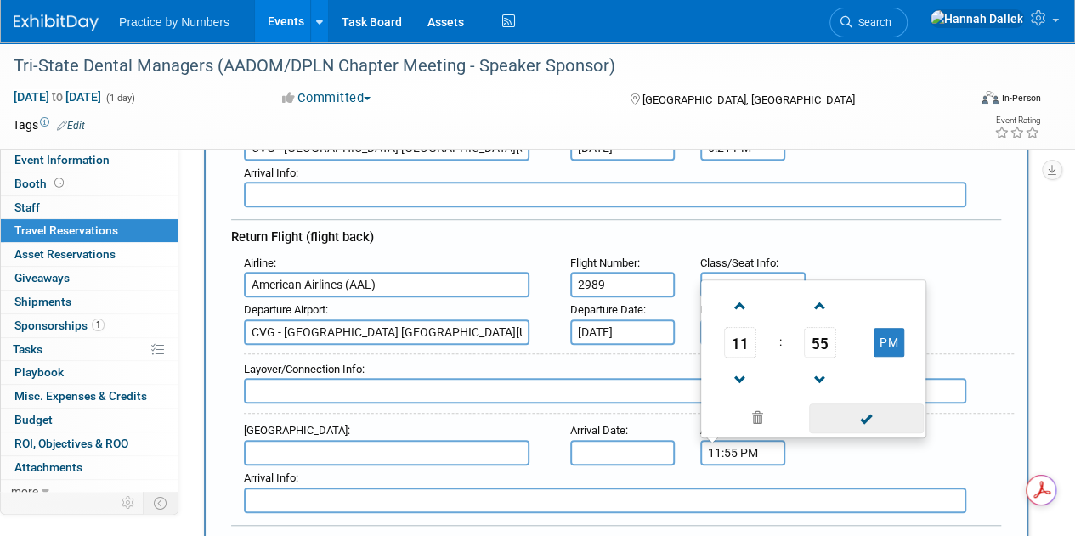
click at [891, 422] on span at bounding box center [866, 419] width 115 height 30
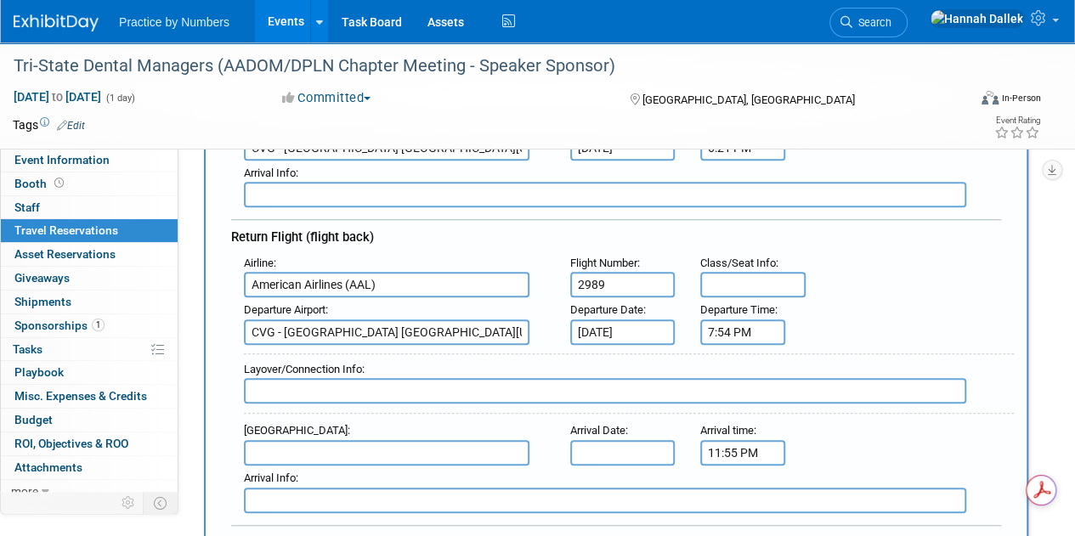
click at [357, 448] on input "text" at bounding box center [387, 452] width 286 height 25
click at [360, 387] on input "text" at bounding box center [605, 390] width 722 height 25
paste input "1h 26m connection at [GEOGRAPHIC_DATA]"
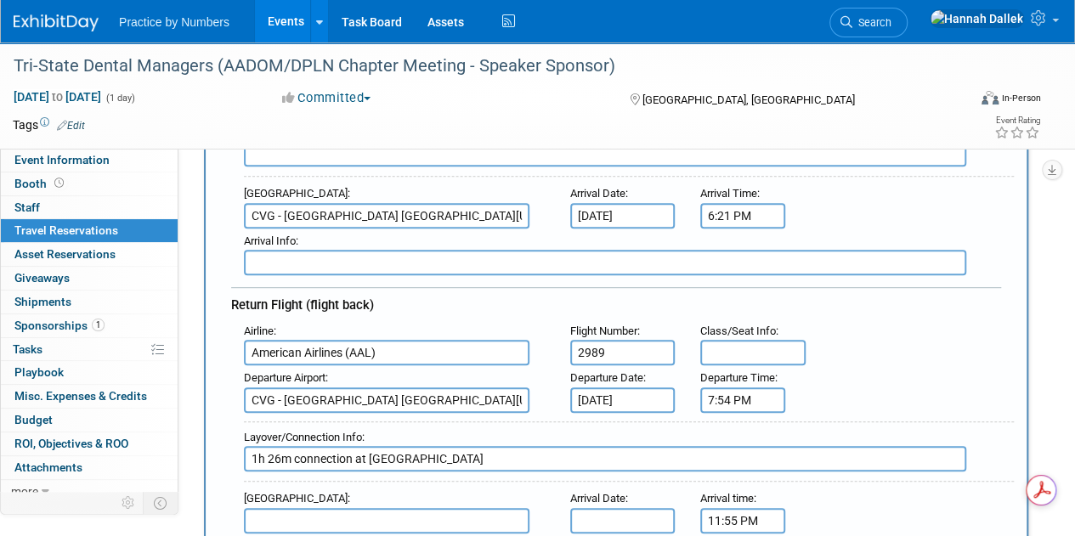
scroll to position [425, 0]
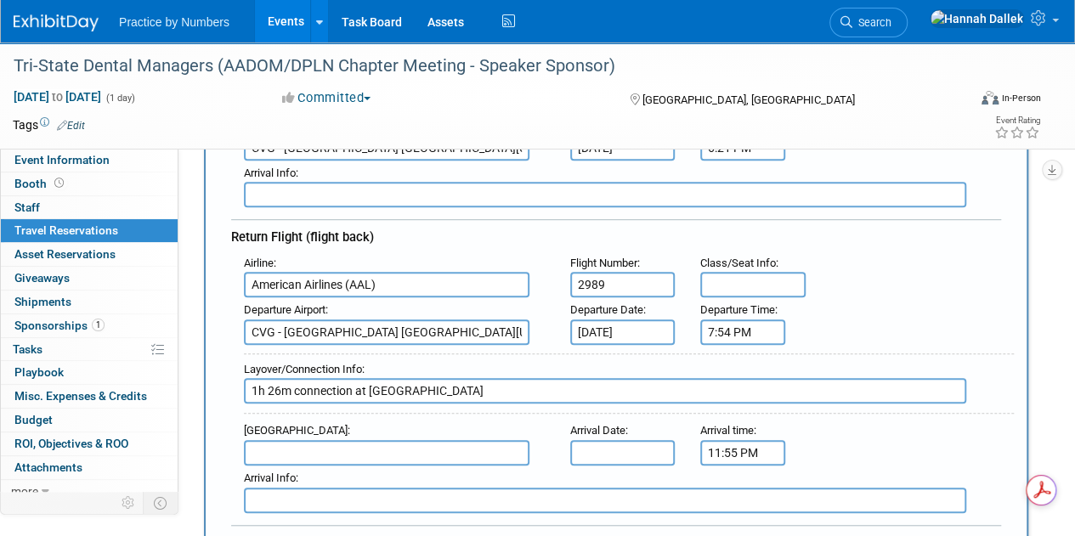
click at [254, 390] on input "1h 26m connection at [GEOGRAPHIC_DATA]" at bounding box center [605, 390] width 722 height 25
type input "1h 26m connection at [GEOGRAPHIC_DATA]"
click at [305, 188] on input "text" at bounding box center [605, 194] width 722 height 25
paste input "1h 37m connection at [GEOGRAPHIC_DATA]"
type input "1h 37m connection at [GEOGRAPHIC_DATA]"
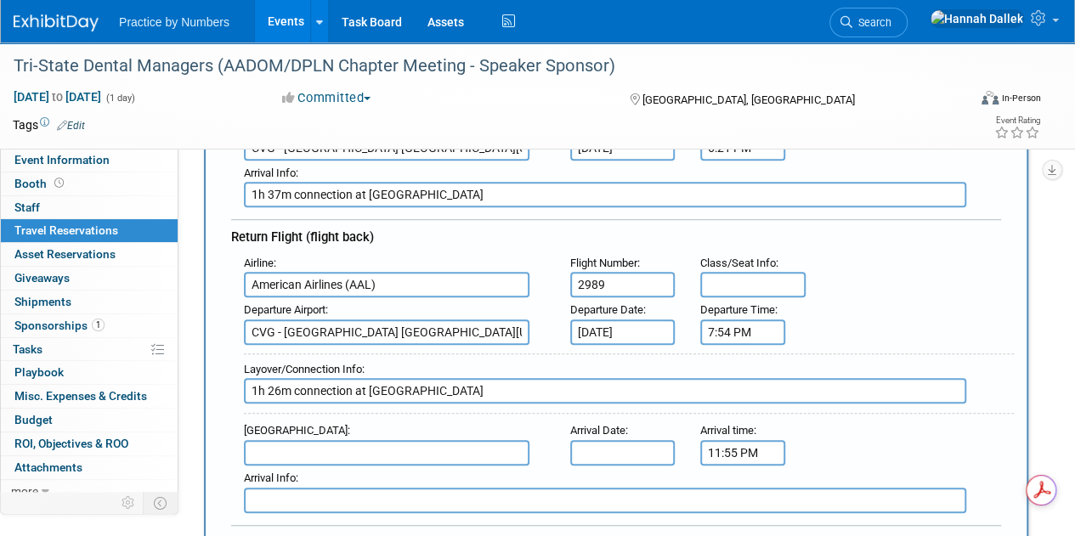
click at [320, 445] on input "text" at bounding box center [387, 452] width 286 height 25
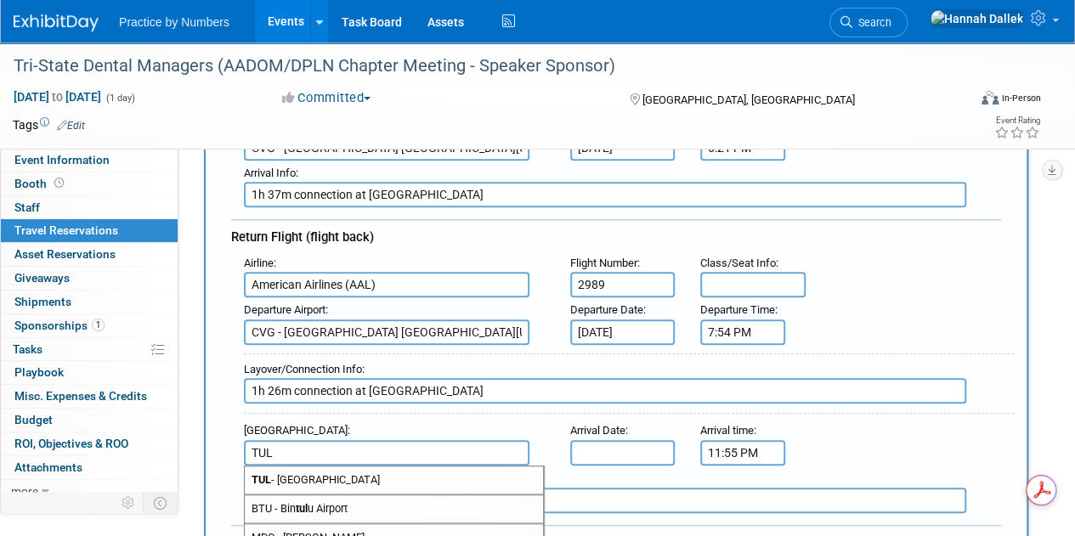
click at [352, 476] on span "TUL - [GEOGRAPHIC_DATA]" at bounding box center [394, 480] width 298 height 27
type input "TUL - [GEOGRAPHIC_DATA]"
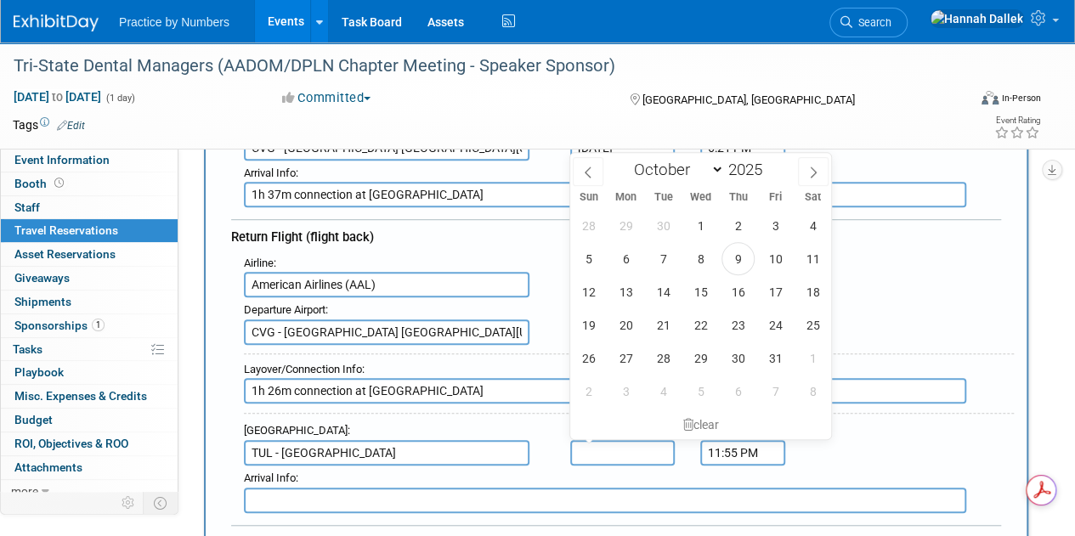
click at [595, 451] on input "text" at bounding box center [622, 452] width 105 height 25
click at [778, 290] on span "17" at bounding box center [775, 291] width 33 height 33
type input "[DATE]"
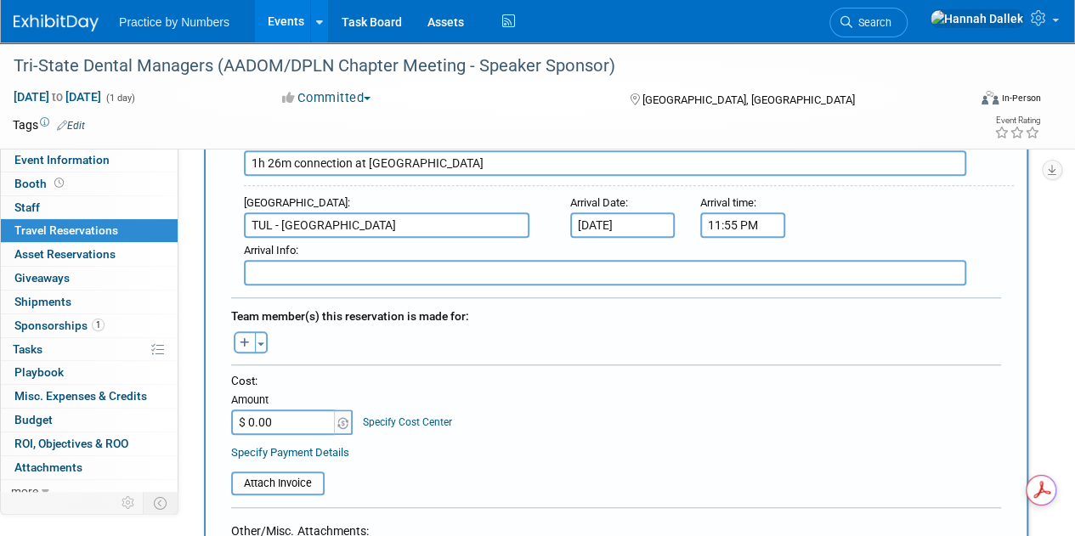
scroll to position [680, 0]
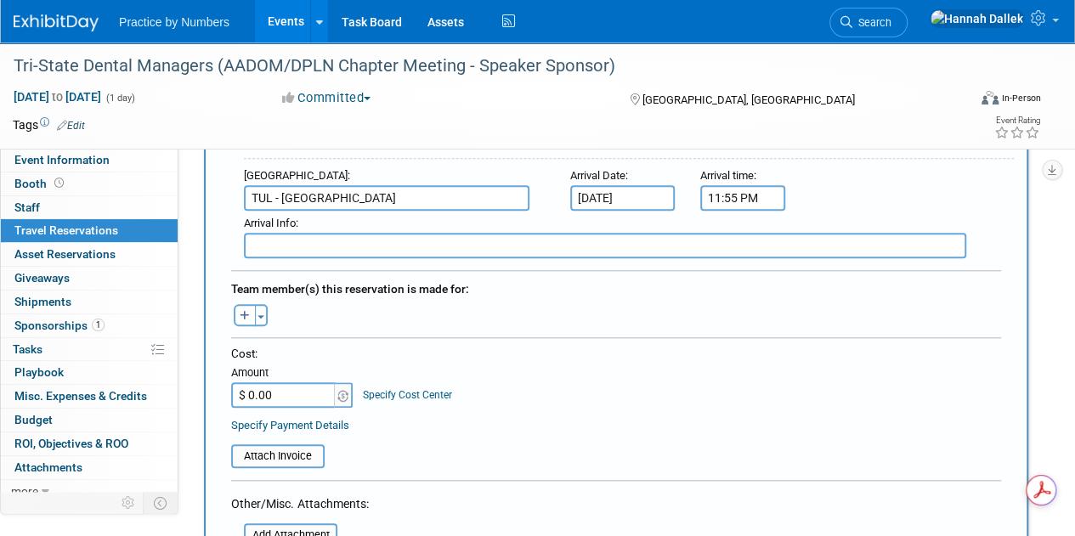
click at [282, 394] on input "$ 0.00" at bounding box center [284, 394] width 106 height 25
paste input "482.37"
type input "$ 482.37"
click at [290, 447] on input "file" at bounding box center [222, 456] width 202 height 20
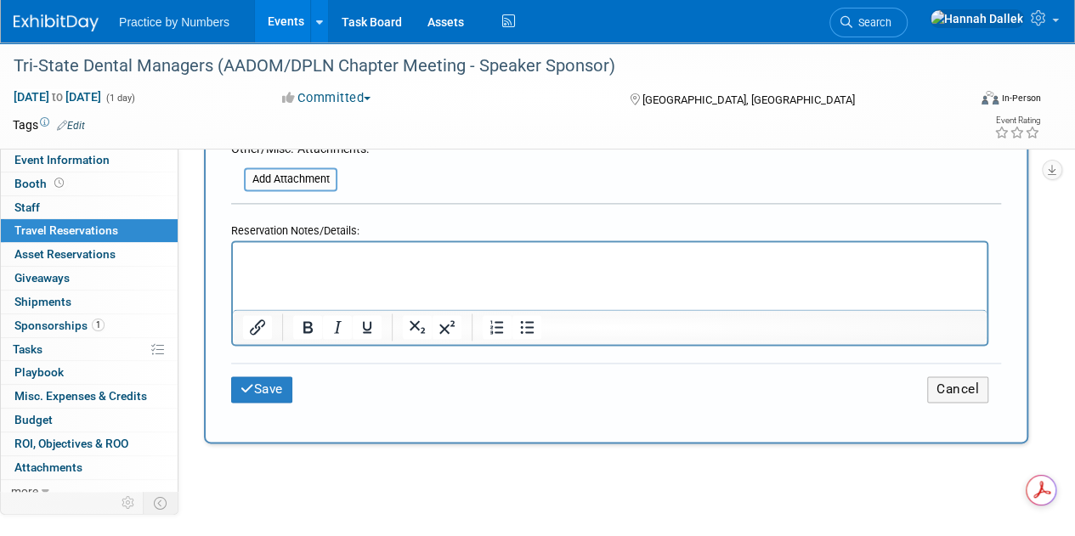
scroll to position [1105, 0]
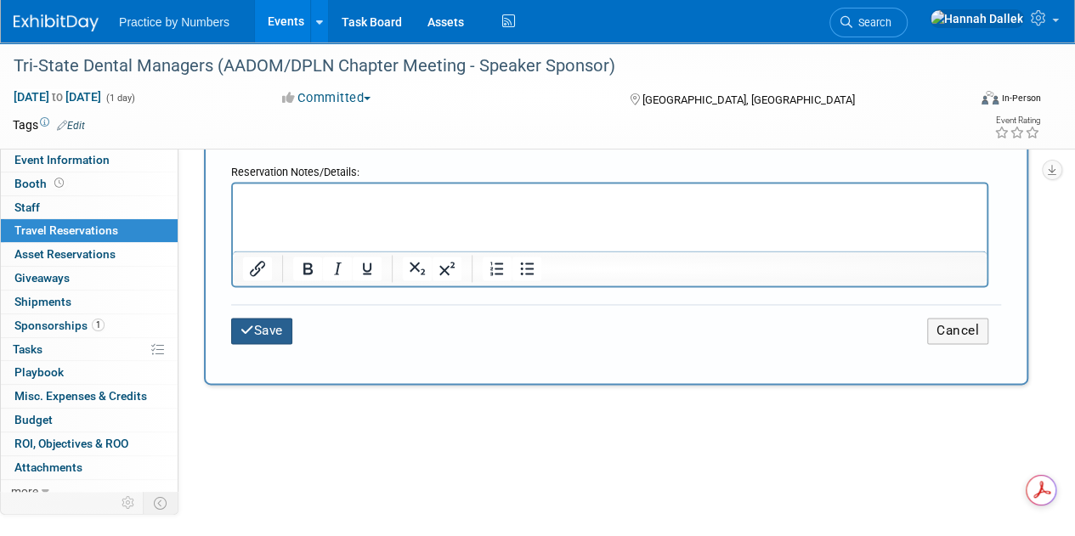
click at [266, 324] on button "Save" at bounding box center [261, 331] width 61 height 26
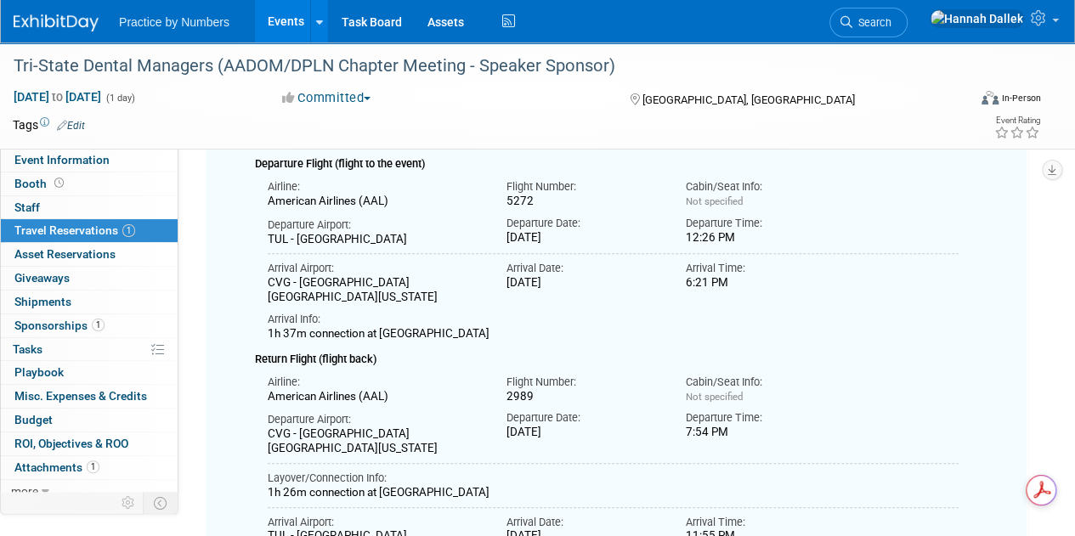
scroll to position [255, 0]
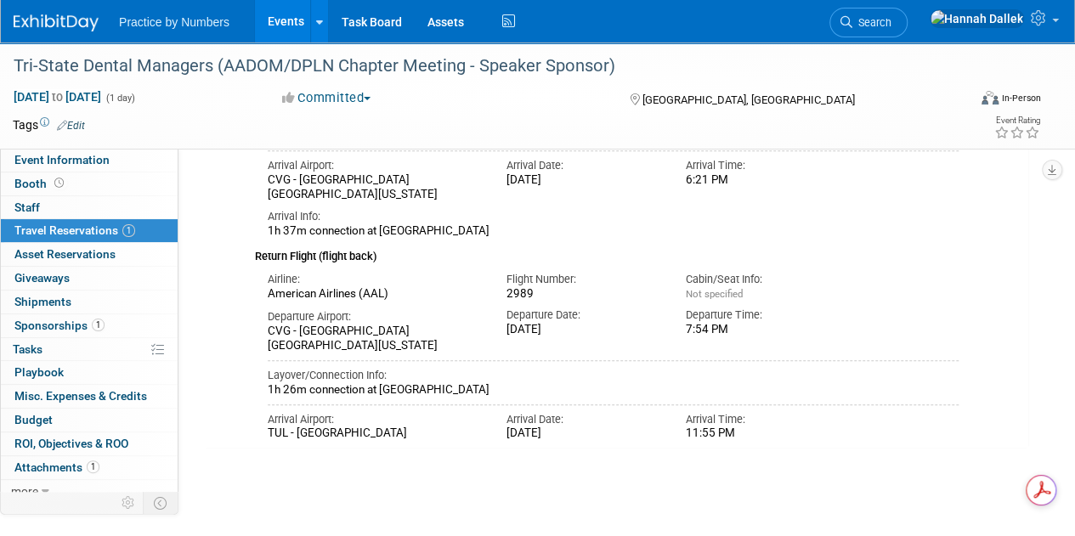
drag, startPoint x: 411, startPoint y: 388, endPoint x: 267, endPoint y: 388, distance: 144.5
click at [268, 388] on div "1h 26m connection at [GEOGRAPHIC_DATA]" at bounding box center [613, 390] width 691 height 14
copy div "1h 26m connection at [GEOGRAPHIC_DATA]"
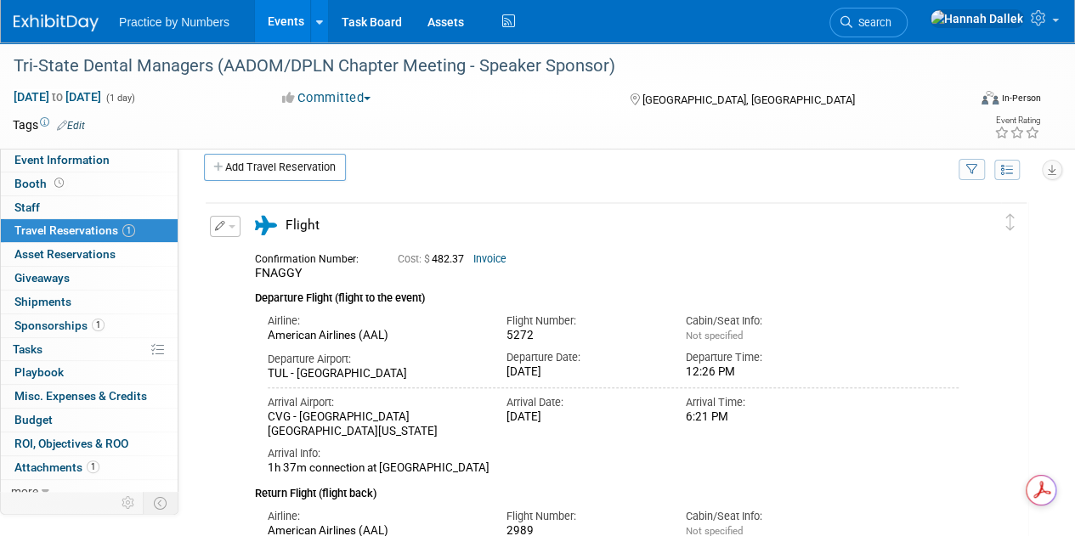
scroll to position [0, 0]
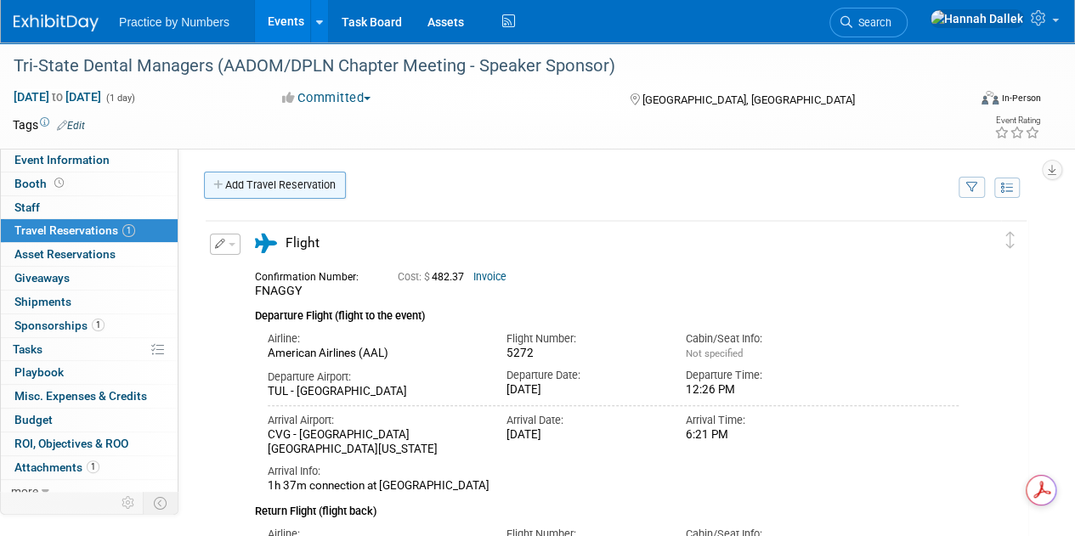
click at [214, 185] on icon at bounding box center [219, 185] width 12 height 11
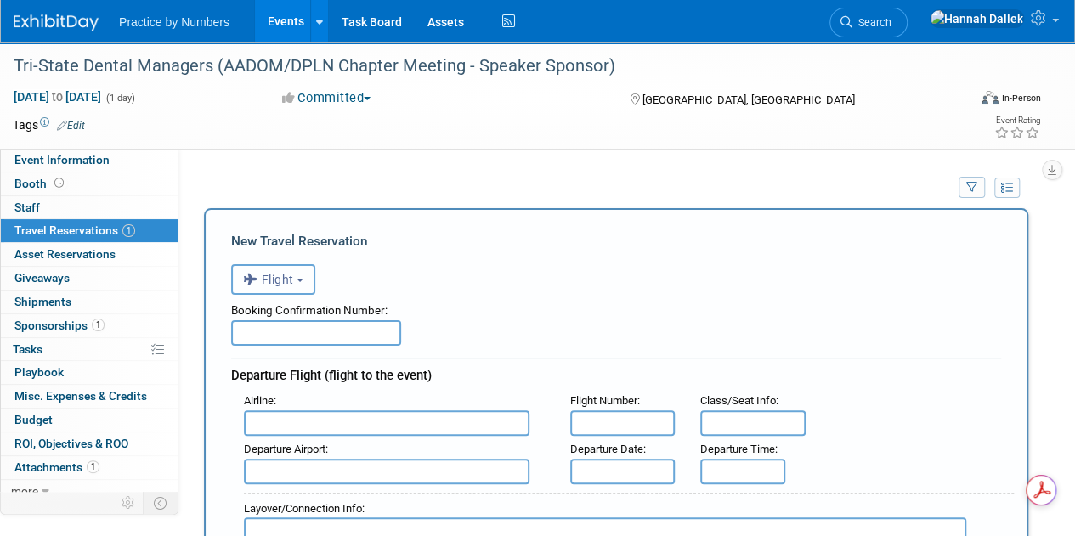
click at [292, 280] on span "Flight" at bounding box center [268, 280] width 51 height 14
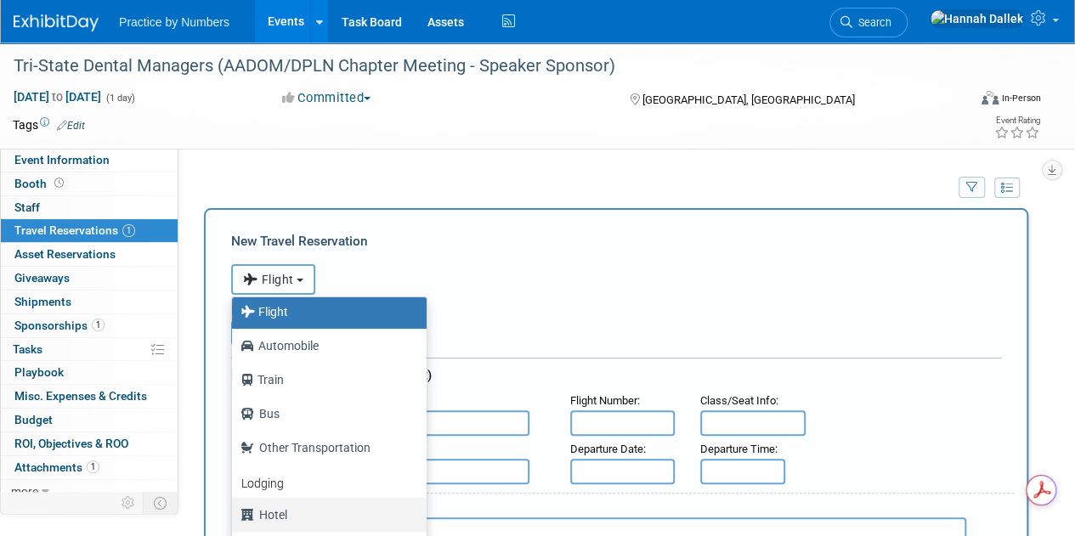
scroll to position [71, 0]
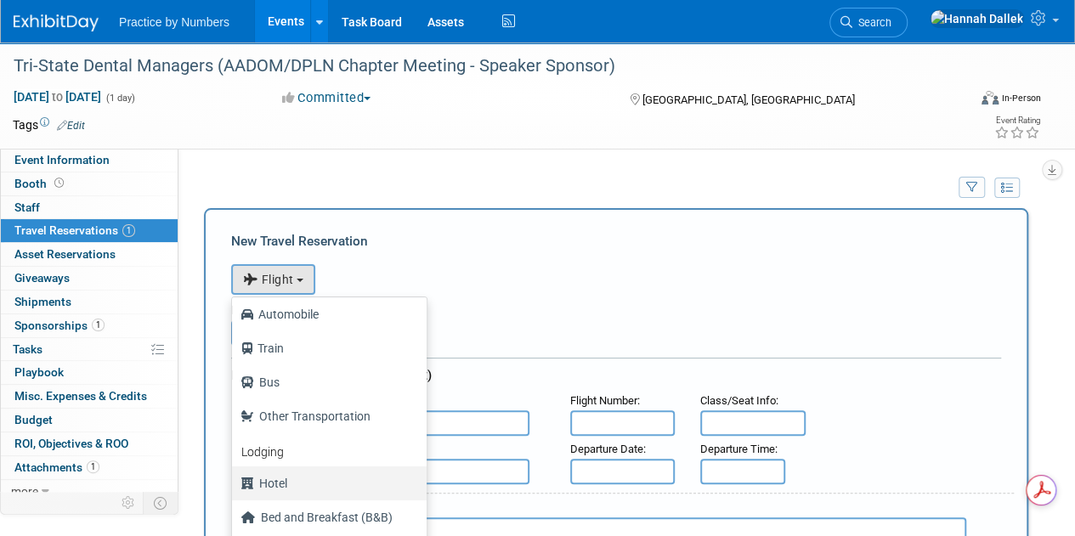
click at [293, 479] on label "Hotel" at bounding box center [324, 483] width 169 height 27
click at [235, 479] on input "Hotel" at bounding box center [228, 481] width 11 height 11
select select "6"
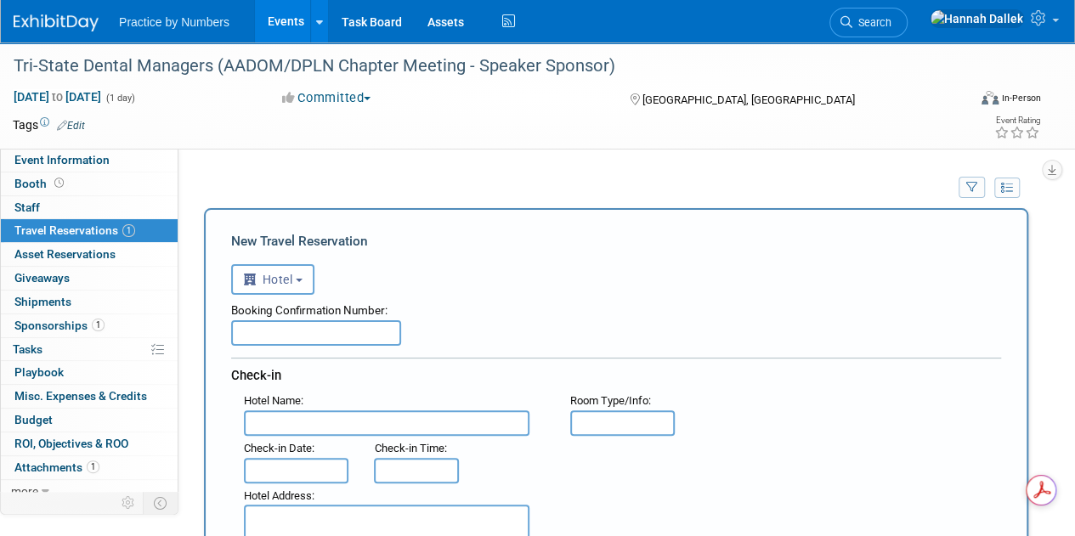
click at [321, 331] on input "text" at bounding box center [316, 332] width 170 height 25
paste input "71974438"
type input "71974438"
click at [311, 425] on input "text" at bounding box center [387, 422] width 286 height 25
paste input "Delta Hotels by Marriott Cincinnati [GEOGRAPHIC_DATA]"
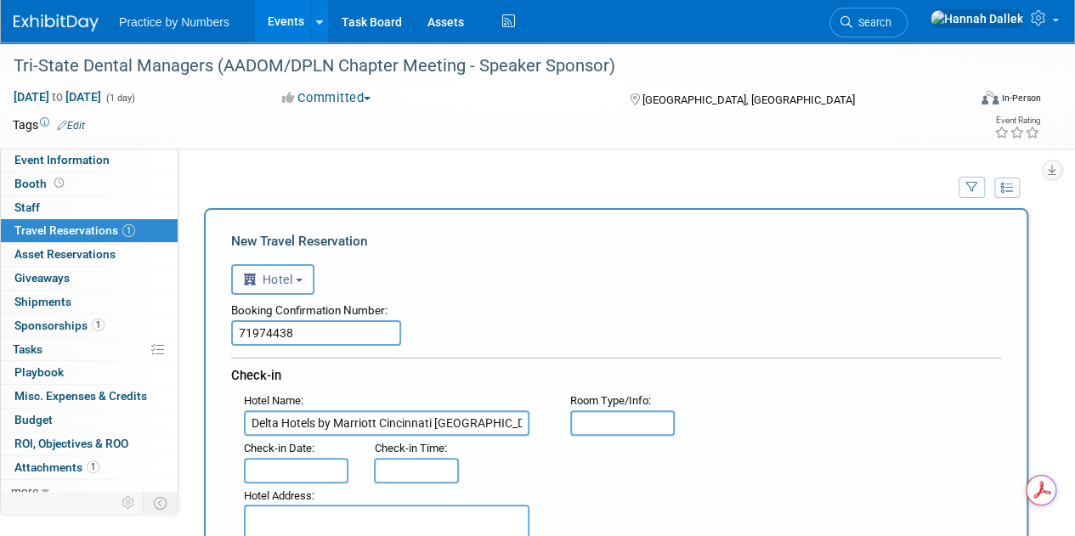
type input "Delta Hotels by Marriott Cincinnati [GEOGRAPHIC_DATA]"
click at [323, 467] on input "text" at bounding box center [296, 470] width 105 height 25
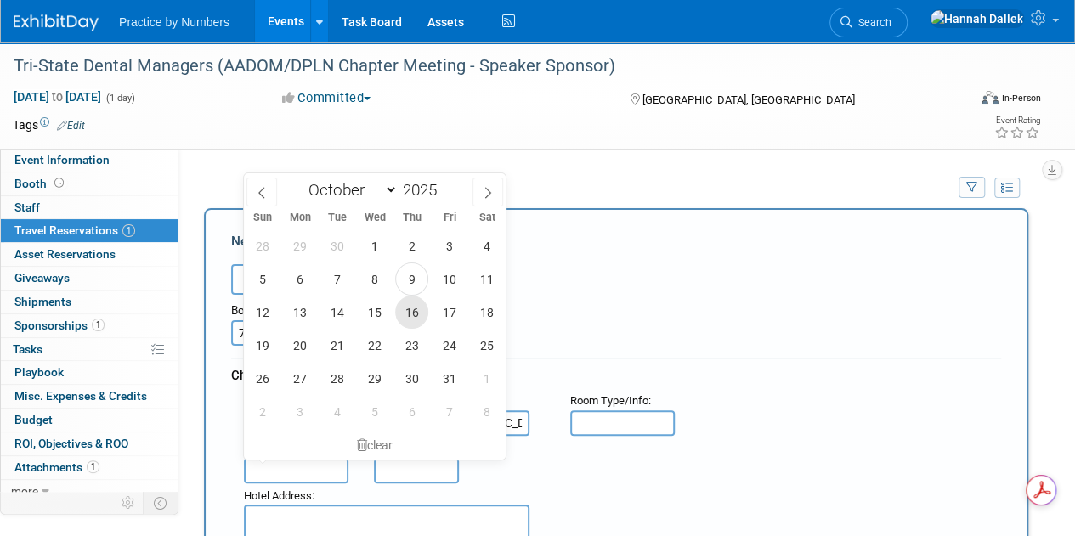
click at [413, 312] on span "16" at bounding box center [411, 312] width 33 height 33
type input "[DATE]"
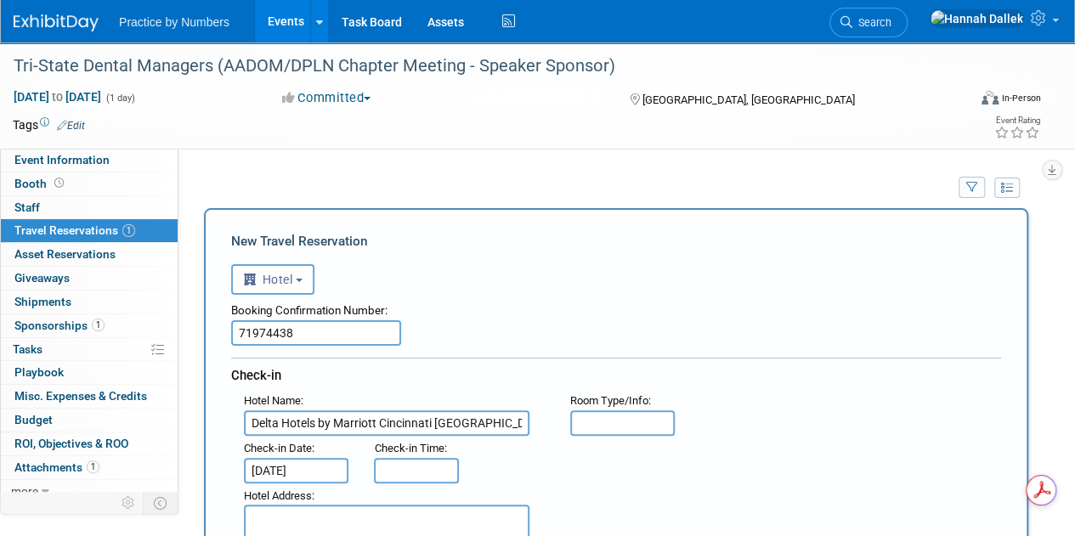
type input "3:00 PM"
click at [450, 478] on input "3:00 PM" at bounding box center [416, 470] width 85 height 25
click at [489, 478] on div ": Check-in Date : [DATE] Check-in Time : 3:00 PM" at bounding box center [622, 460] width 783 height 48
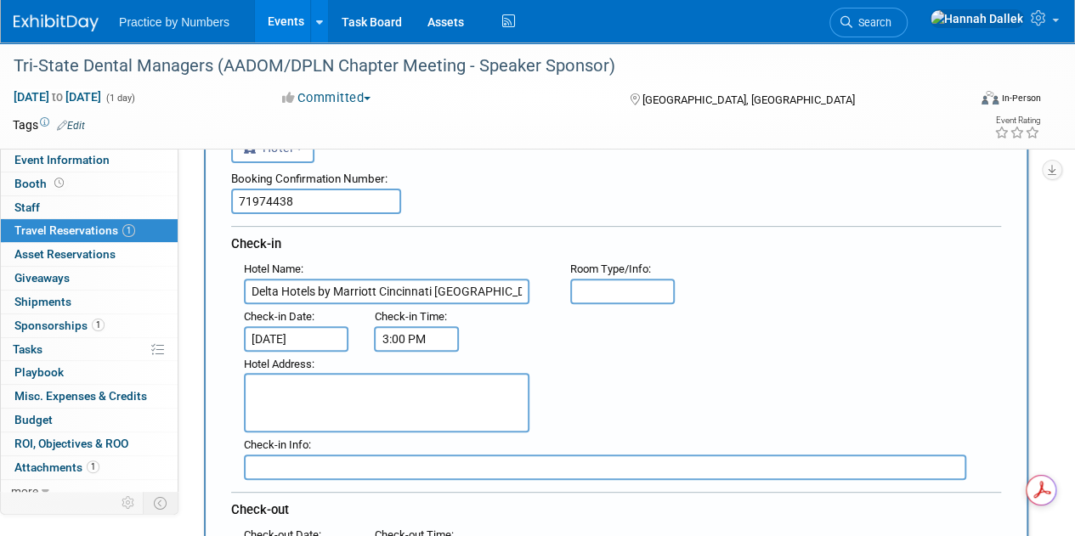
scroll to position [170, 0]
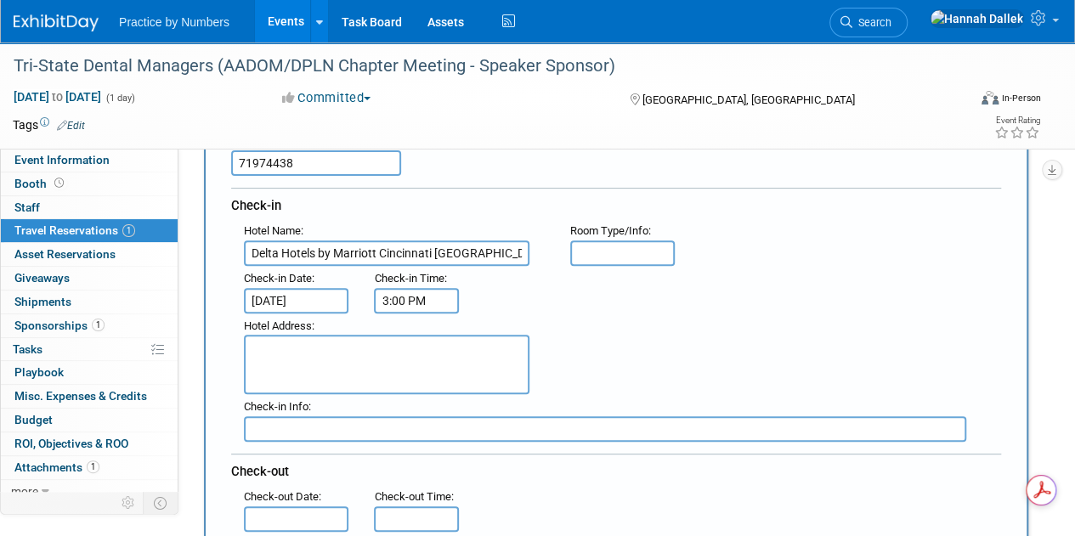
click at [308, 353] on textarea at bounding box center [387, 364] width 286 height 59
paste textarea "[STREET_ADDRESS]"
type textarea "[STREET_ADDRESS]"
click at [306, 425] on input "text" at bounding box center [605, 428] width 722 height 25
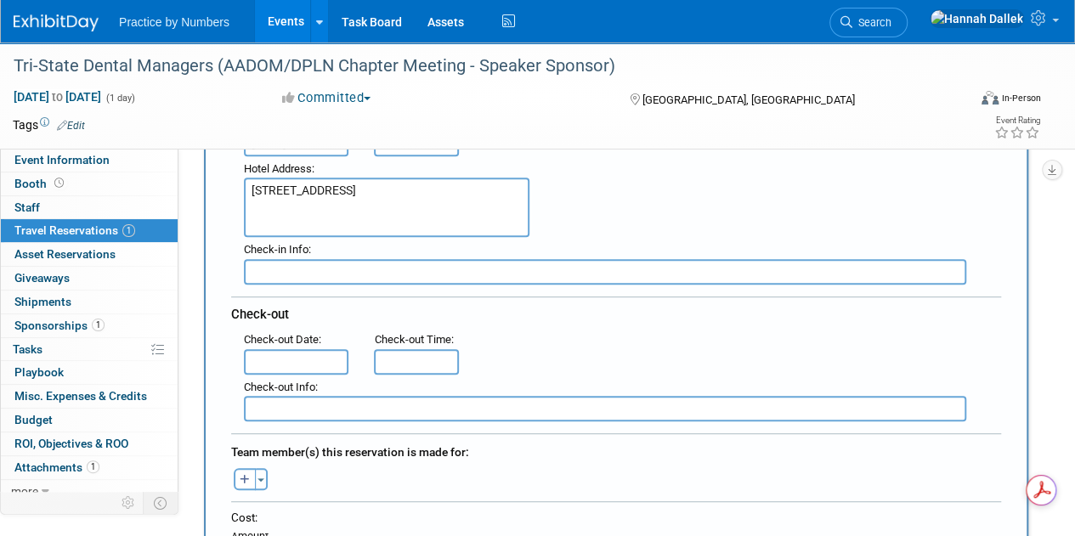
scroll to position [340, 0]
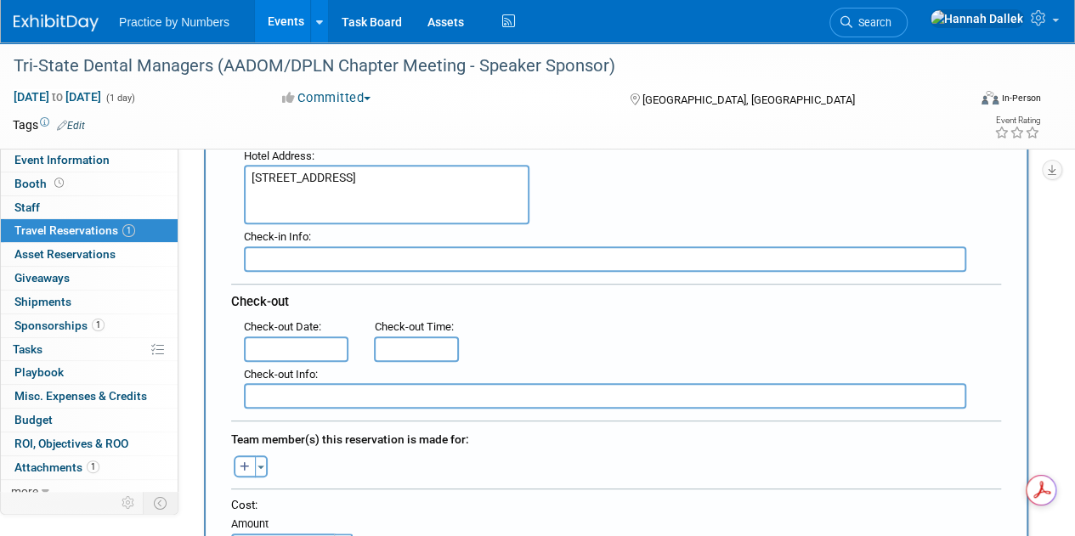
click at [311, 343] on input "text" at bounding box center [296, 348] width 105 height 25
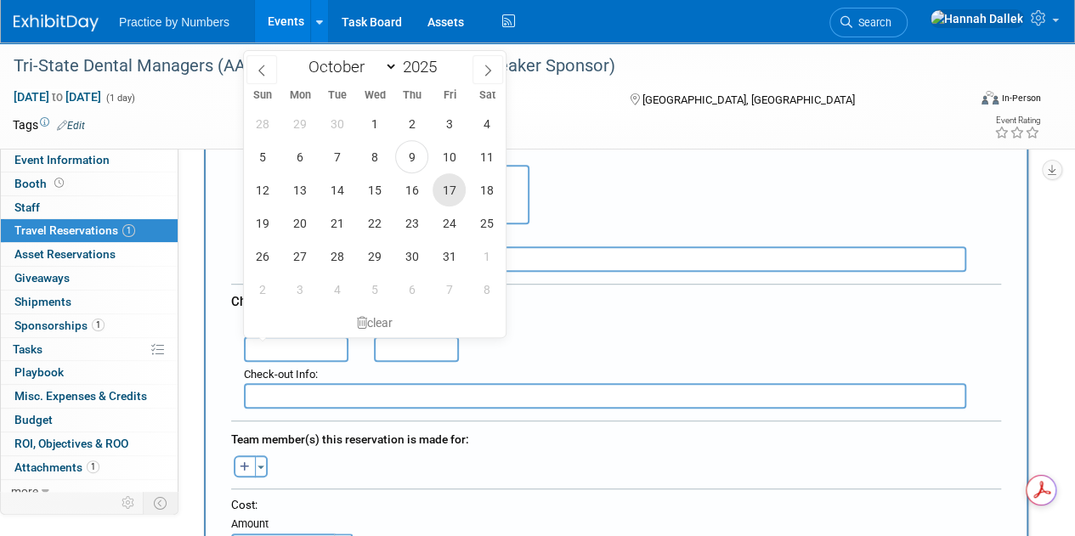
click at [455, 184] on span "17" at bounding box center [449, 189] width 33 height 33
type input "[DATE]"
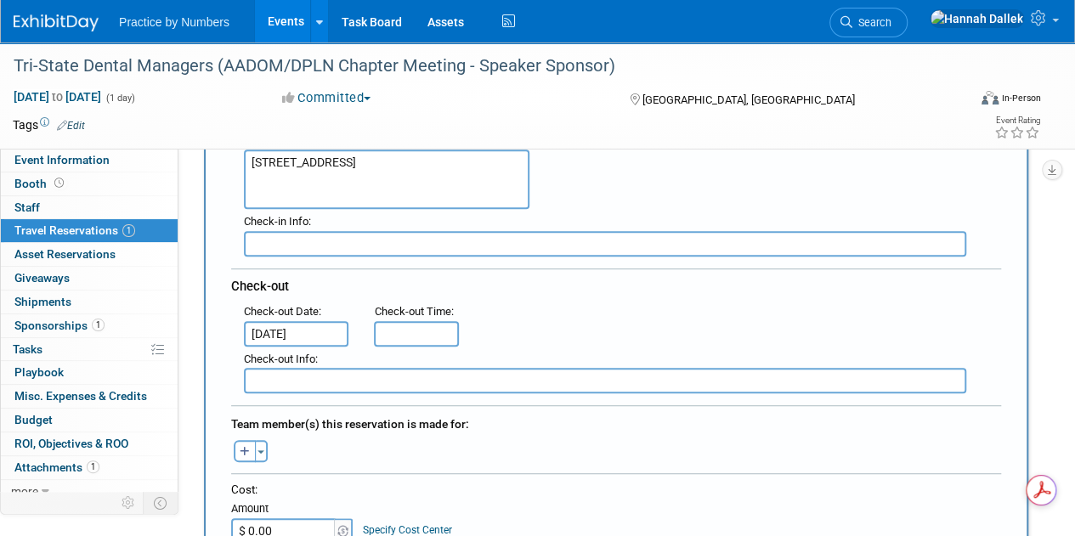
scroll to position [425, 0]
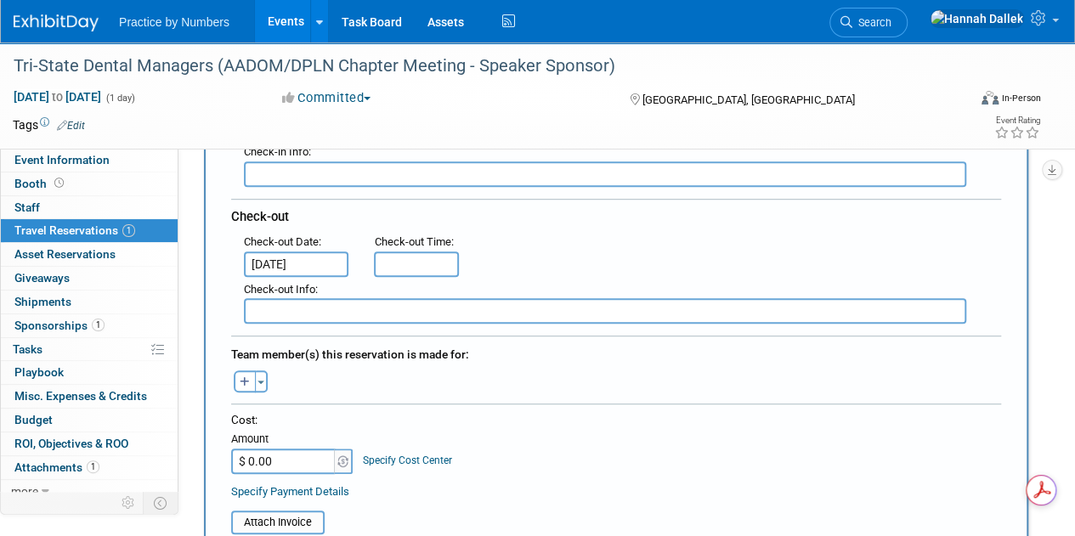
type input "11:00 AM"
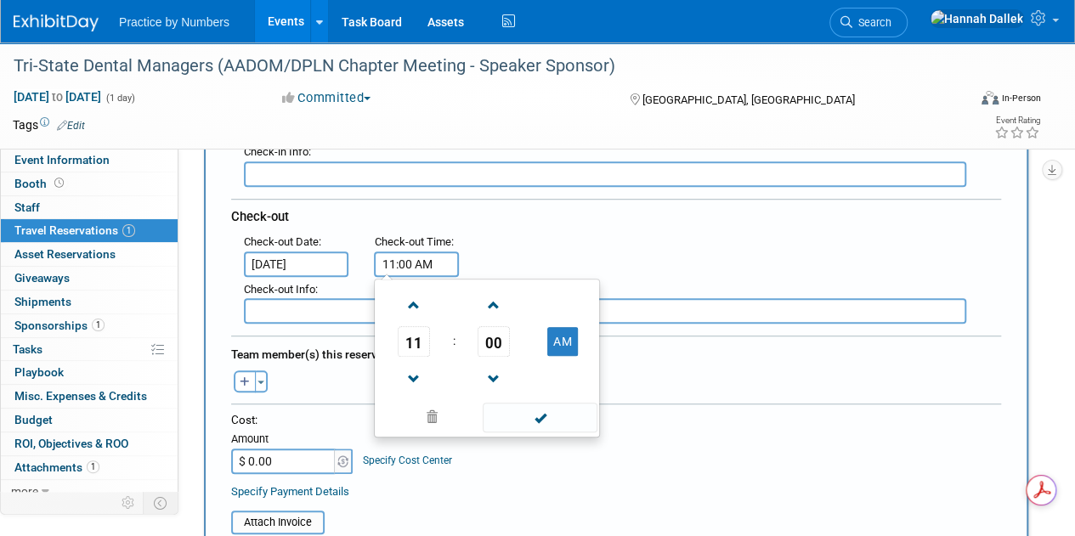
click at [433, 266] on input "11:00 AM" at bounding box center [416, 264] width 85 height 25
click at [592, 242] on div ": Check-out Date : [DATE] Check-out Time : 11:00 AM 11 : 00 AM 12 01 02 03 04 0…" at bounding box center [622, 253] width 783 height 48
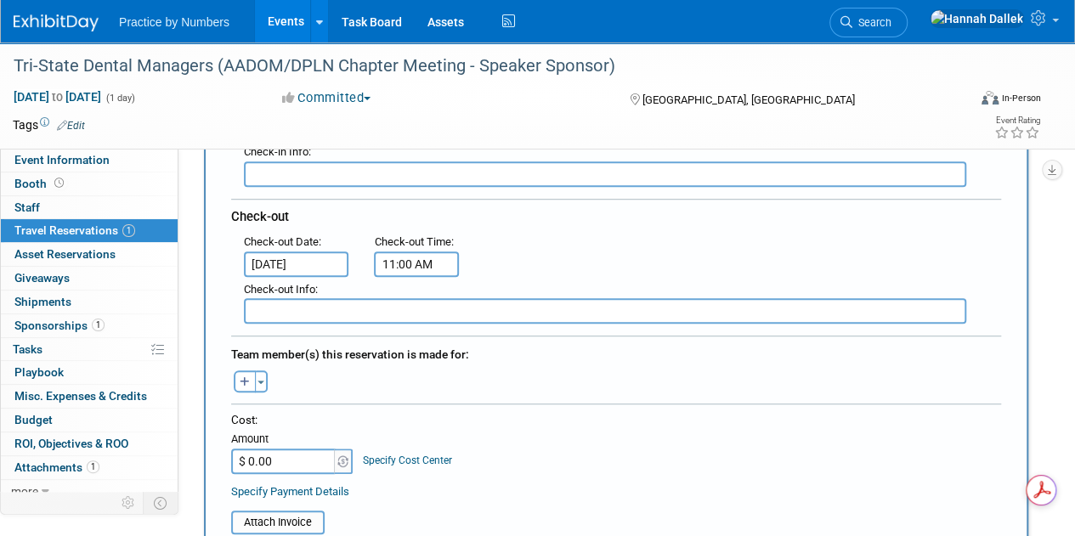
scroll to position [510, 0]
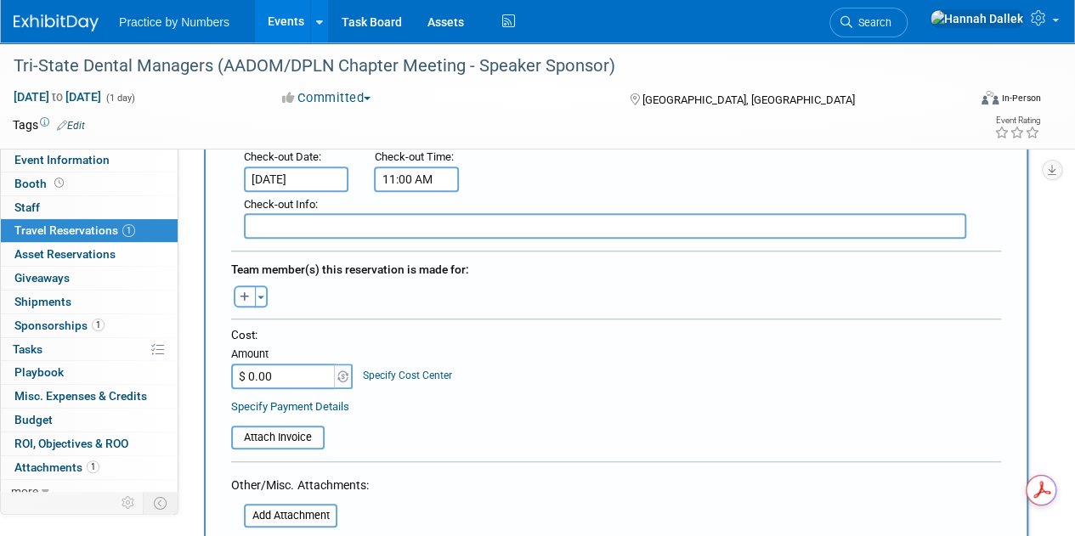
click at [293, 373] on input "$ 0.00" at bounding box center [284, 376] width 106 height 25
paste input "111.19"
type input "$ 111.19"
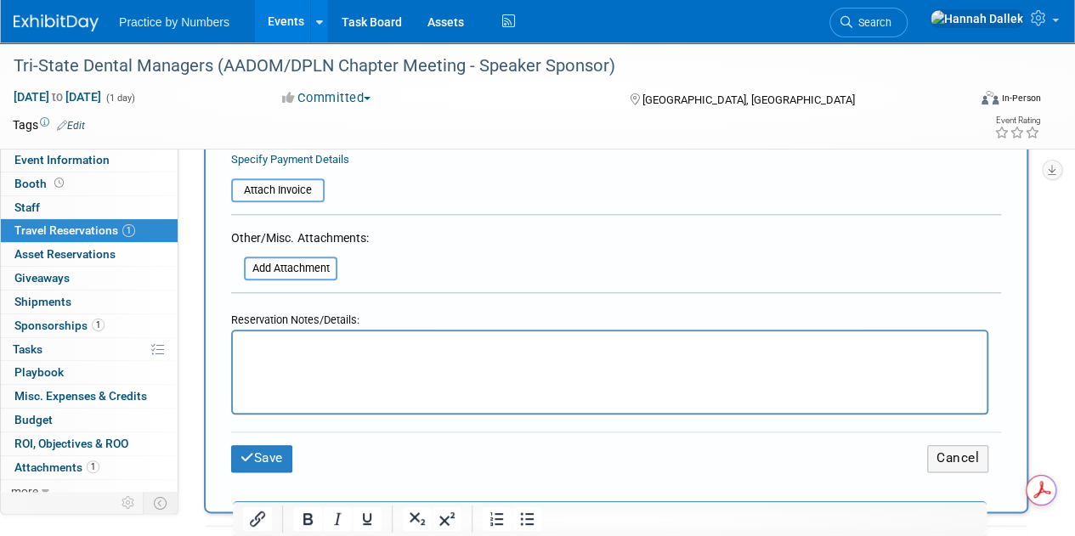
scroll to position [765, 0]
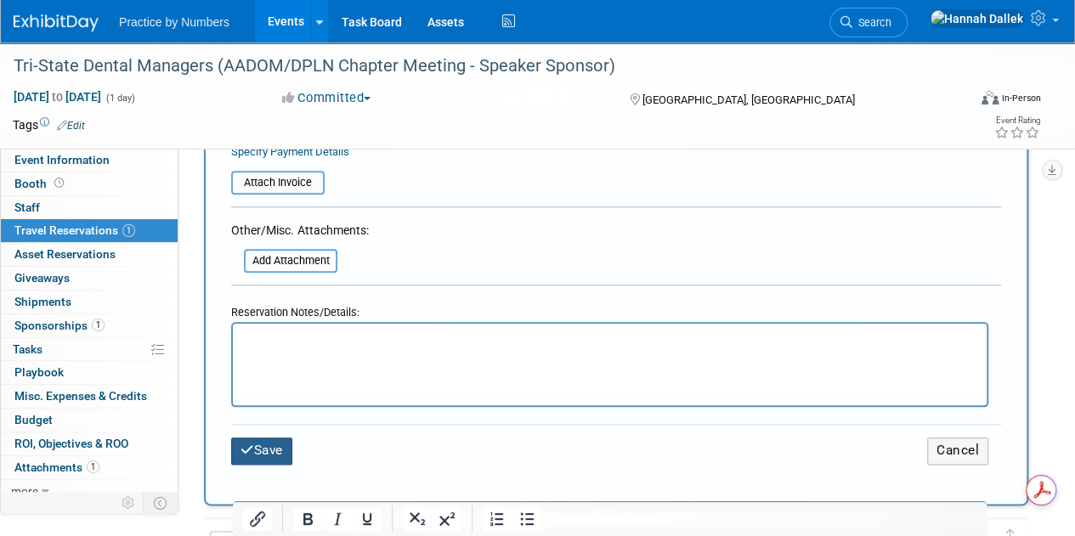
click at [254, 447] on button "Save" at bounding box center [261, 451] width 61 height 26
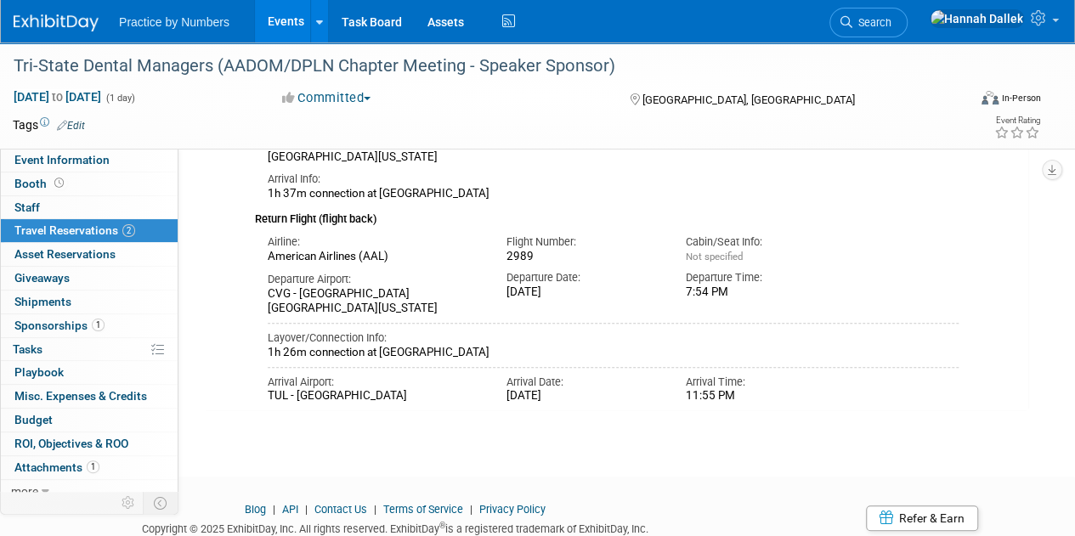
scroll to position [406, 0]
